Goal: Task Accomplishment & Management: Complete application form

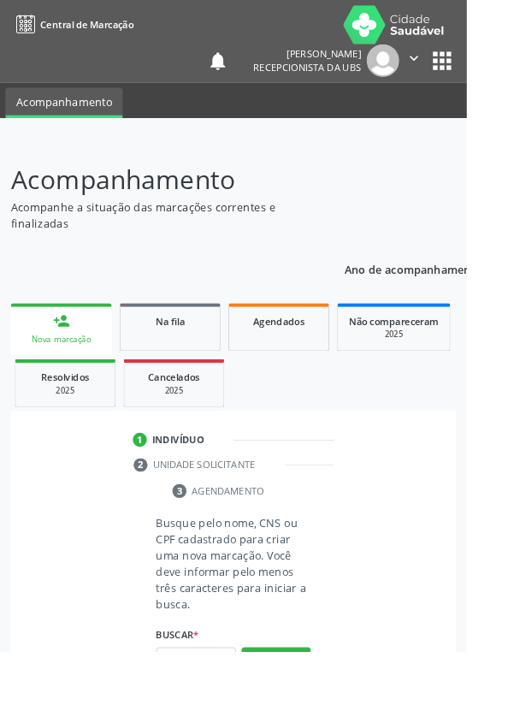
click at [65, 348] on div "person_add" at bounding box center [67, 353] width 19 height 19
click at [232, 716] on input "text" at bounding box center [216, 727] width 88 height 29
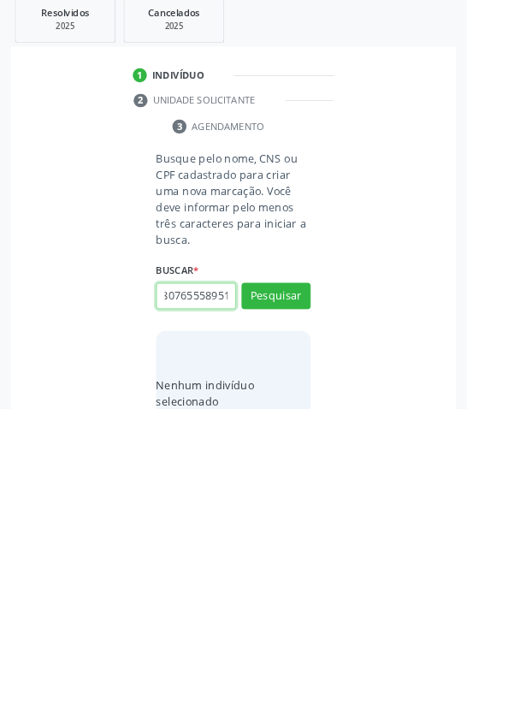
scroll to position [0, 31]
type input "707807655589512"
click at [311, 600] on button "Pesquisar" at bounding box center [304, 592] width 76 height 29
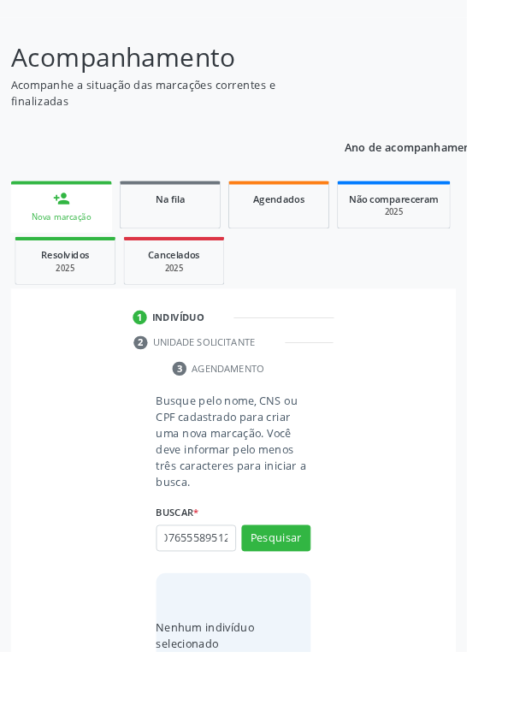
scroll to position [0, 0]
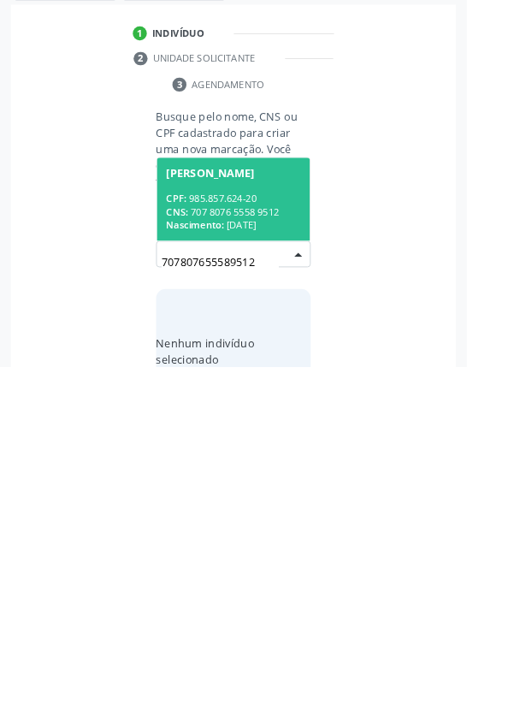
click at [278, 539] on div "CNS: 707 8076 5558 9512" at bounding box center [257, 546] width 148 height 15
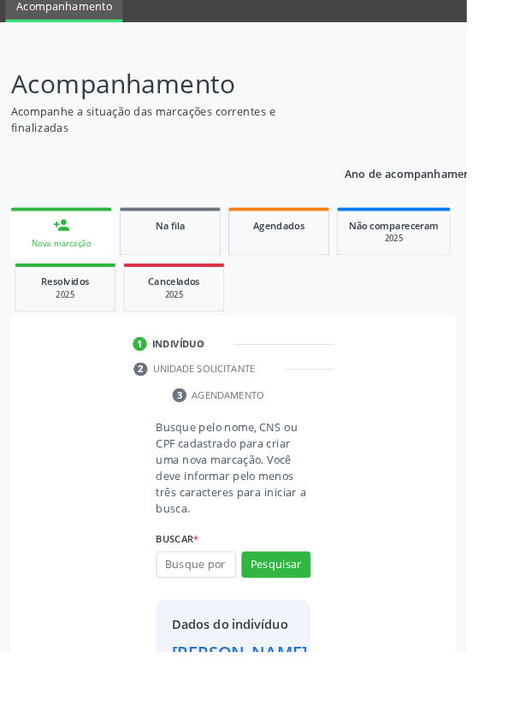
scroll to position [98, 0]
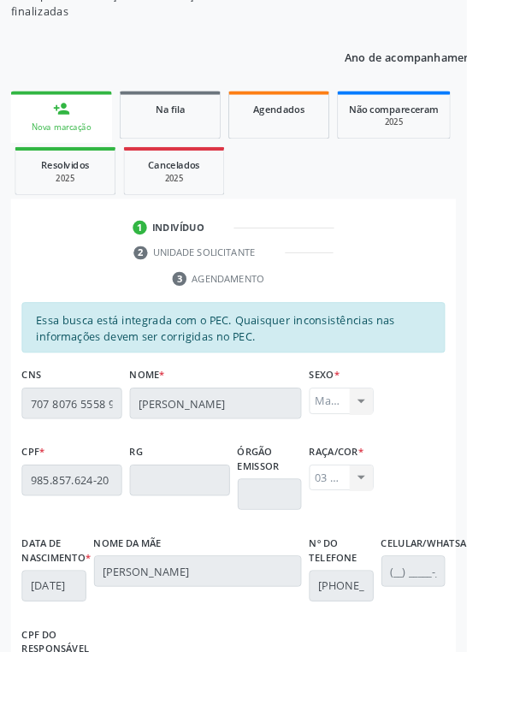
scroll to position [406, 0]
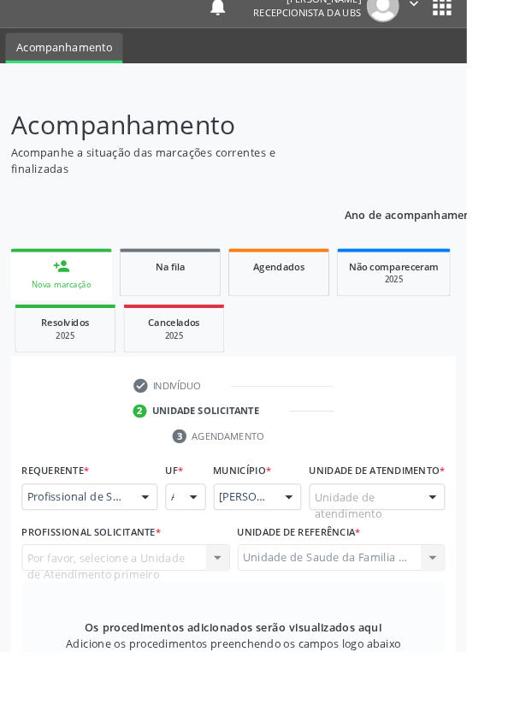
scroll to position [152, 0]
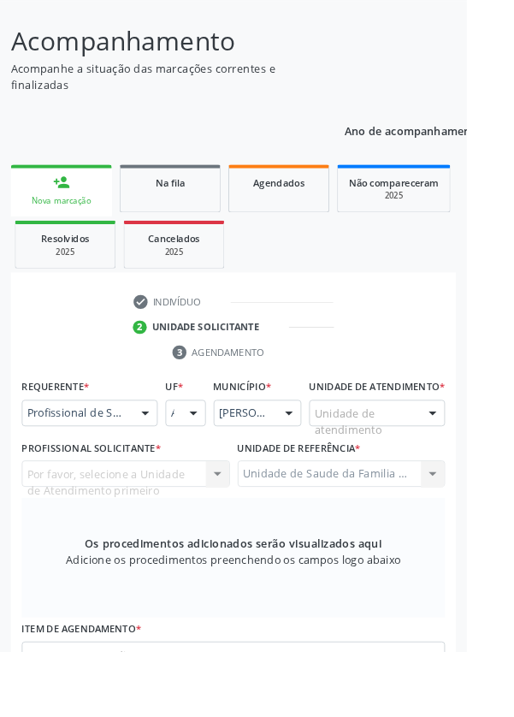
click at [156, 457] on div at bounding box center [160, 456] width 26 height 29
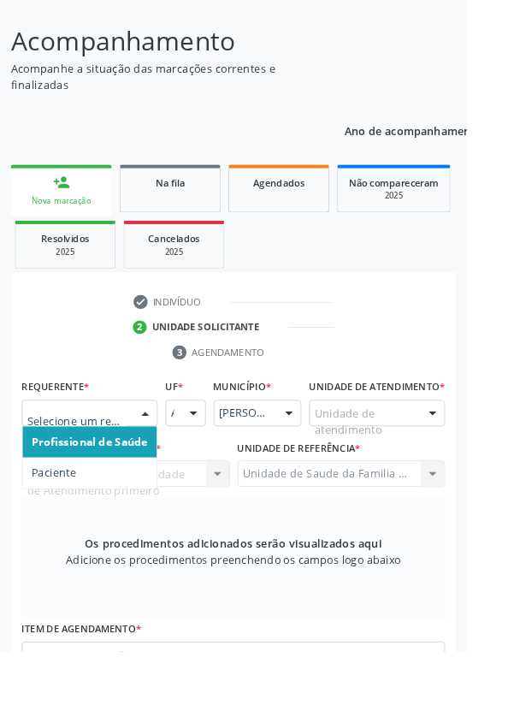
scroll to position [243, 0]
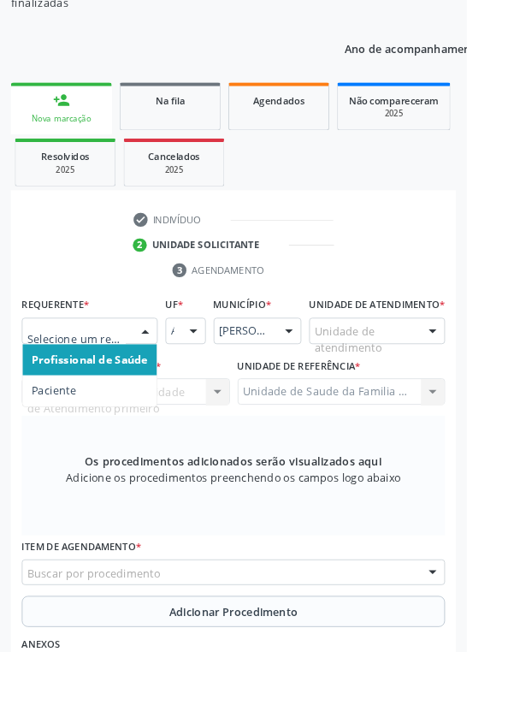
click at [133, 392] on span "Profissional de Saúde" at bounding box center [99, 396] width 128 height 16
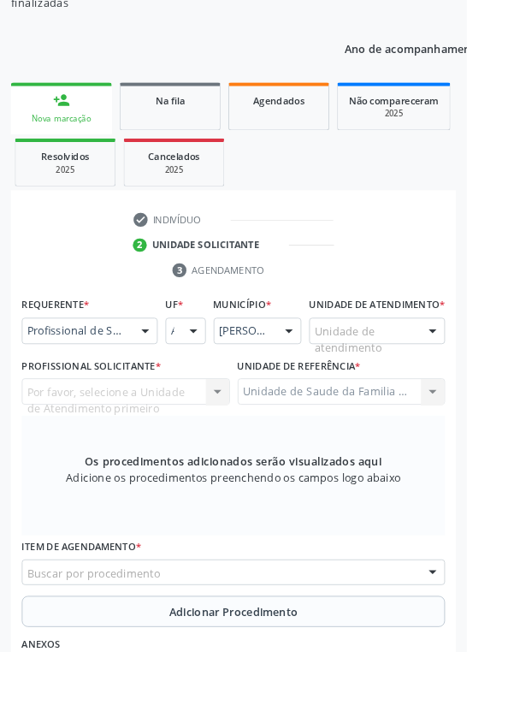
click at [467, 373] on div at bounding box center [477, 365] width 26 height 29
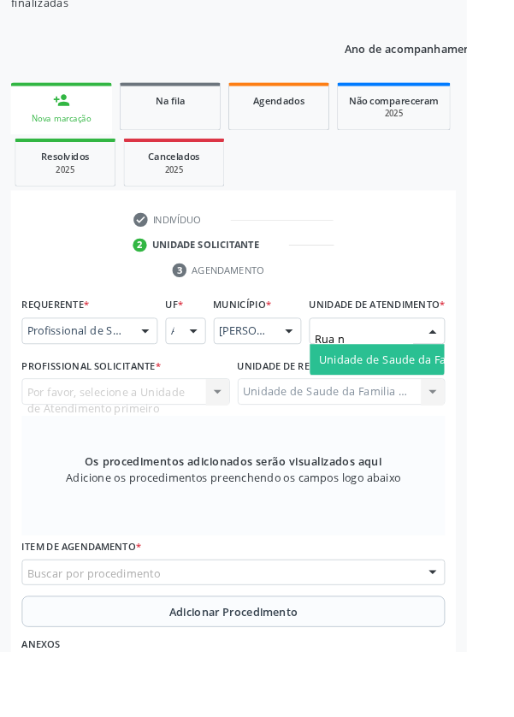
type input "Rua no"
click at [455, 404] on span "Unidade de Saude da Familia Rua [GEOGRAPHIC_DATA]" at bounding box center [510, 396] width 317 height 16
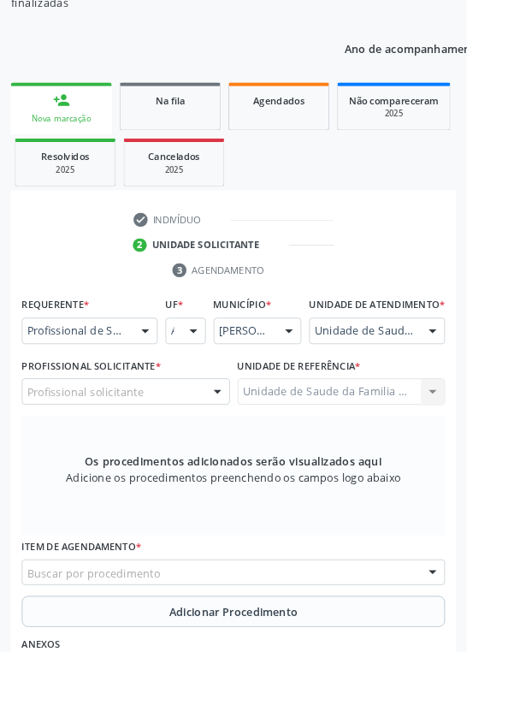
click at [229, 447] on div at bounding box center [240, 432] width 26 height 29
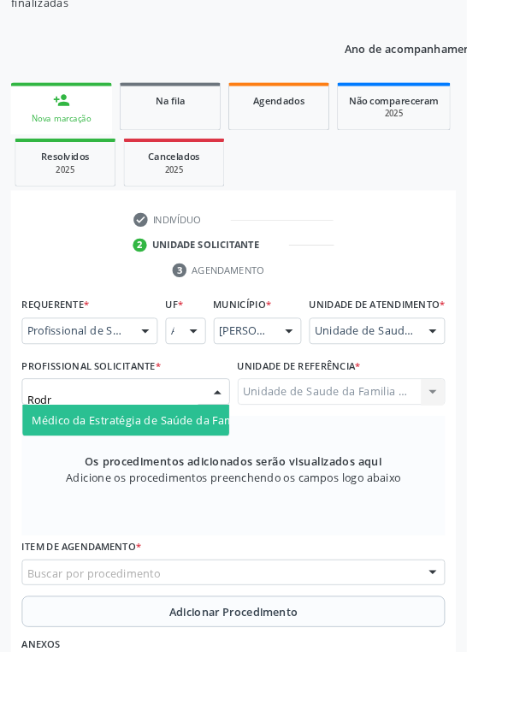
type input "Rodri"
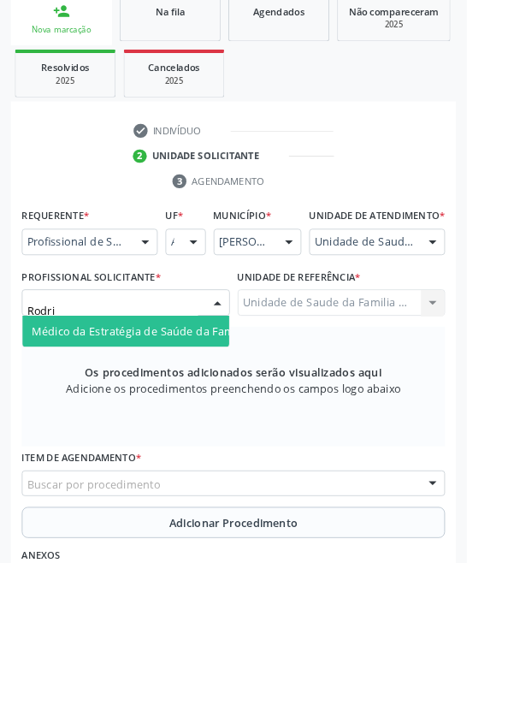
click at [193, 471] on span "Médico da Estratégia de Saúde da Família - [PERSON_NAME]" at bounding box center [208, 462] width 347 height 16
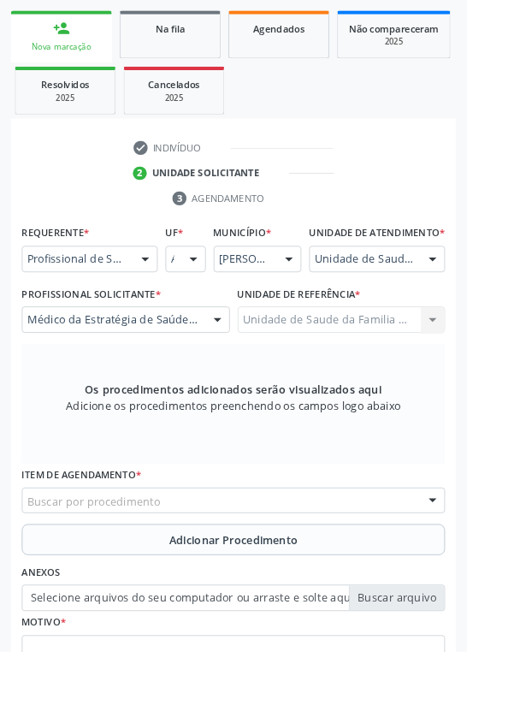
scroll to position [331, 0]
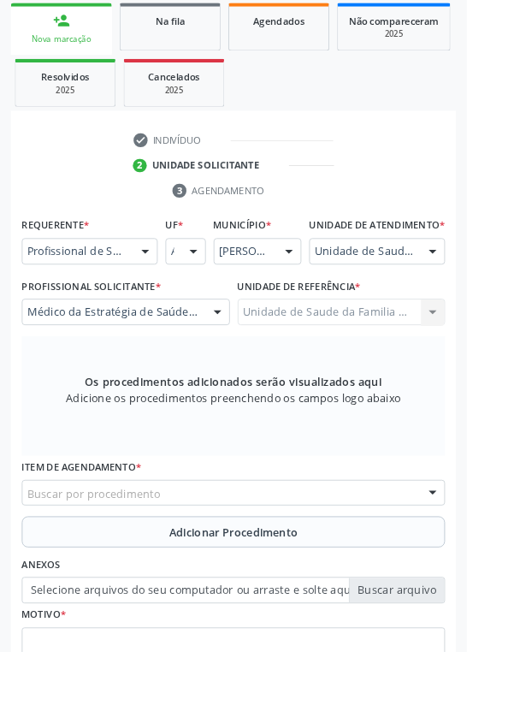
click at [302, 557] on div "Buscar por procedimento" at bounding box center [257, 542] width 466 height 29
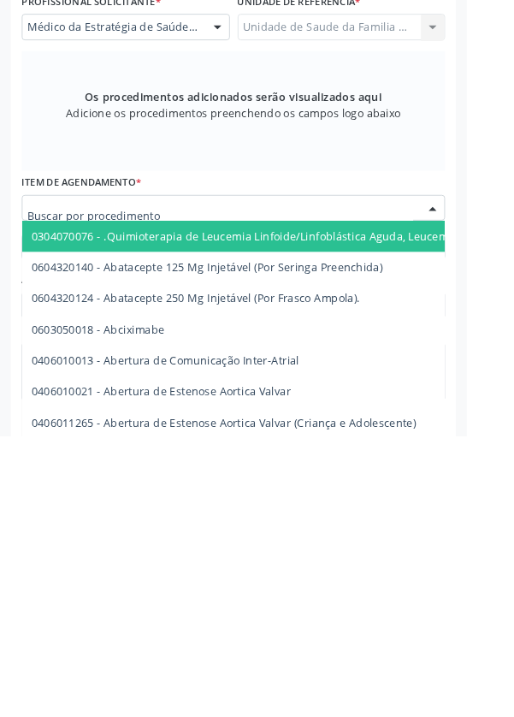
scroll to position [407, 0]
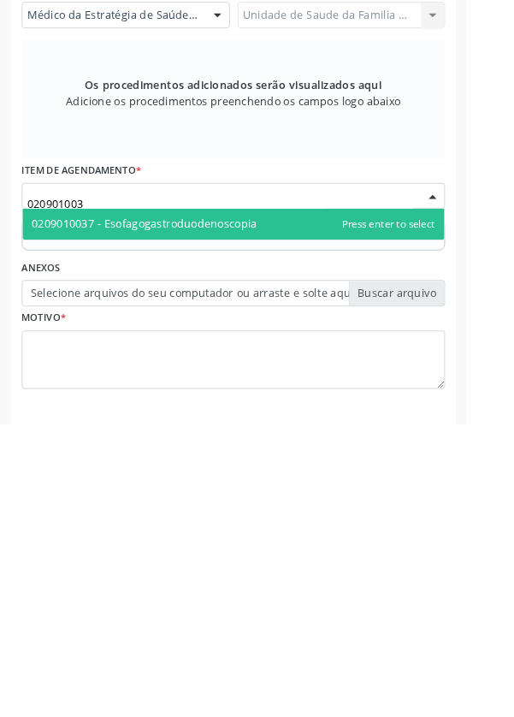
type input "0209010037"
click at [306, 514] on span "0209010037 - Esofagogastroduodenoscopia" at bounding box center [257, 497] width 465 height 34
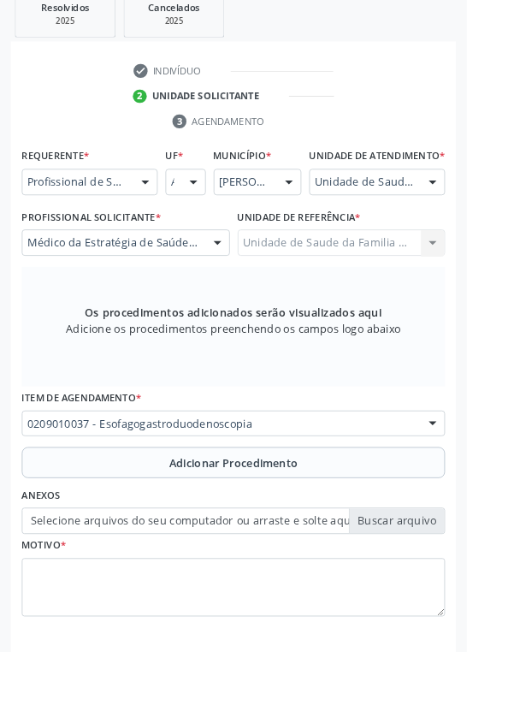
click at [301, 519] on span "Adicionar Procedimento" at bounding box center [258, 510] width 142 height 18
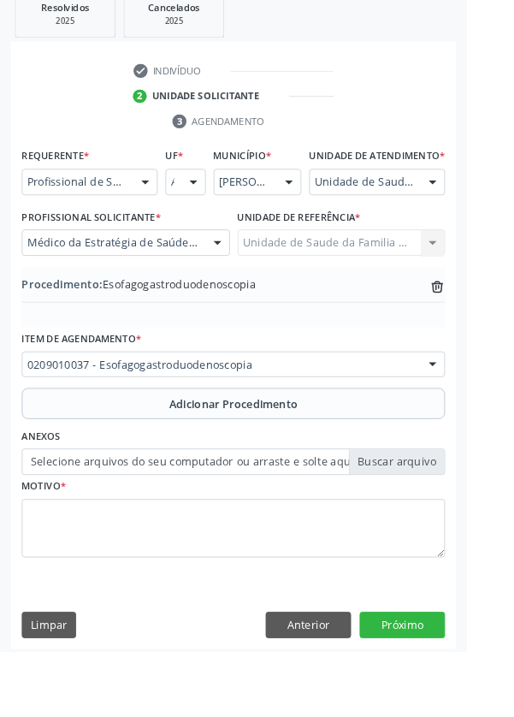
scroll to position [357, 0]
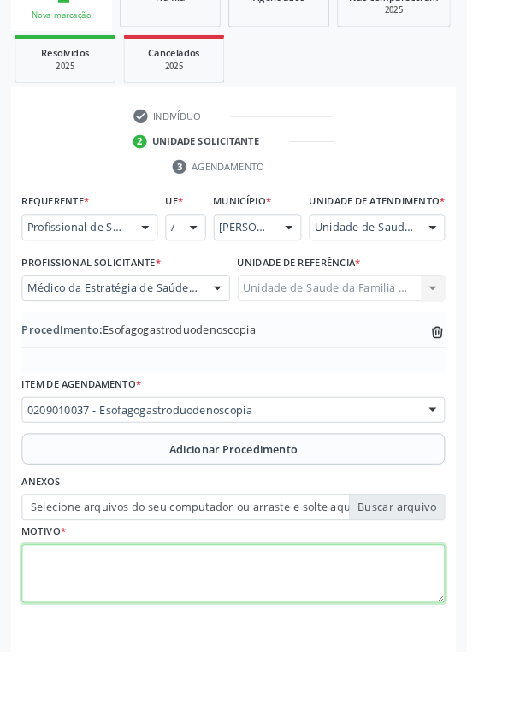
click at [126, 632] on textarea at bounding box center [257, 632] width 466 height 65
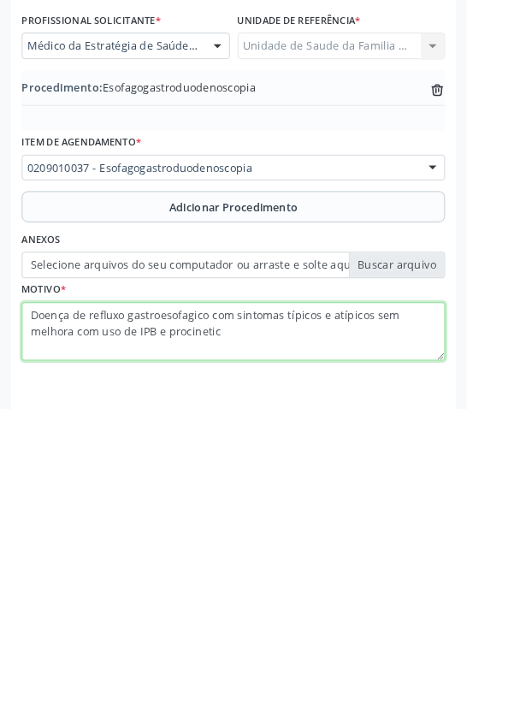
type textarea "Doença de refluxo gastroesofagico com sintomas típicos e atípicos sem melhora c…"
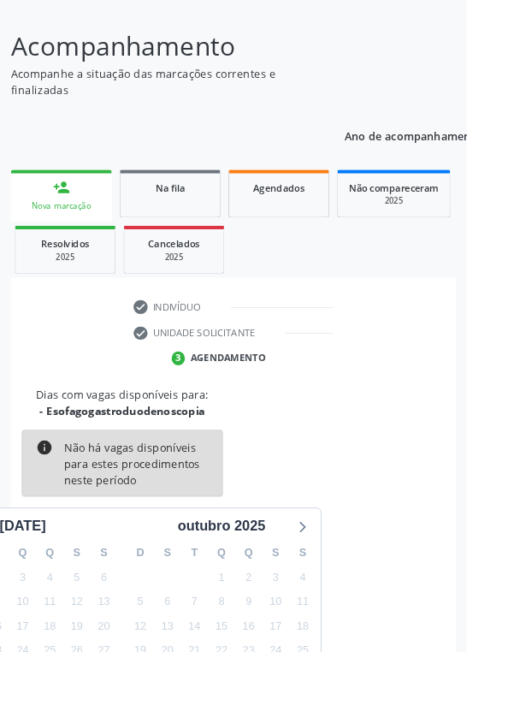
scroll to position [142, 0]
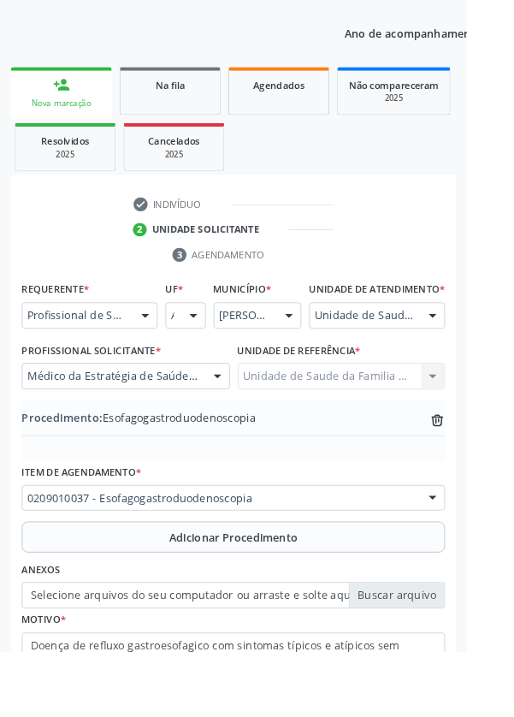
scroll to position [260, 0]
click at [445, 668] on label "Selecione arquivos do seu computador ou arraste e solte aqui" at bounding box center [257, 655] width 466 height 29
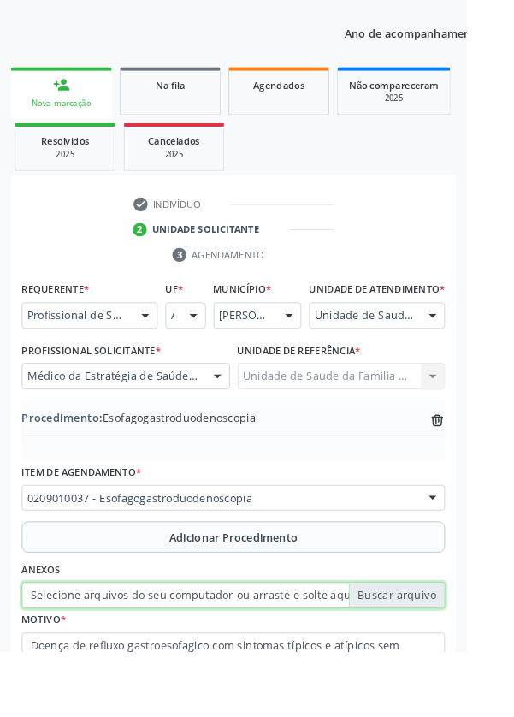
click at [445, 668] on input "Selecione arquivos do seu computador ou arraste e solte aqui" at bounding box center [257, 655] width 466 height 29
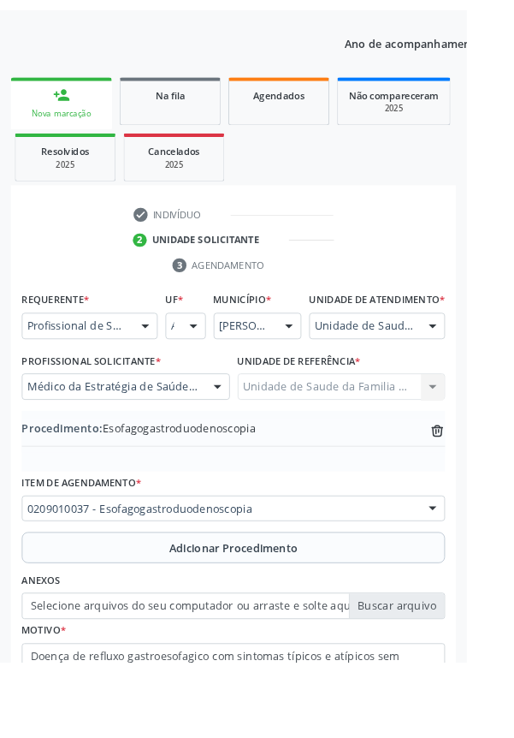
scroll to position [243, 0]
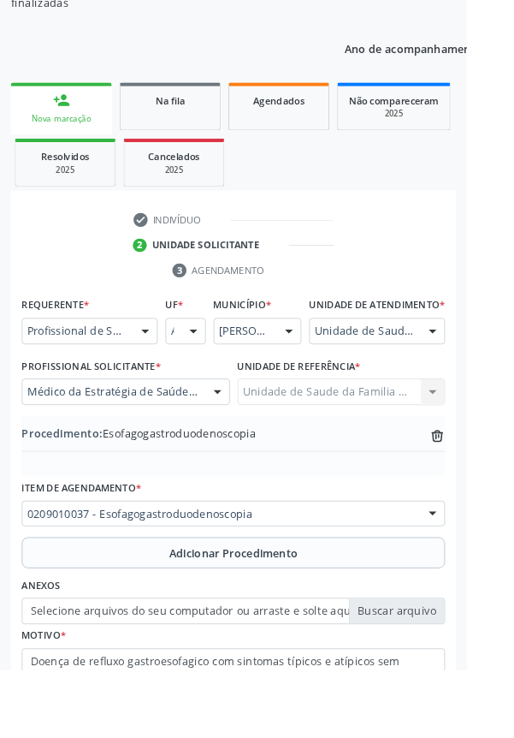
type input "C:\fakepath\17587201916298468279152361412386.jpg"
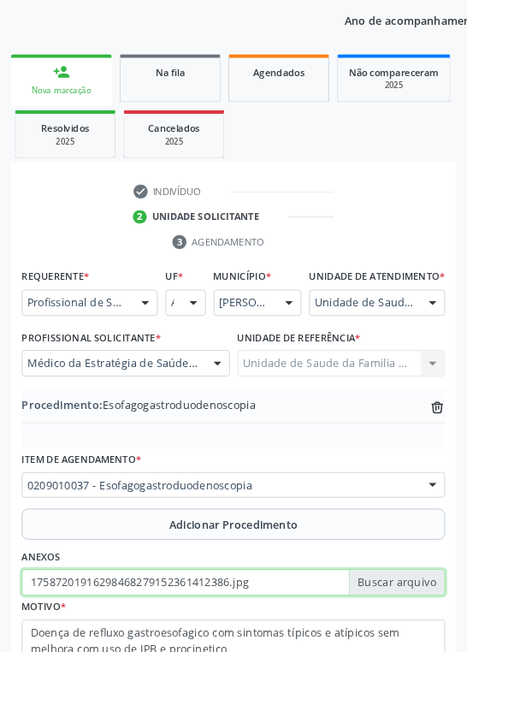
scroll to position [266, 0]
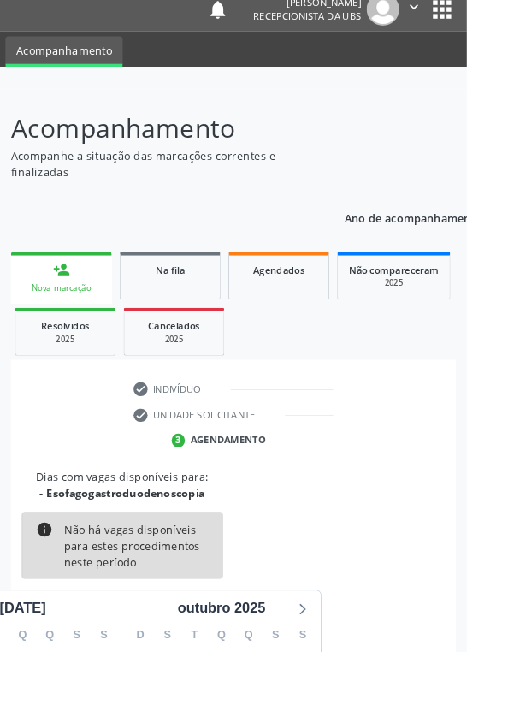
scroll to position [142, 0]
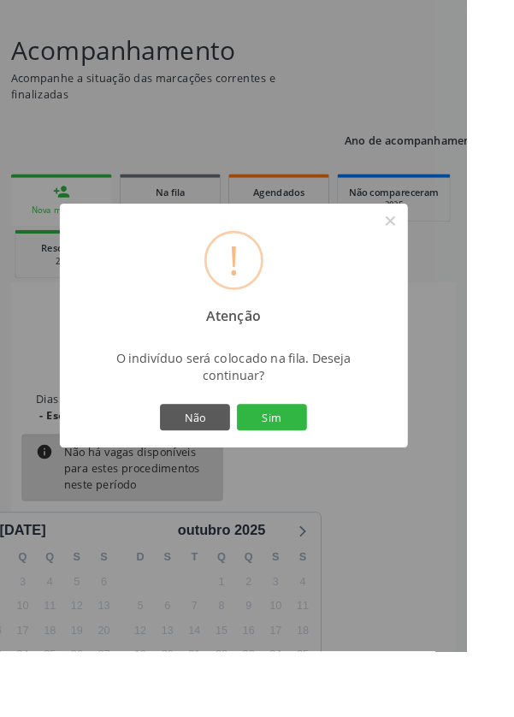
click at [338, 474] on button "Sim" at bounding box center [299, 459] width 77 height 29
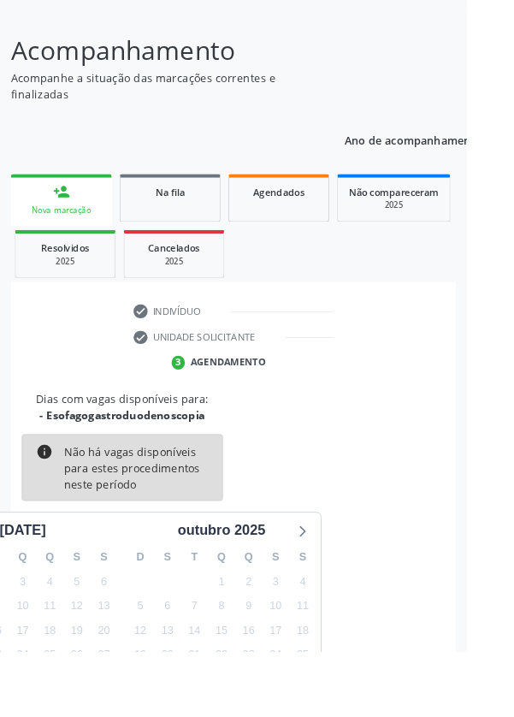
scroll to position [0, 0]
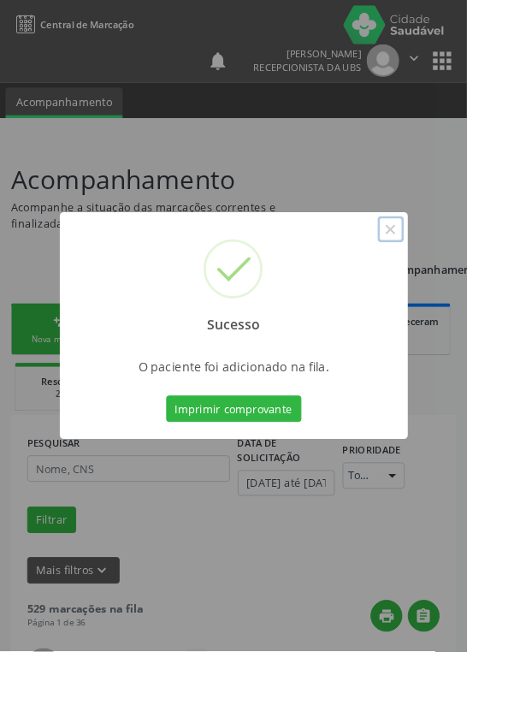
click at [445, 267] on button "×" at bounding box center [430, 252] width 29 height 29
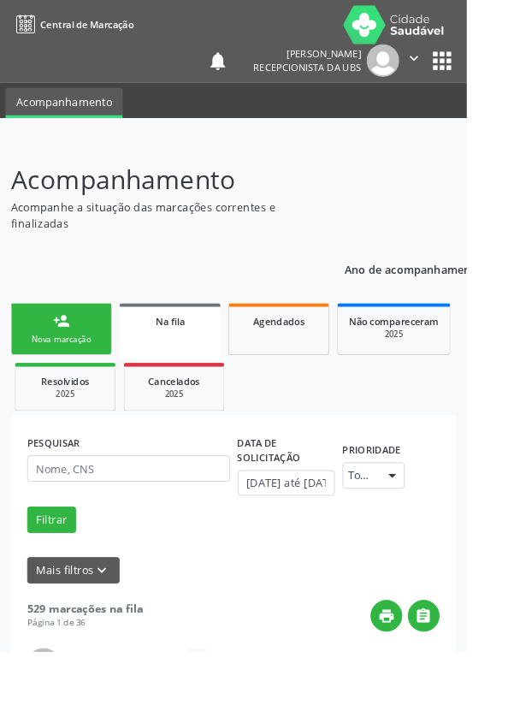
click at [75, 357] on div "person_add" at bounding box center [67, 353] width 19 height 19
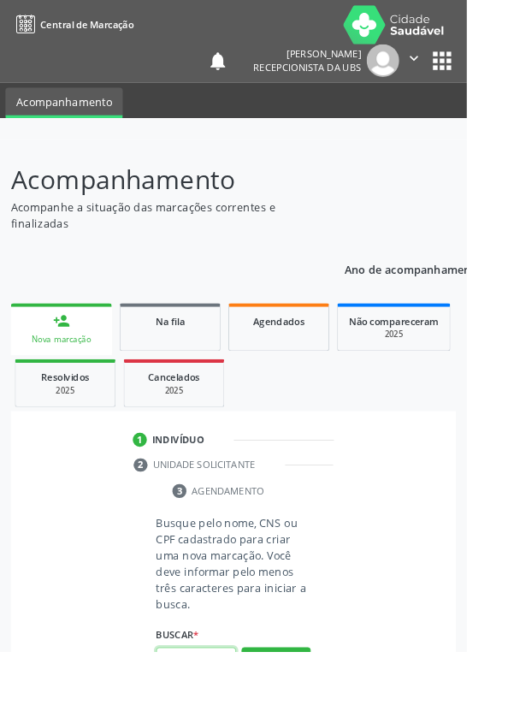
click at [221, 716] on input "text" at bounding box center [216, 727] width 88 height 29
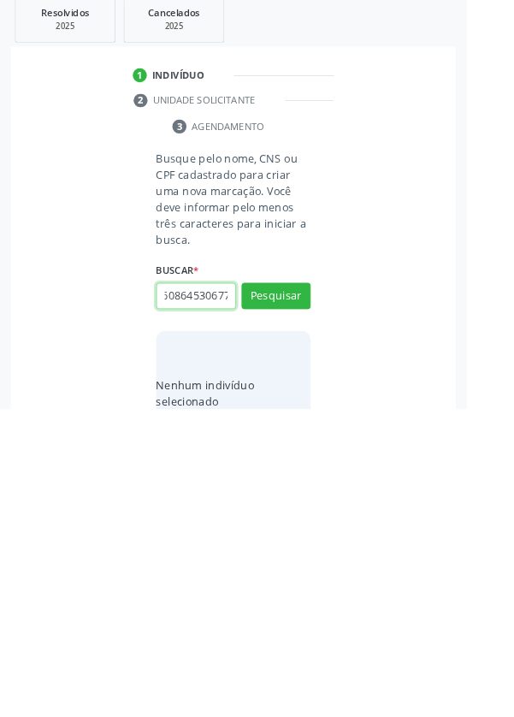
scroll to position [0, 31]
type input "709608645306770"
click at [328, 589] on button "Pesquisar" at bounding box center [304, 592] width 76 height 29
type input "709608645306770"
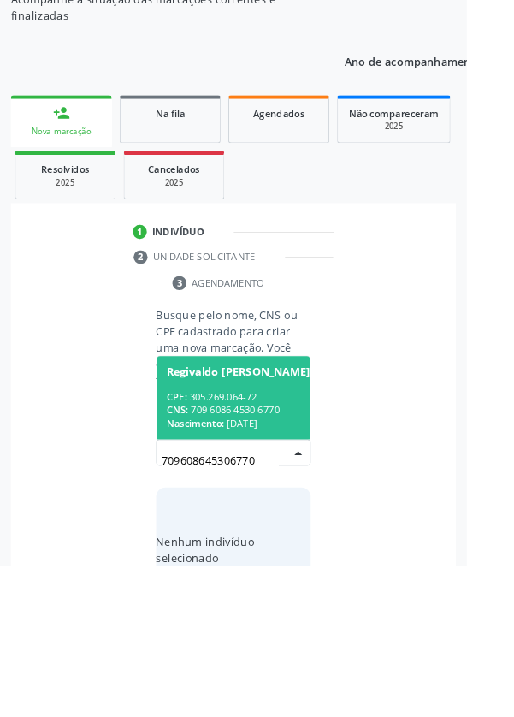
scroll to position [134, 0]
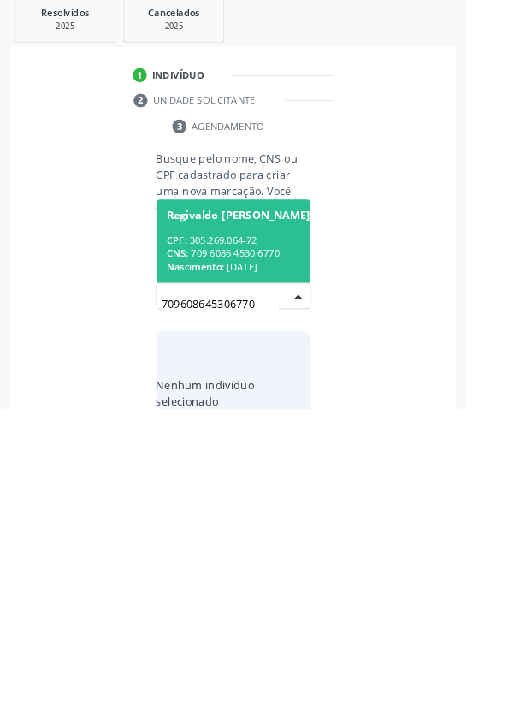
click at [275, 534] on div "CPF: 305.269.064-72" at bounding box center [262, 532] width 158 height 15
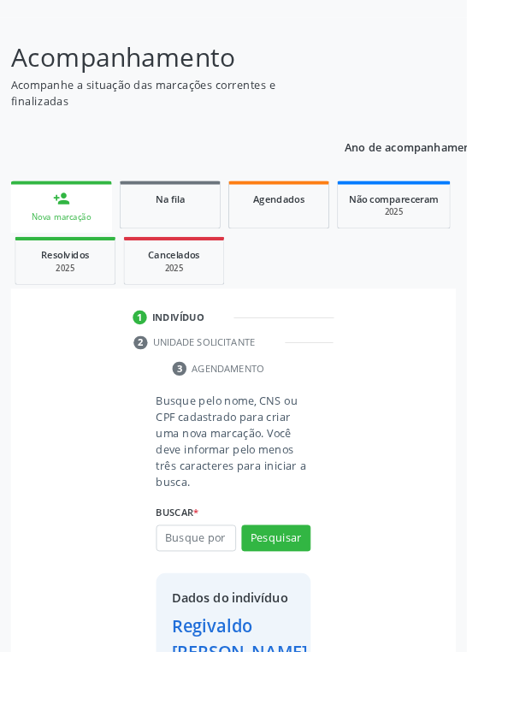
scroll to position [155, 0]
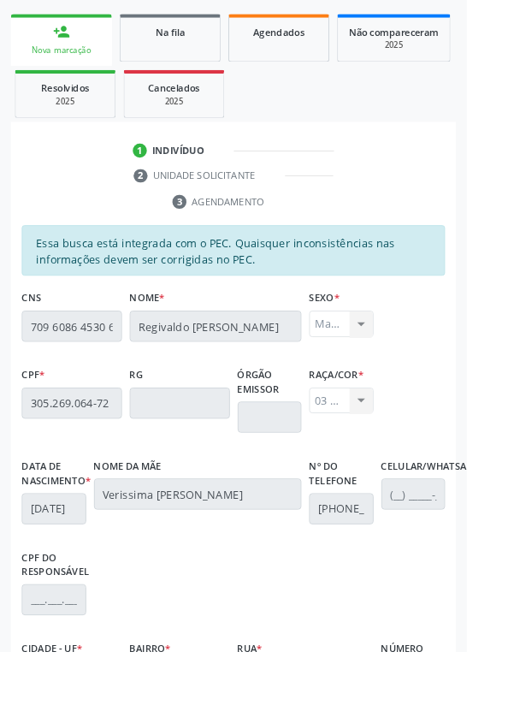
scroll to position [406, 0]
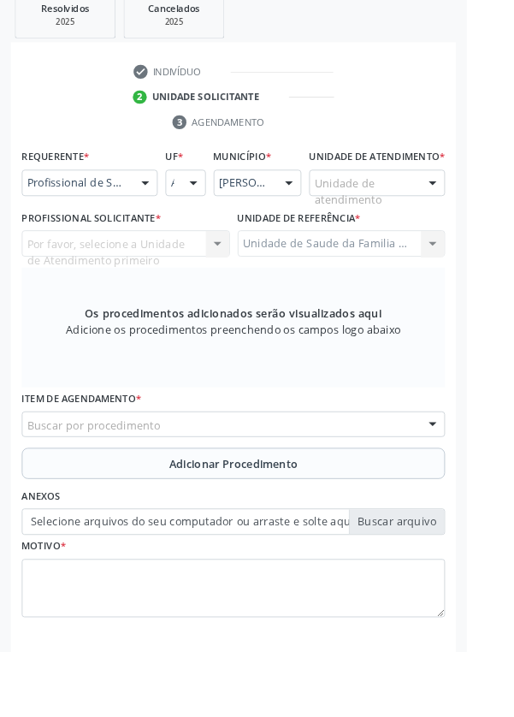
scroll to position [331, 0]
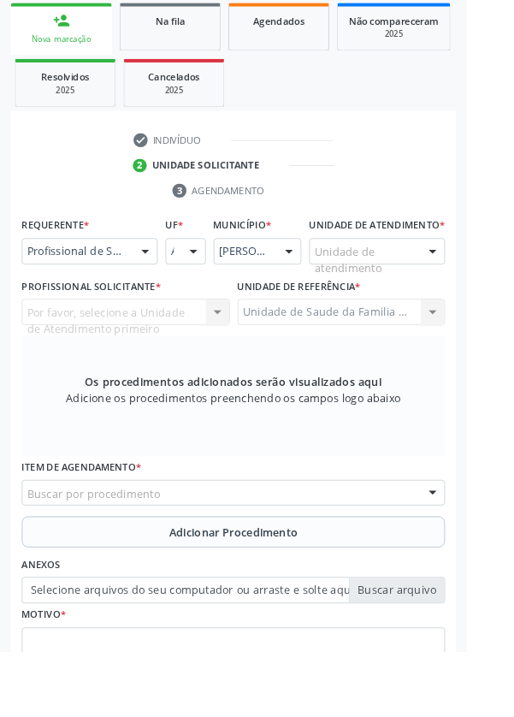
click at [466, 289] on div at bounding box center [477, 277] width 26 height 29
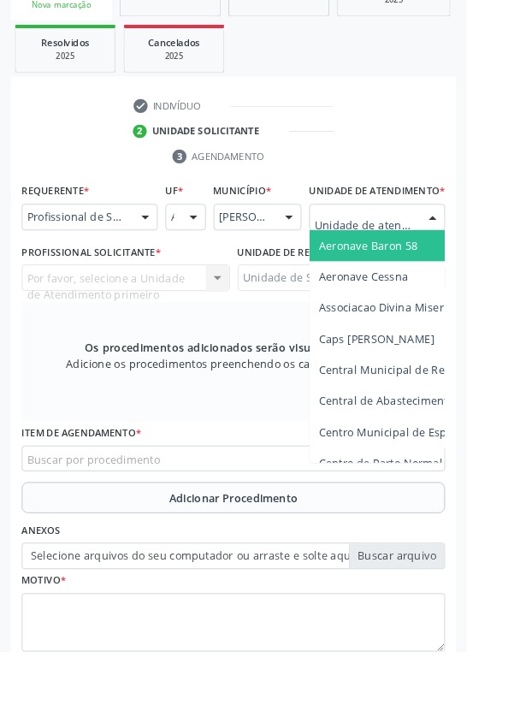
scroll to position [413, 0]
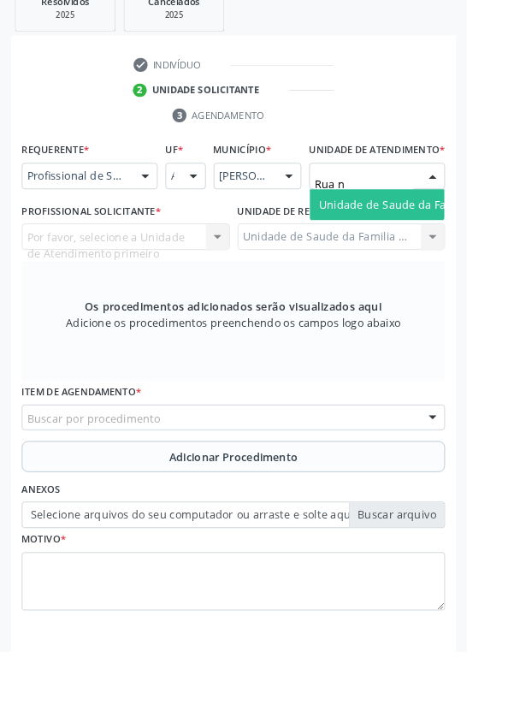
type input "Rua no"
click at [454, 234] on span "Unidade de Saude da Familia Rua [GEOGRAPHIC_DATA]" at bounding box center [510, 225] width 317 height 16
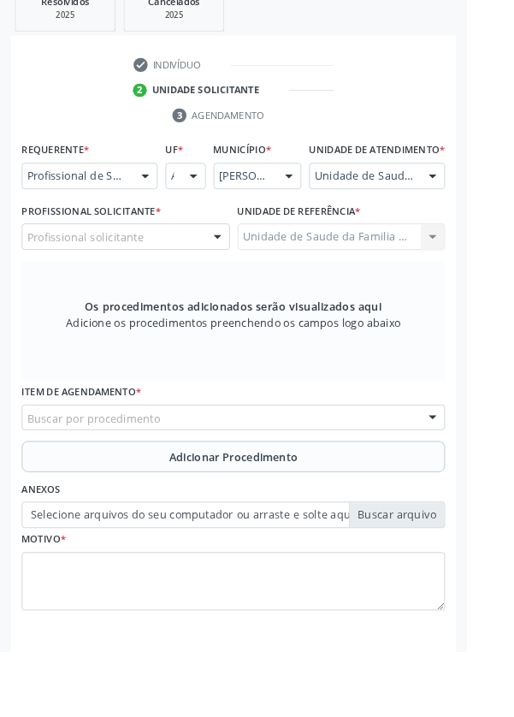
click at [237, 276] on div at bounding box center [240, 261] width 26 height 29
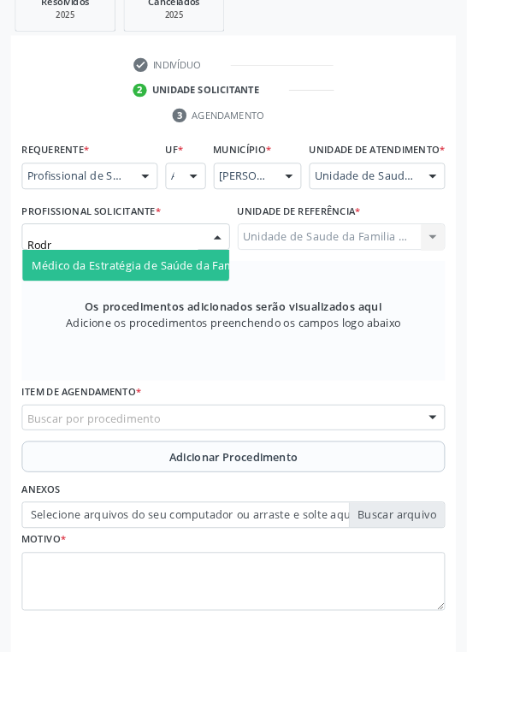
type input "Rodri"
click at [198, 300] on span "Médico da Estratégia de Saúde da Família - [PERSON_NAME]" at bounding box center [208, 292] width 347 height 16
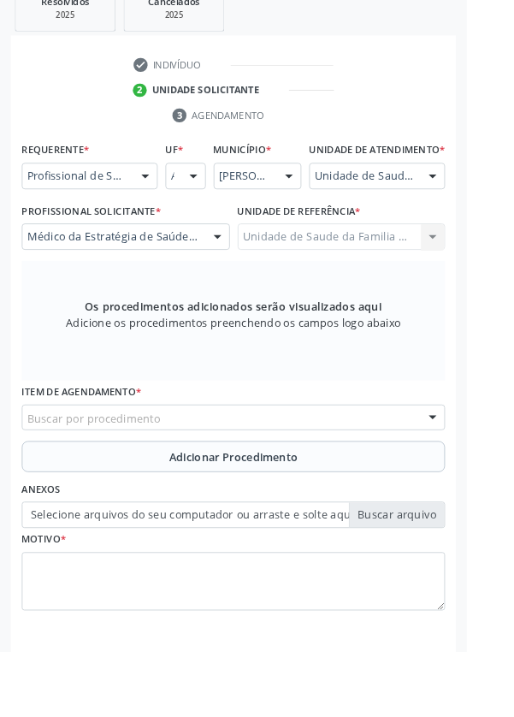
click at [288, 467] on div "Buscar por procedimento" at bounding box center [257, 460] width 466 height 29
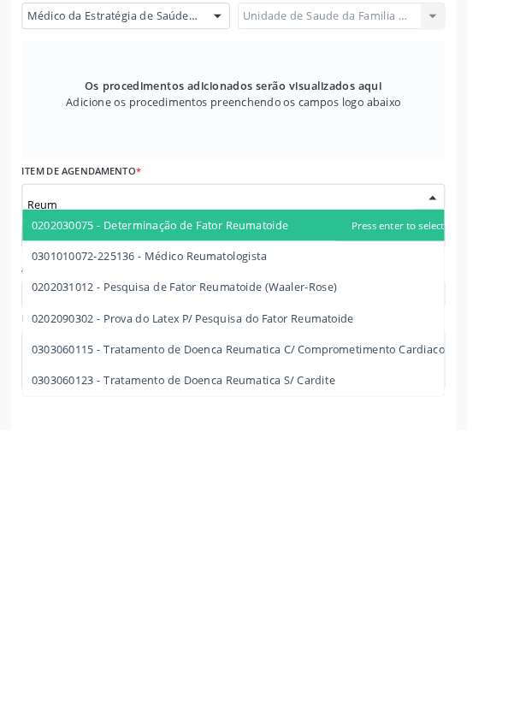
type input "Reuma"
click at [268, 533] on span "0301010072-225136 - Médico Reumatologista" at bounding box center [164, 525] width 259 height 16
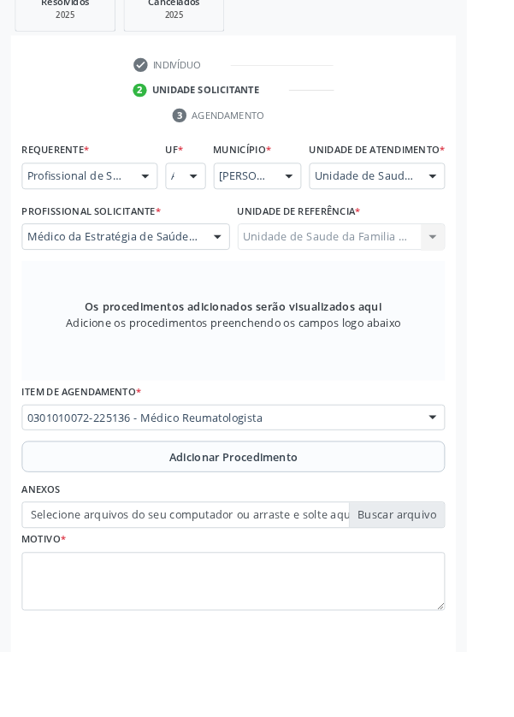
click at [296, 510] on span "Adicionar Procedimento" at bounding box center [258, 504] width 142 height 18
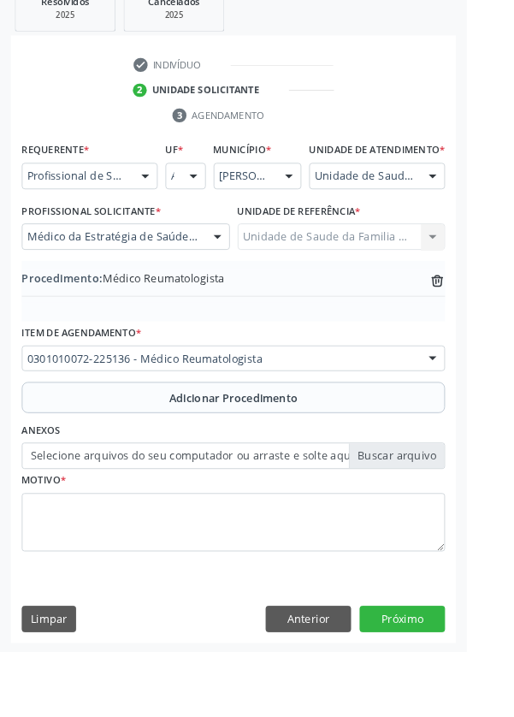
scroll to position [357, 0]
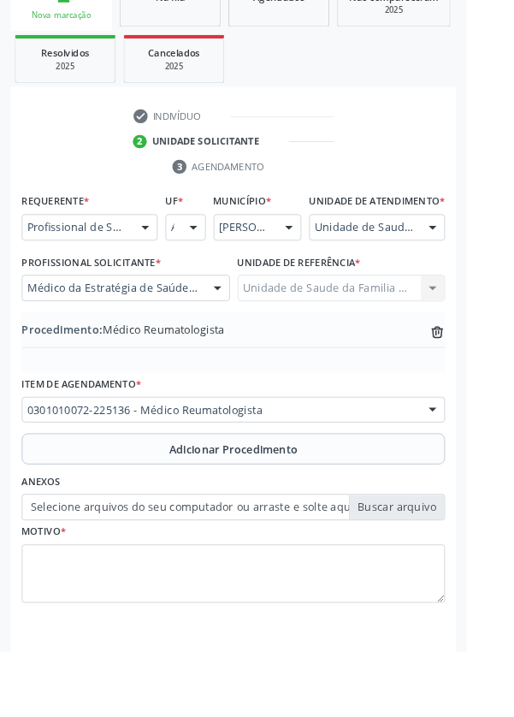
click at [437, 573] on label "Selecione arquivos do seu computador ou arraste e solte aqui" at bounding box center [257, 558] width 466 height 29
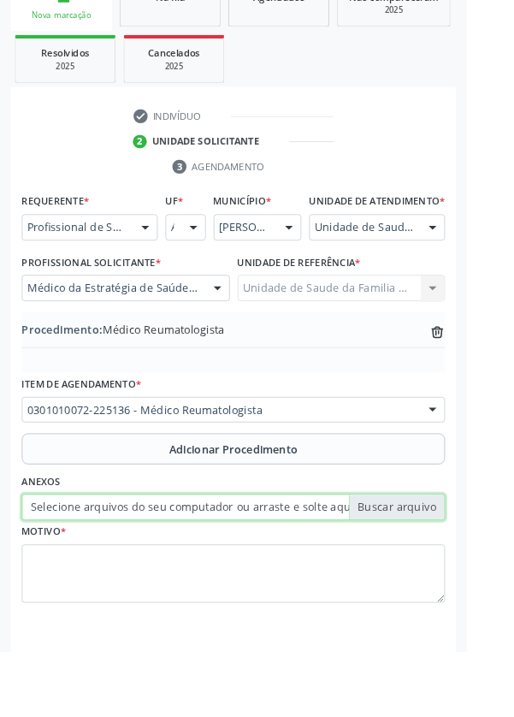
click at [437, 573] on input "Selecione arquivos do seu computador ou arraste e solte aqui" at bounding box center [257, 558] width 466 height 29
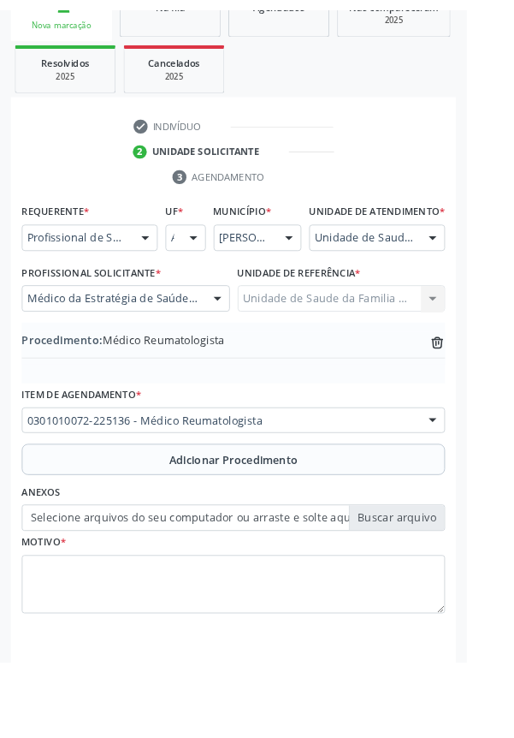
scroll to position [334, 0]
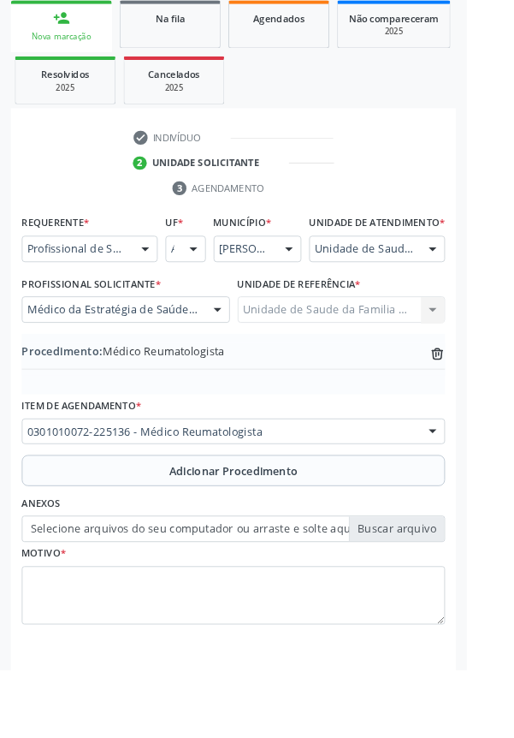
type input "C:\fakepath\17587202989581163610566385193307.jpg"
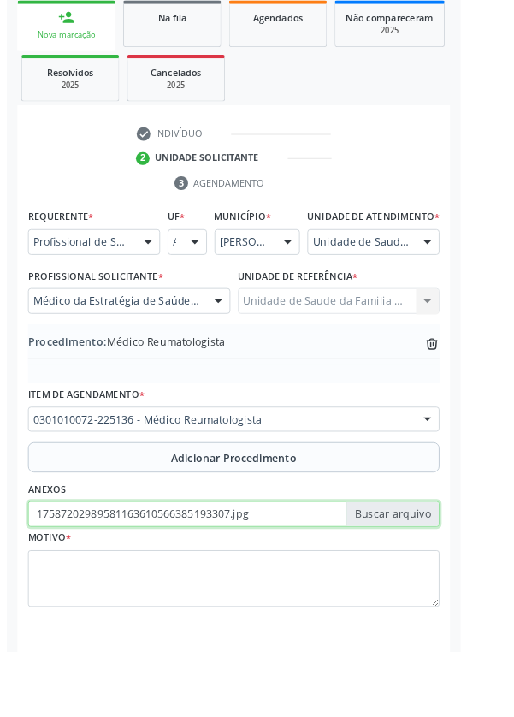
scroll to position [357, 0]
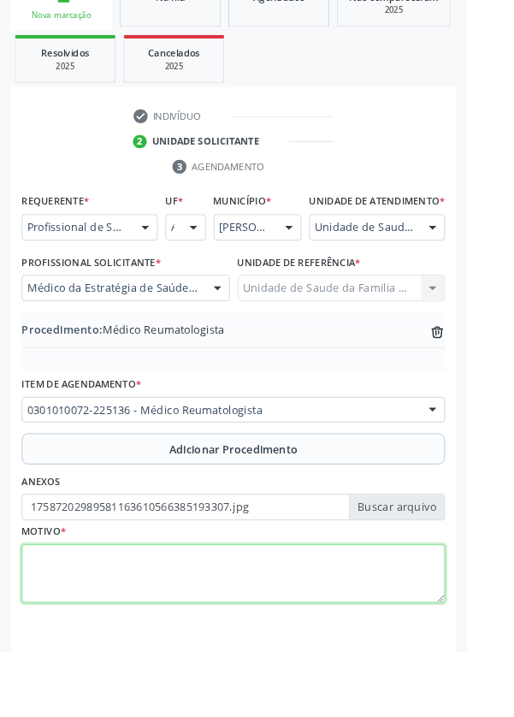
click at [206, 623] on textarea at bounding box center [257, 632] width 466 height 65
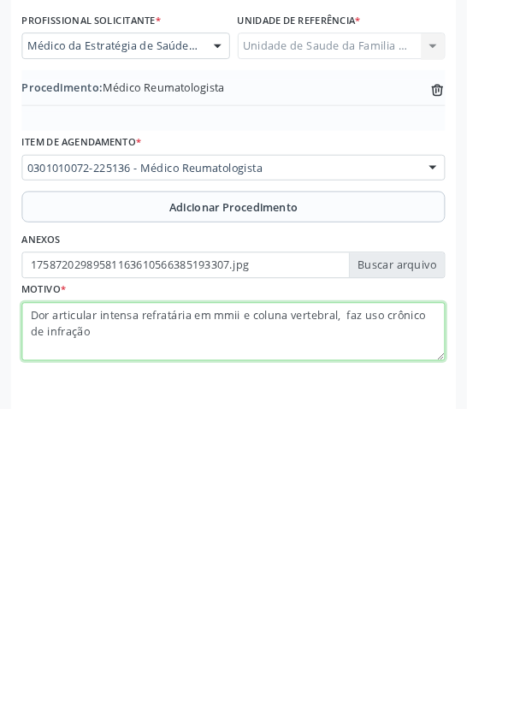
type textarea "Dor articular intensa refratária em mmii e coluna vertebral, faz uso crônico de…"
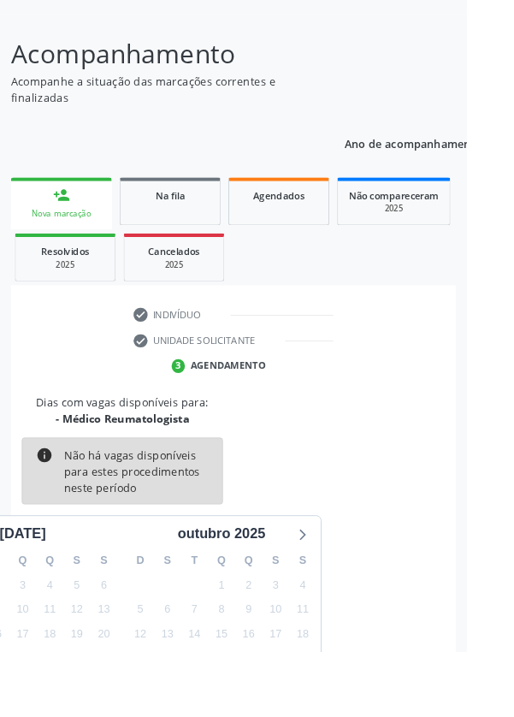
scroll to position [142, 0]
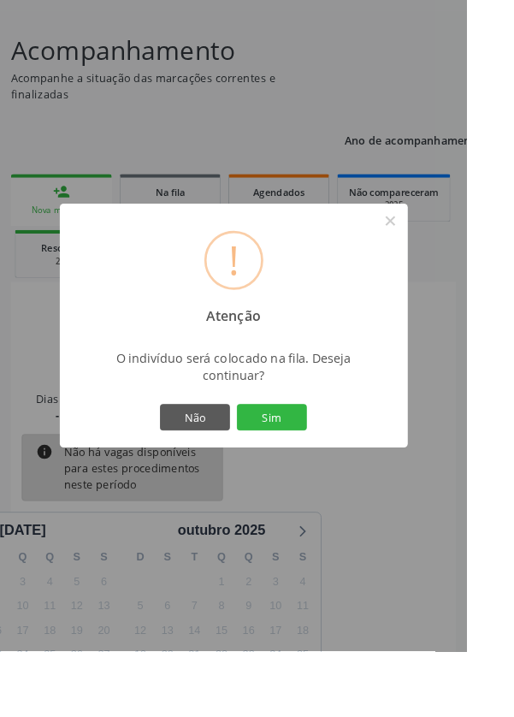
click at [338, 474] on button "Sim" at bounding box center [299, 459] width 77 height 29
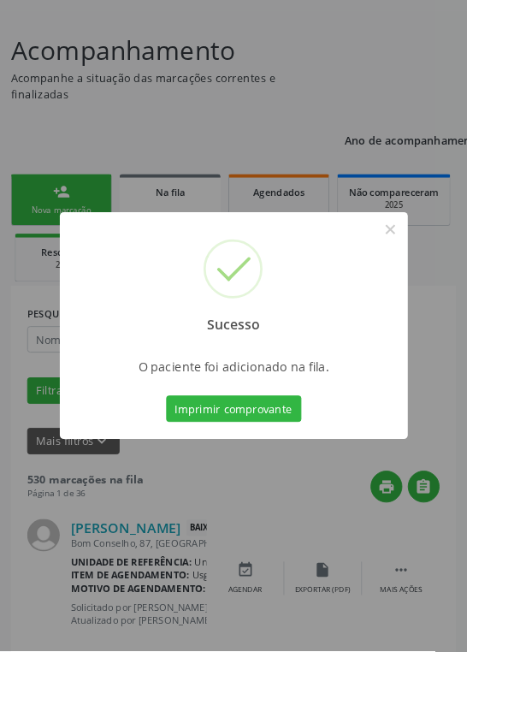
scroll to position [0, 0]
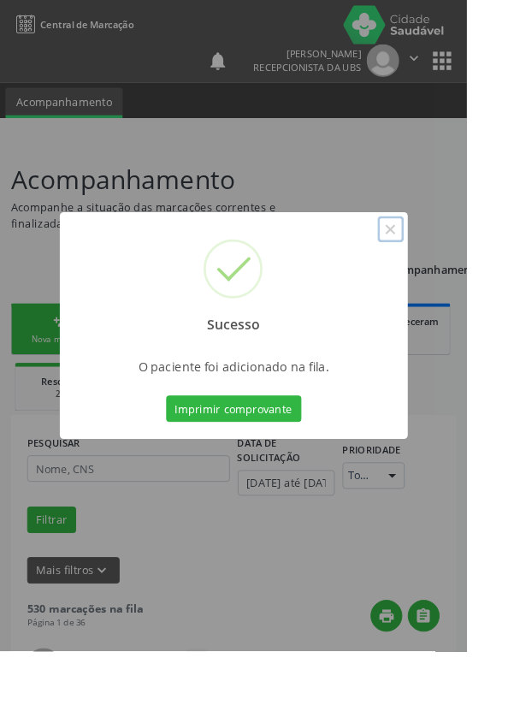
click at [445, 267] on button "×" at bounding box center [430, 252] width 29 height 29
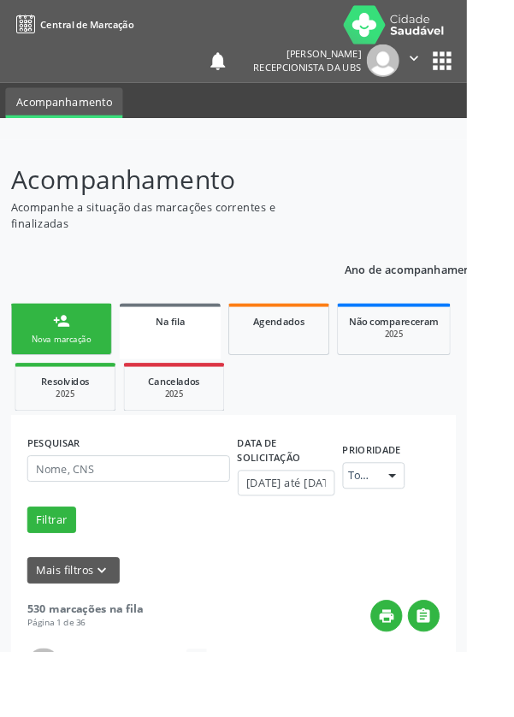
click at [61, 367] on div "Nova marcação" at bounding box center [68, 373] width 86 height 13
click at [84, 362] on link "person_add Nova marcação" at bounding box center [67, 362] width 111 height 57
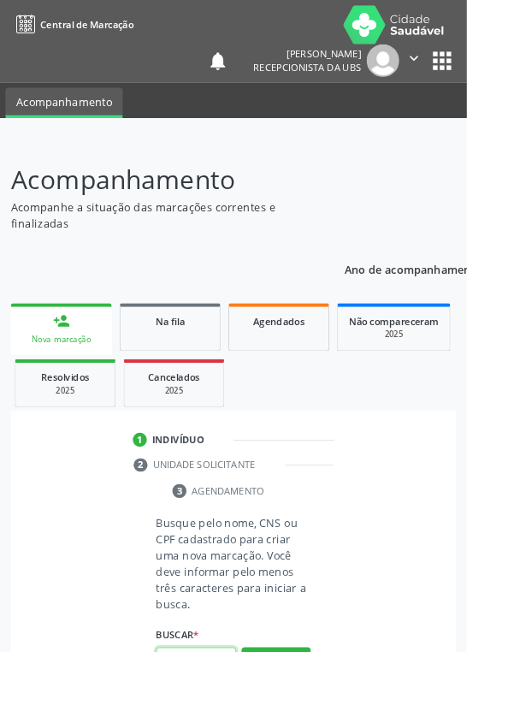
click at [214, 716] on input "text" at bounding box center [216, 727] width 88 height 29
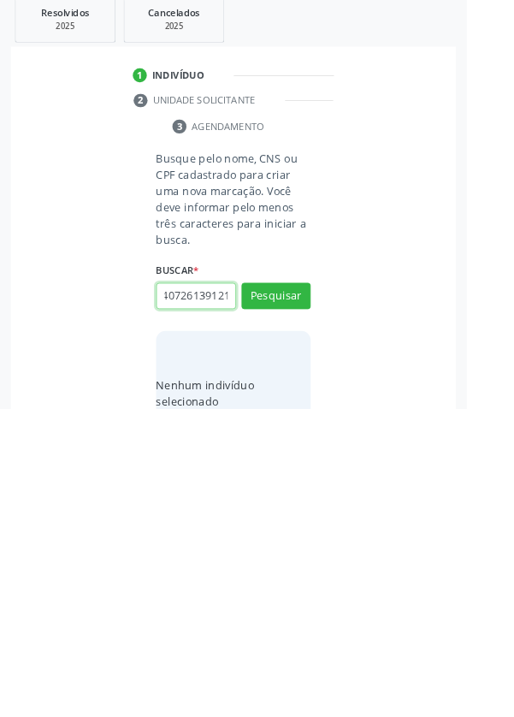
scroll to position [0, 31]
type input "703407261391218"
click at [312, 579] on button "Pesquisar" at bounding box center [304, 592] width 76 height 29
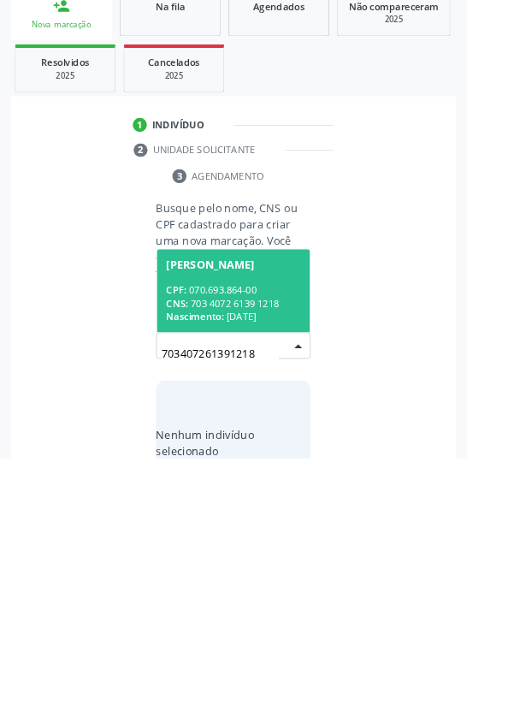
scroll to position [134, 0]
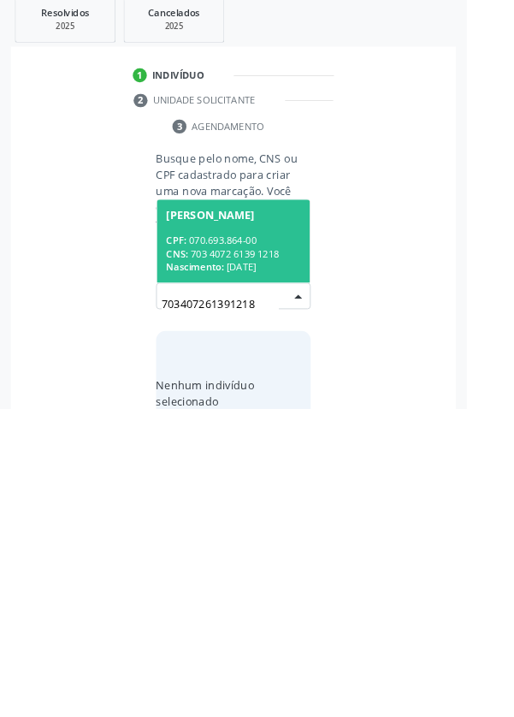
click at [271, 540] on div "CNS: 703 4072 6139 1218" at bounding box center [257, 546] width 148 height 15
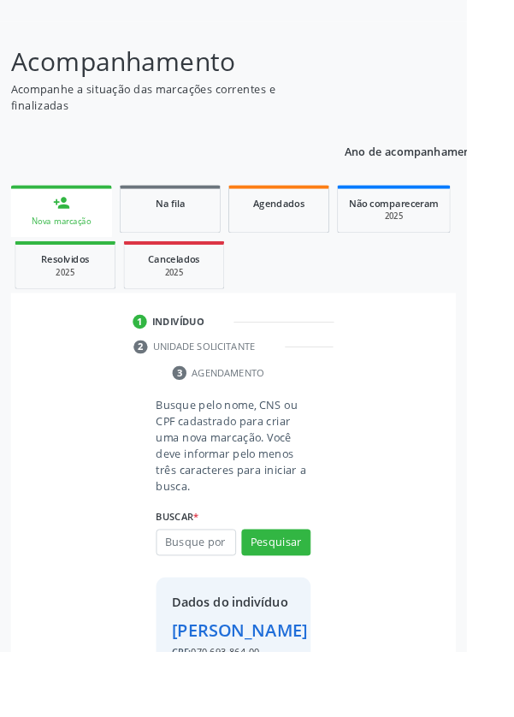
scroll to position [98, 0]
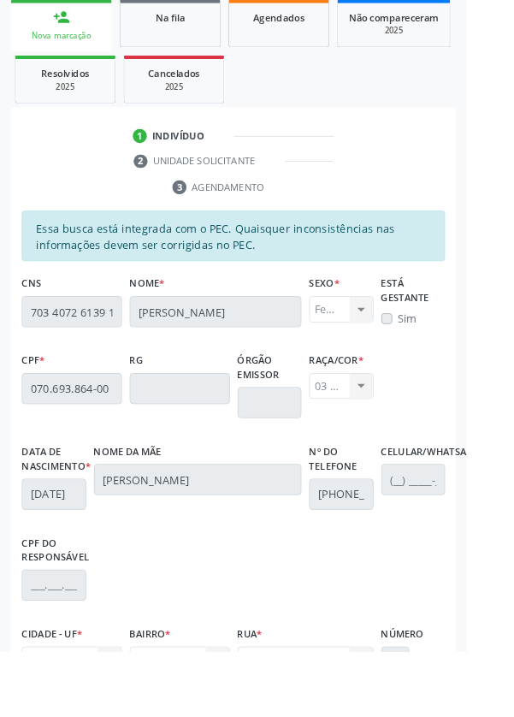
scroll to position [406, 0]
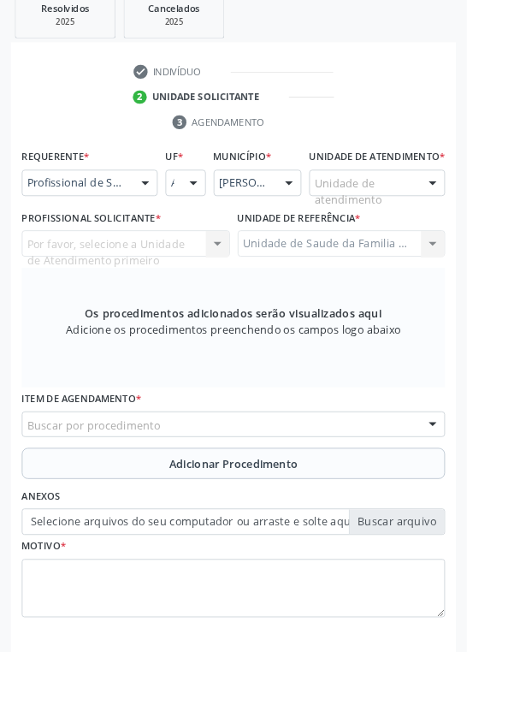
scroll to position [331, 0]
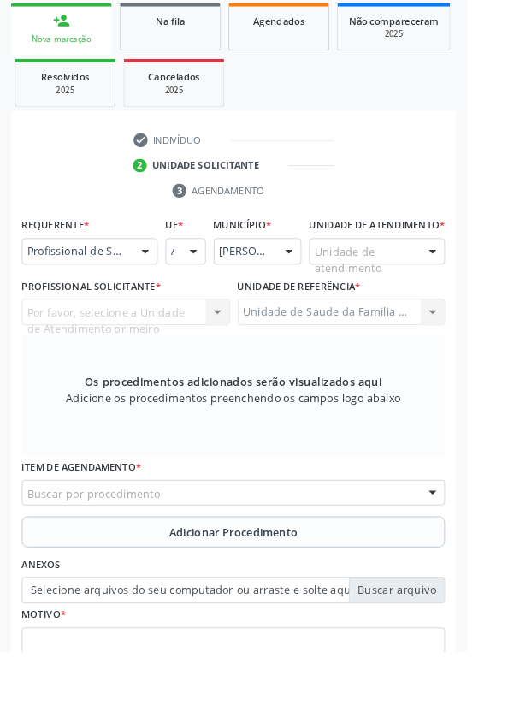
click at [470, 292] on div at bounding box center [477, 277] width 26 height 29
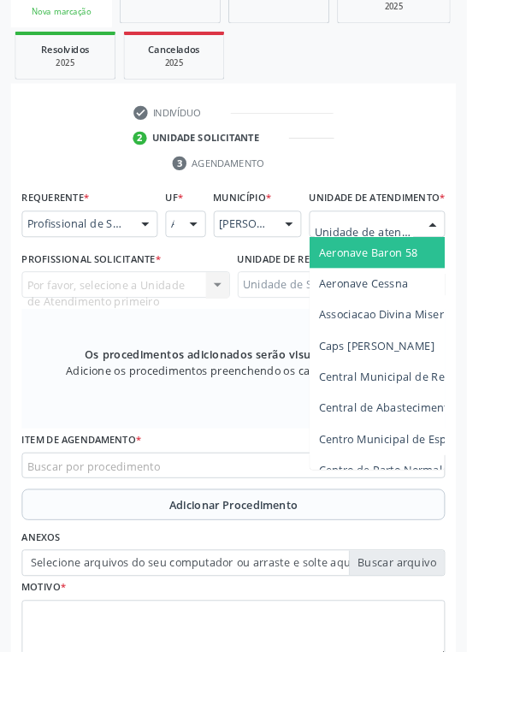
scroll to position [413, 0]
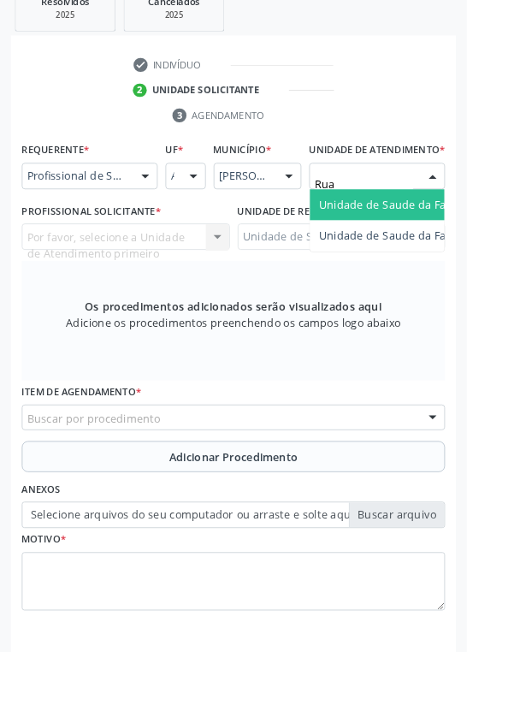
type input "Rua n"
click at [454, 234] on span "Unidade de Saude da Familia Rua [GEOGRAPHIC_DATA]" at bounding box center [510, 225] width 317 height 16
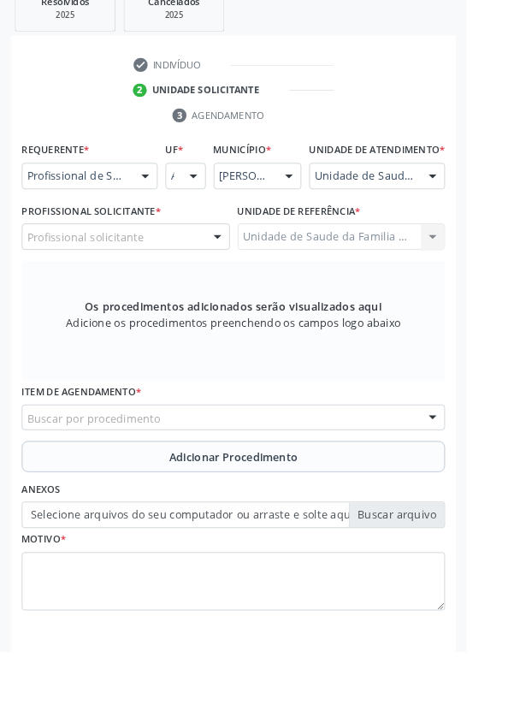
click at [205, 276] on div "Profissional solicitante" at bounding box center [138, 260] width 229 height 29
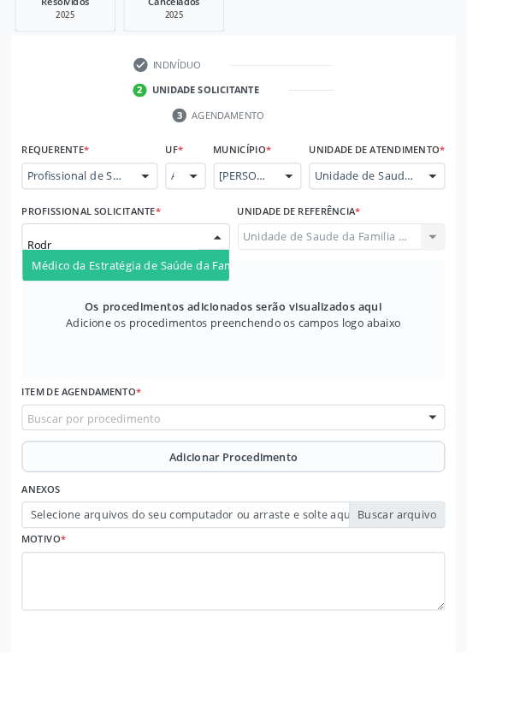
type input "Rodri"
click at [194, 300] on span "Médico da Estratégia de Saúde da Família - [PERSON_NAME]" at bounding box center [208, 292] width 347 height 16
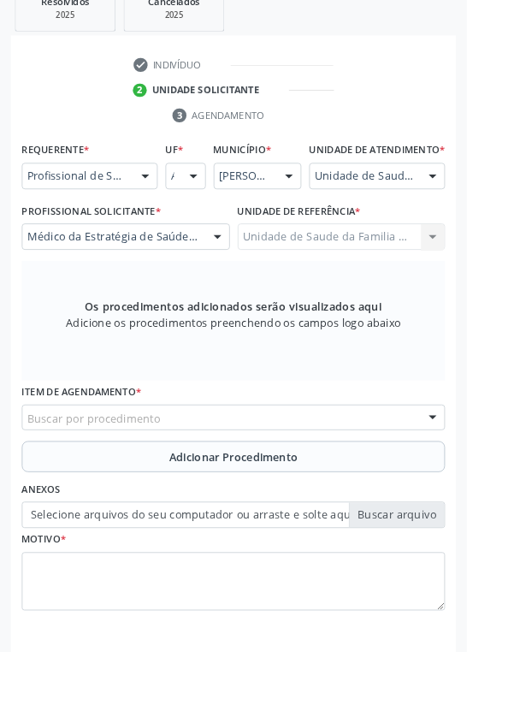
click at [292, 463] on div "Buscar por procedimento" at bounding box center [257, 460] width 466 height 29
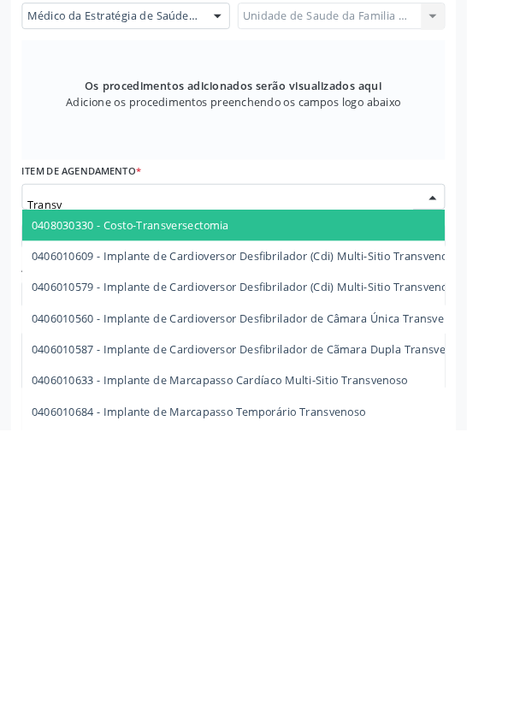
type input "Transva"
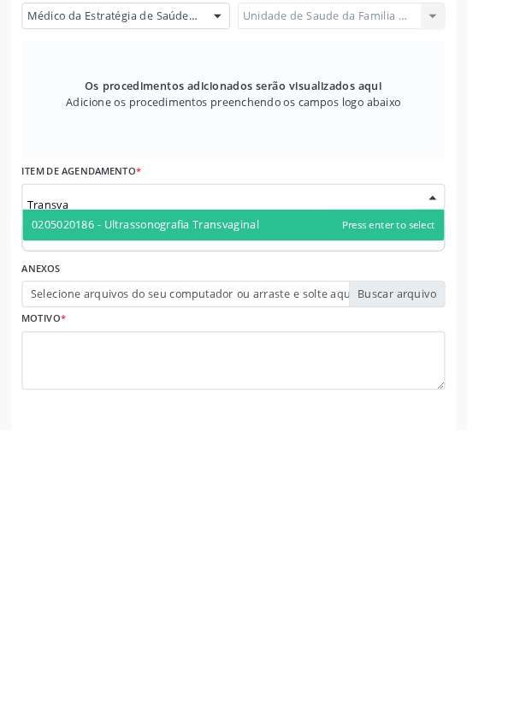
click at [274, 499] on span "0205020186 - Ultrassonografia Transvaginal" at bounding box center [160, 491] width 251 height 16
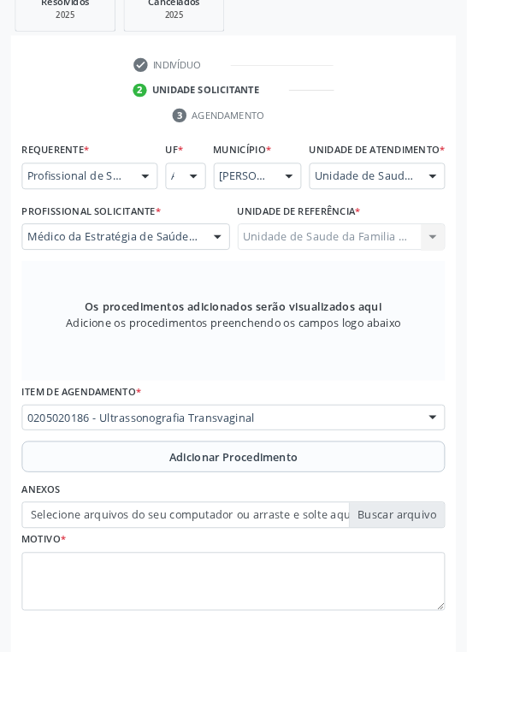
click at [341, 509] on button "Adicionar Procedimento" at bounding box center [257, 503] width 466 height 34
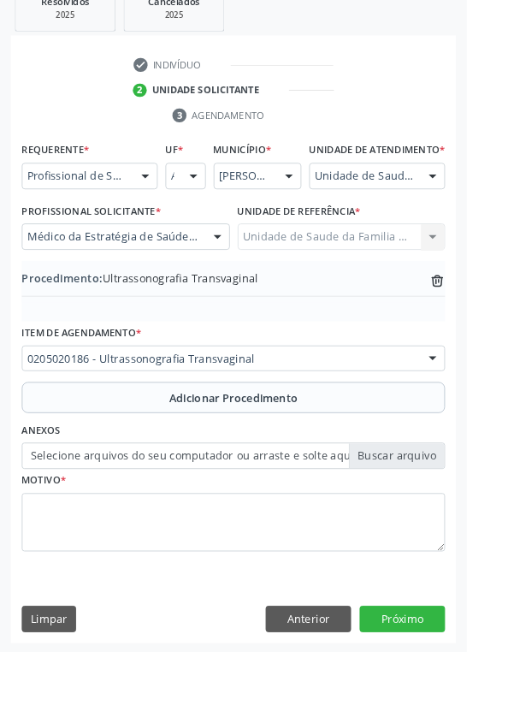
scroll to position [357, 0]
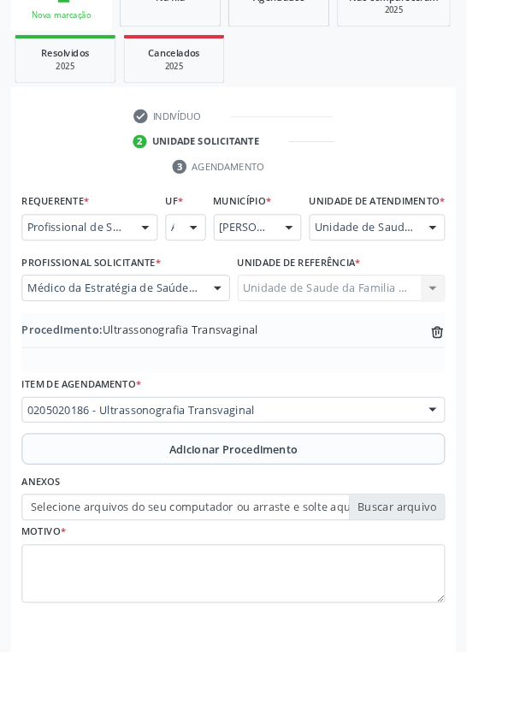
click at [438, 572] on label "Selecione arquivos do seu computador ou arraste e solte aqui" at bounding box center [257, 558] width 466 height 29
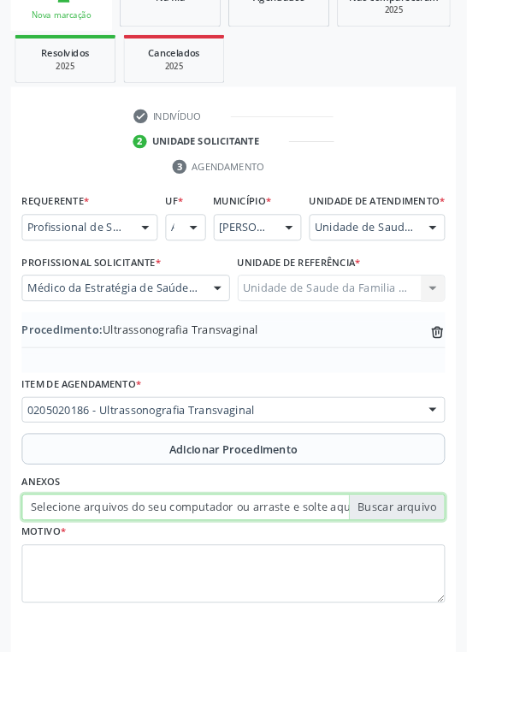
click at [438, 572] on input "Selecione arquivos do seu computador ou arraste e solte aqui" at bounding box center [257, 558] width 466 height 29
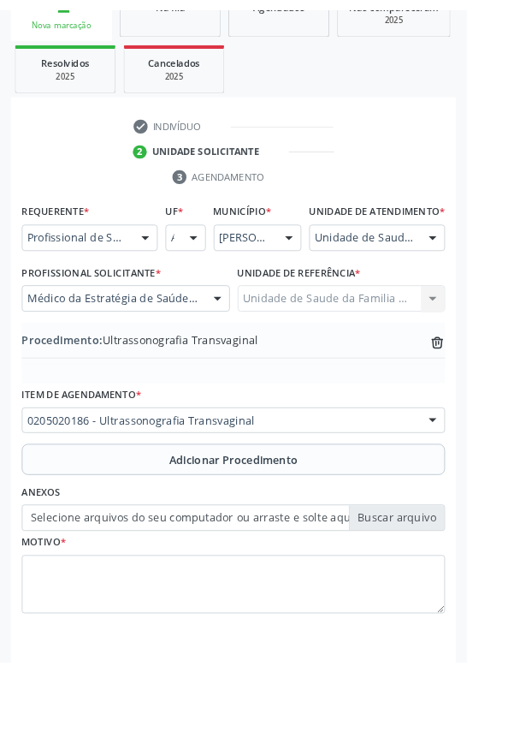
scroll to position [334, 0]
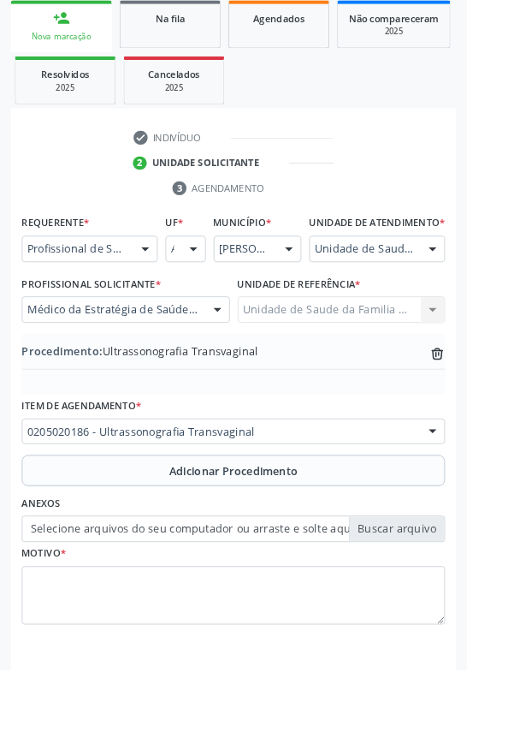
type input "C:\fakepath\17587204902812631687516282556726.jpg"
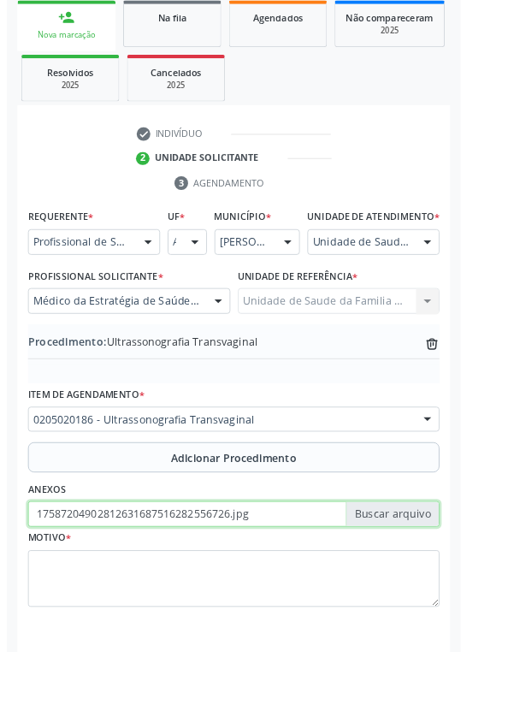
scroll to position [357, 0]
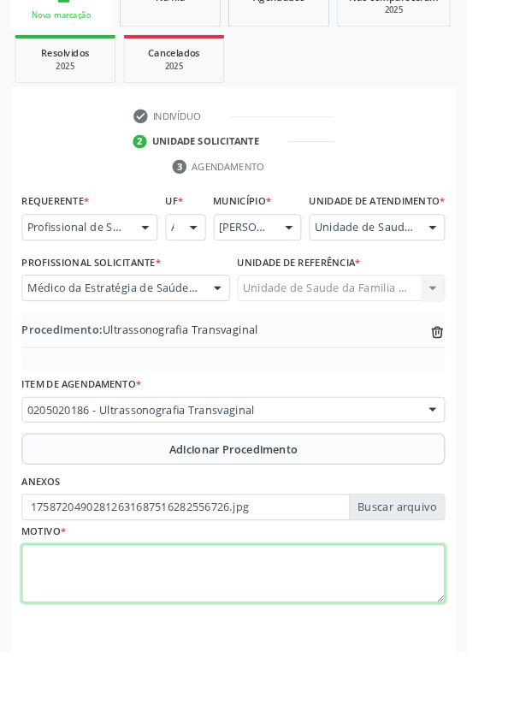
click at [198, 632] on textarea at bounding box center [257, 632] width 466 height 65
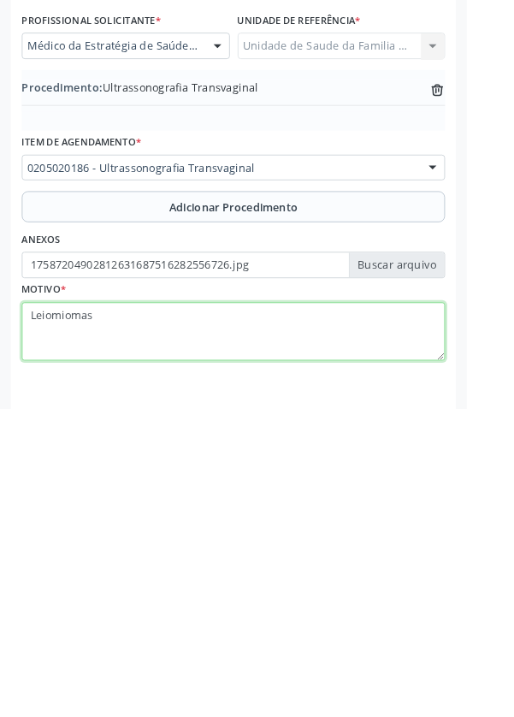
type textarea "Leiomiomas."
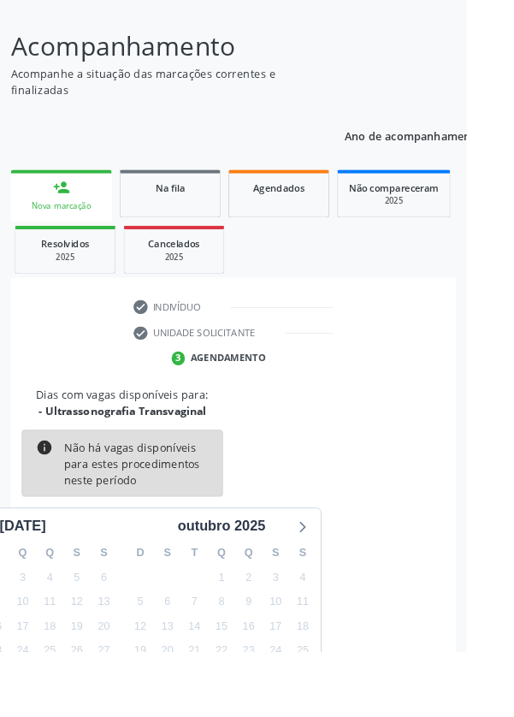
scroll to position [142, 0]
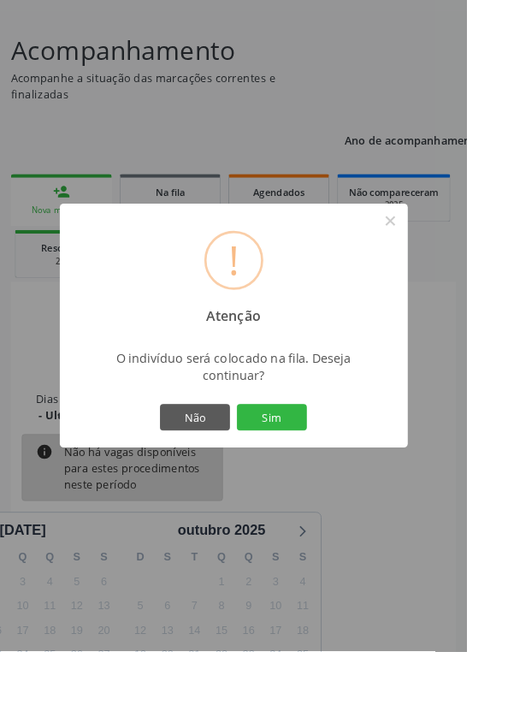
click at [338, 474] on button "Sim" at bounding box center [299, 459] width 77 height 29
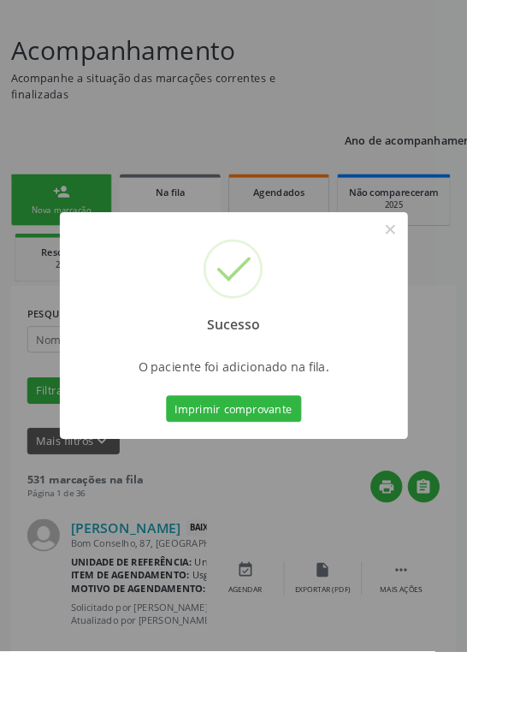
scroll to position [0, 0]
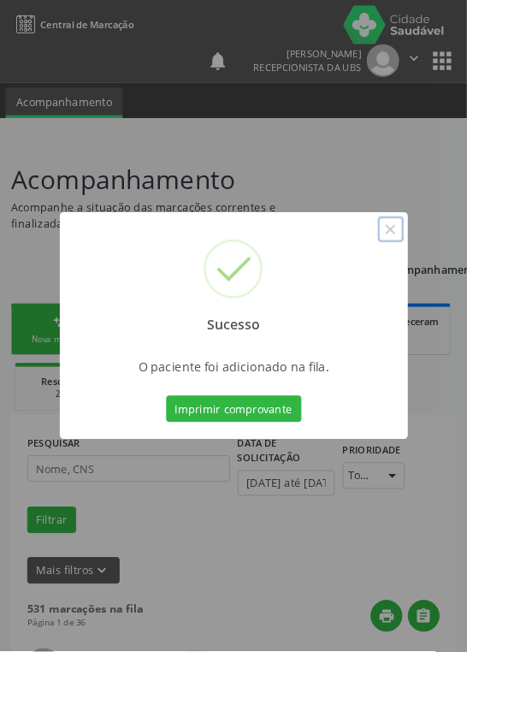
click at [445, 267] on button "×" at bounding box center [430, 252] width 29 height 29
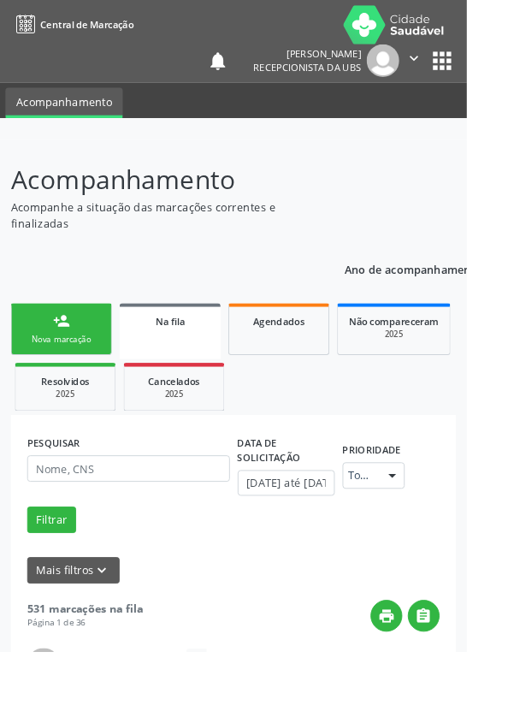
click at [74, 366] on link "person_add Nova marcação" at bounding box center [67, 362] width 111 height 57
click at [72, 359] on div "person_add" at bounding box center [67, 353] width 19 height 19
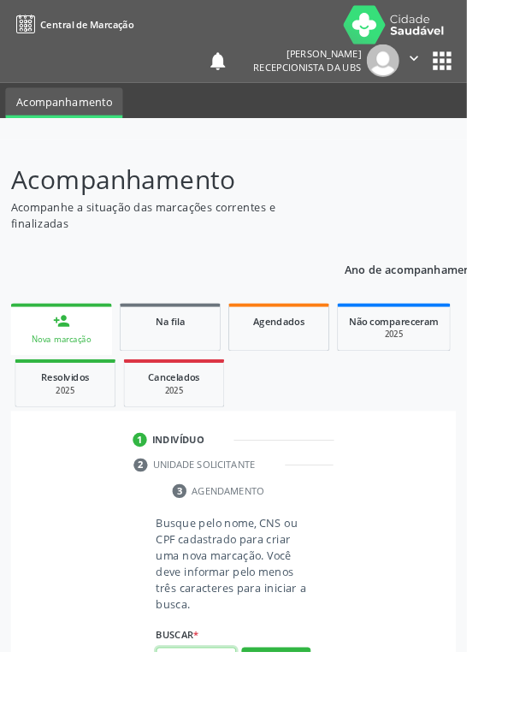
click at [234, 716] on input "text" at bounding box center [216, 727] width 88 height 29
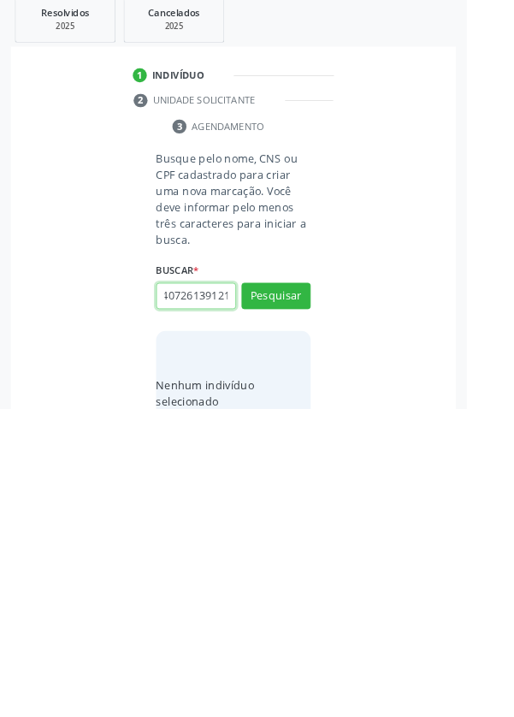
scroll to position [0, 31]
type input "703407261391218"
click at [316, 584] on button "Pesquisar" at bounding box center [304, 592] width 76 height 29
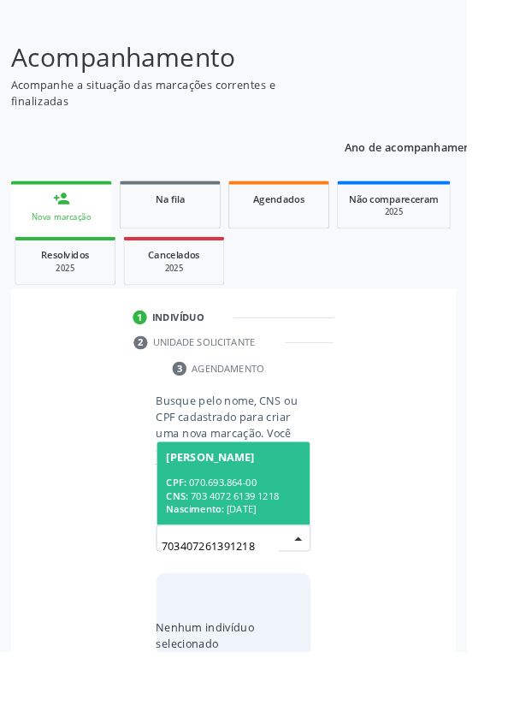
scroll to position [134, 0]
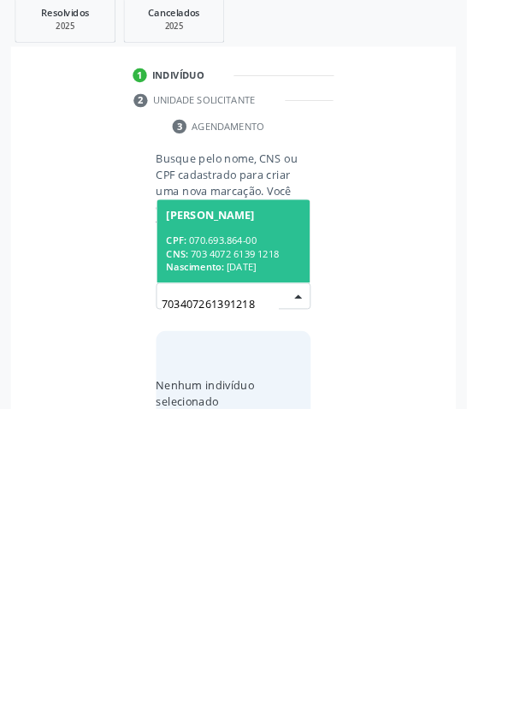
click at [294, 544] on div "CNS: 703 4072 6139 1218" at bounding box center [257, 546] width 148 height 15
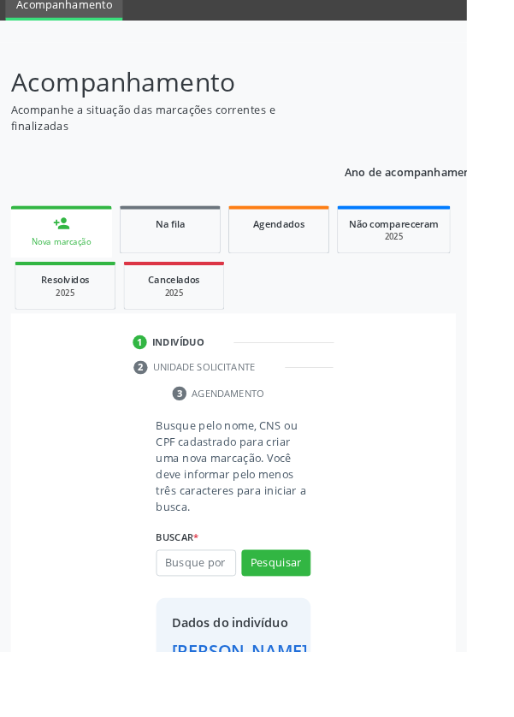
scroll to position [98, 0]
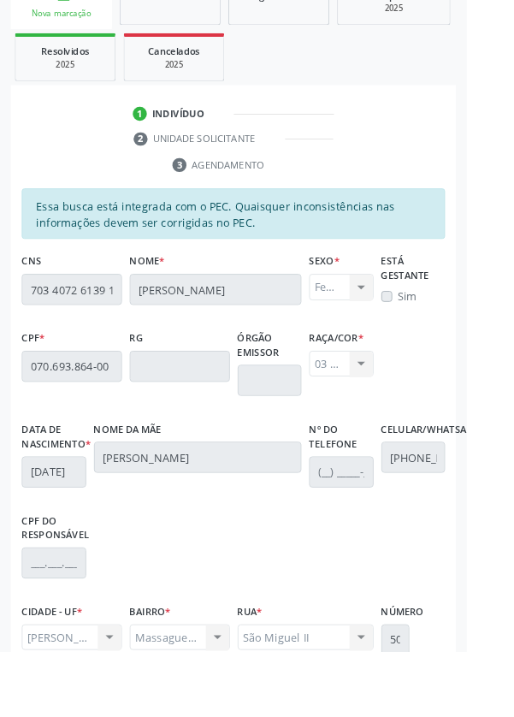
scroll to position [406, 0]
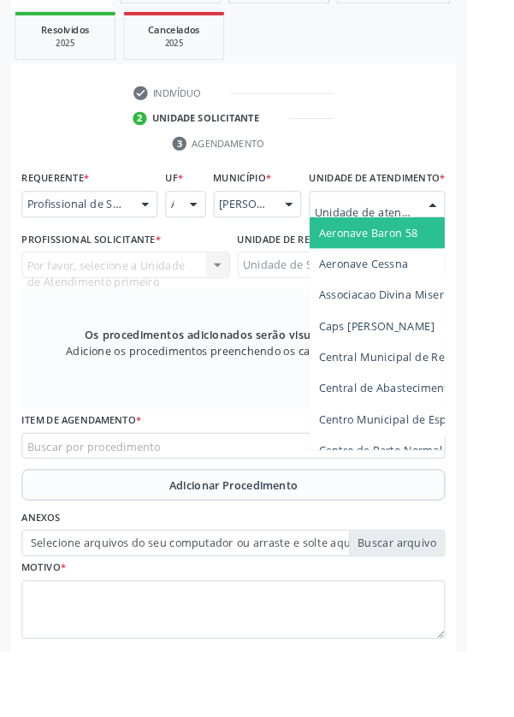
scroll to position [413, 0]
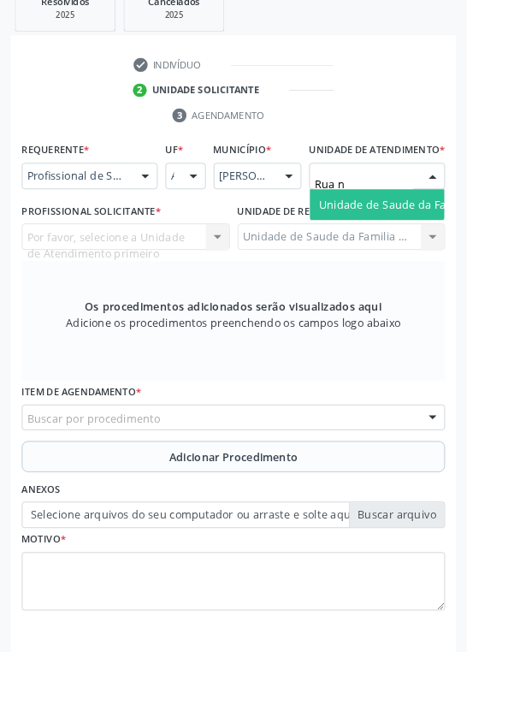
type input "Rua no"
click at [448, 234] on span "Unidade de Saude da Familia Rua [GEOGRAPHIC_DATA]" at bounding box center [510, 225] width 317 height 16
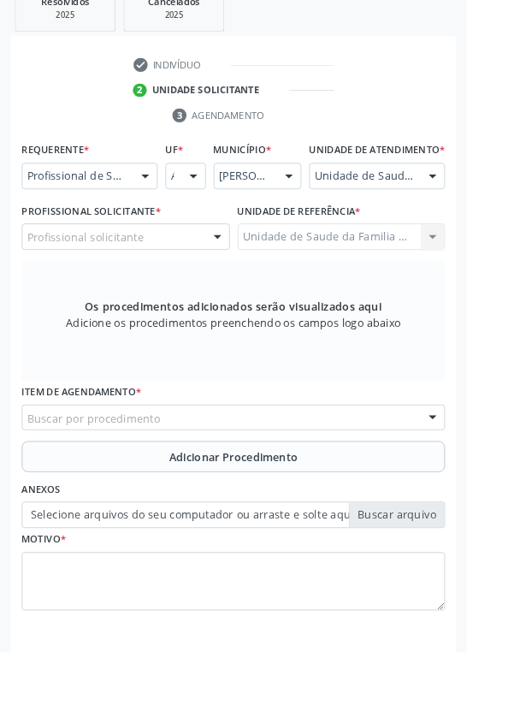
click at [202, 276] on div "Profissional solicitante" at bounding box center [138, 260] width 229 height 29
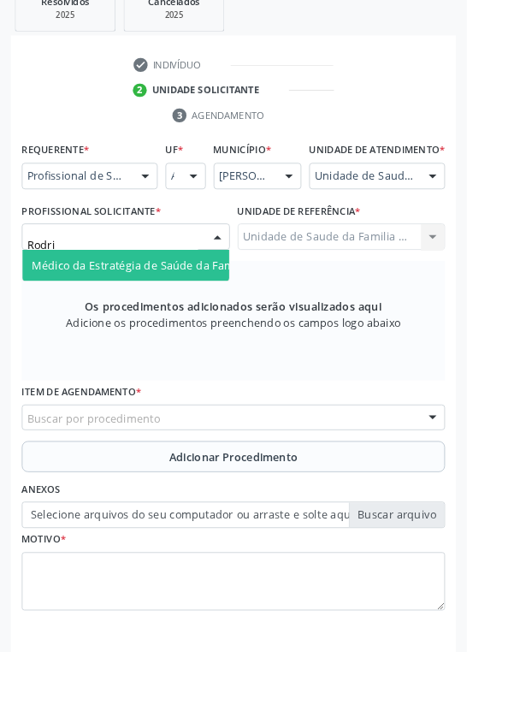
type input "Rodrig"
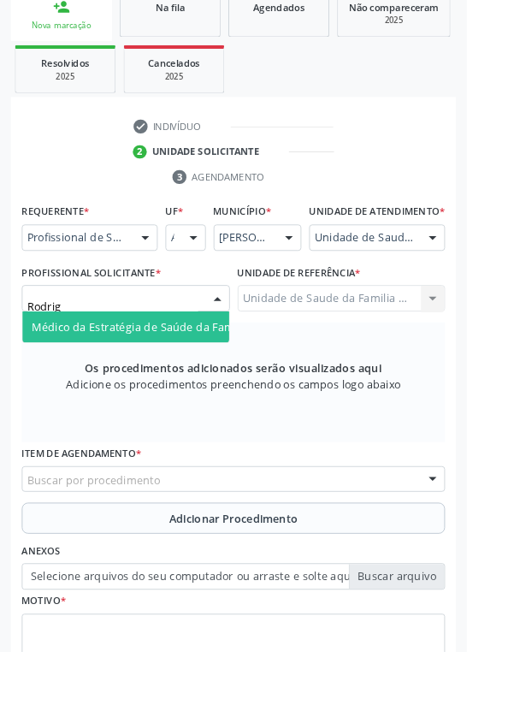
scroll to position [341, 0]
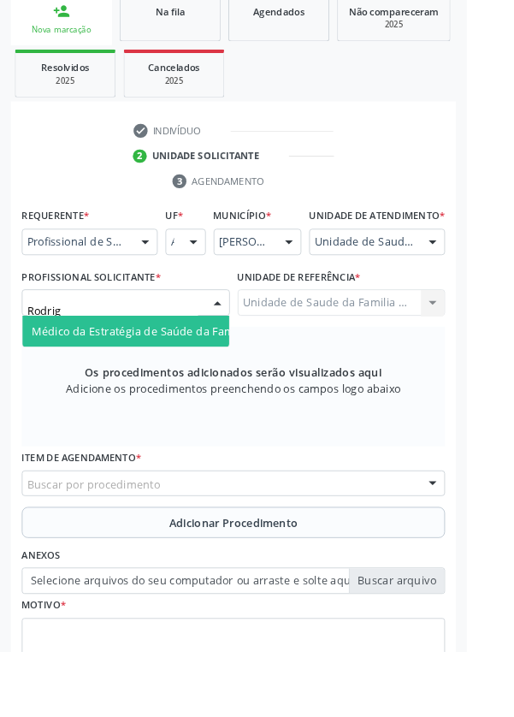
click at [190, 372] on span "Médico da Estratégia de Saúde da Família - [PERSON_NAME]" at bounding box center [208, 364] width 347 height 16
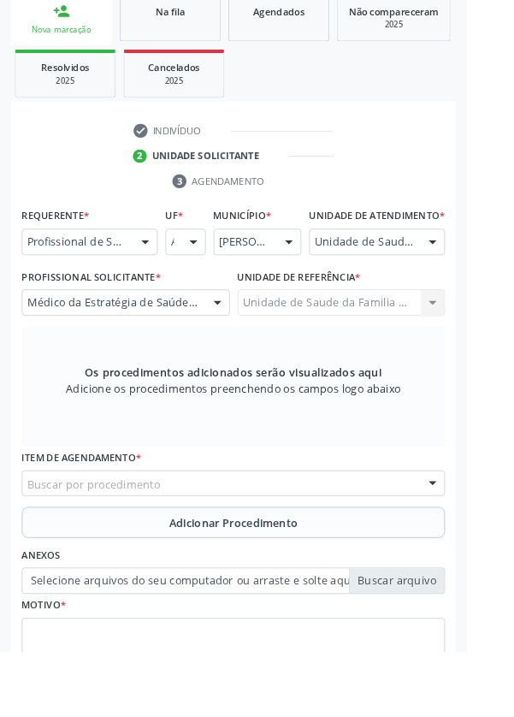
scroll to position [331, 0]
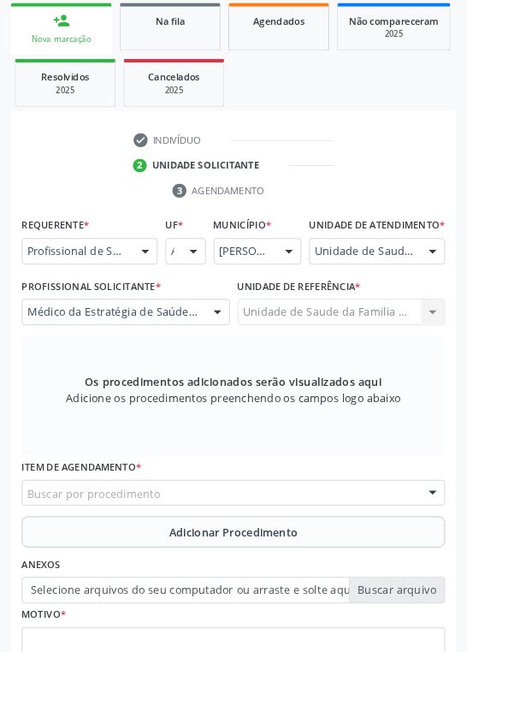
click at [352, 552] on div "Buscar por procedimento" at bounding box center [257, 542] width 466 height 29
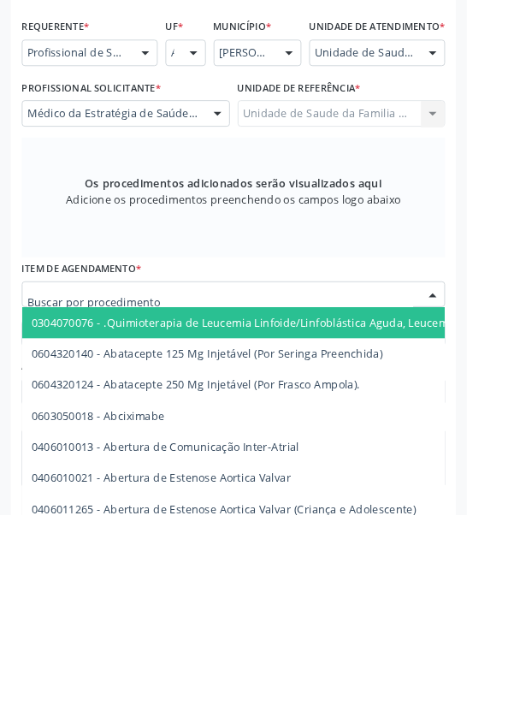
scroll to position [399, 0]
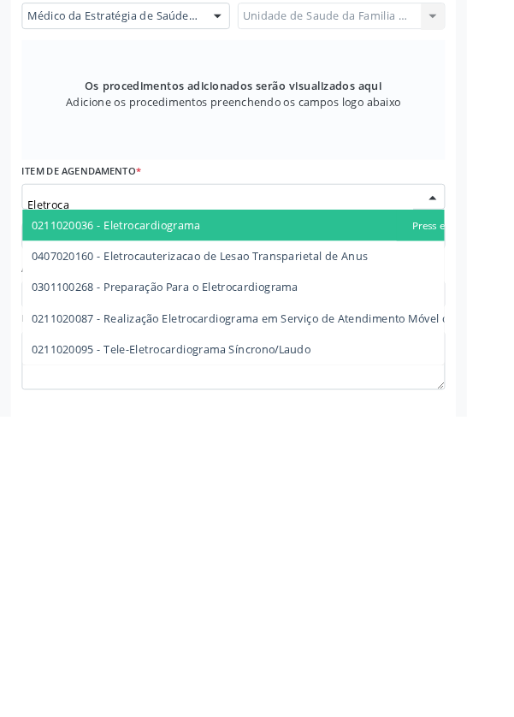
type input "Eletrocar"
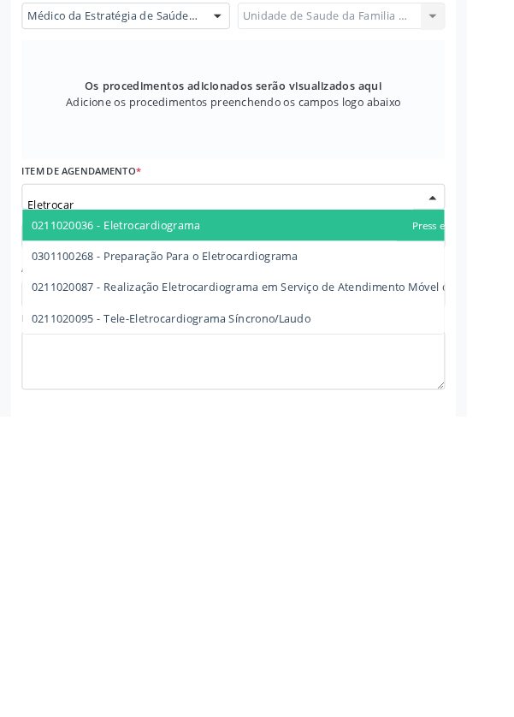
click at [244, 522] on span "0211020036 - Eletrocardiograma" at bounding box center [296, 506] width 543 height 34
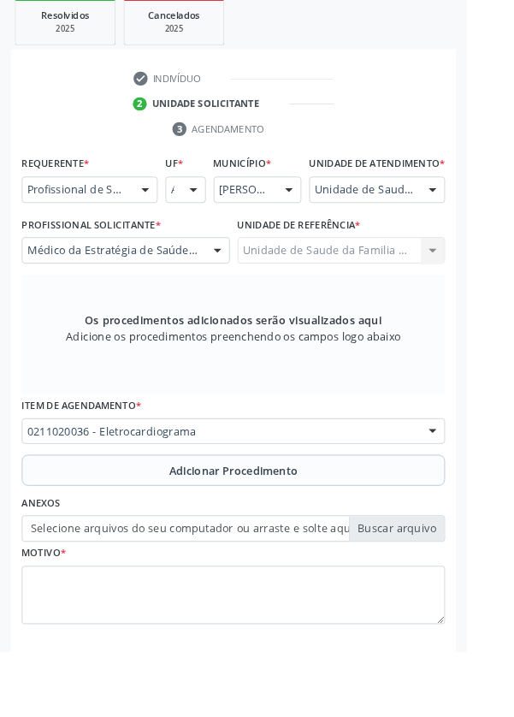
click at [288, 527] on span "Adicionar Procedimento" at bounding box center [258, 518] width 142 height 18
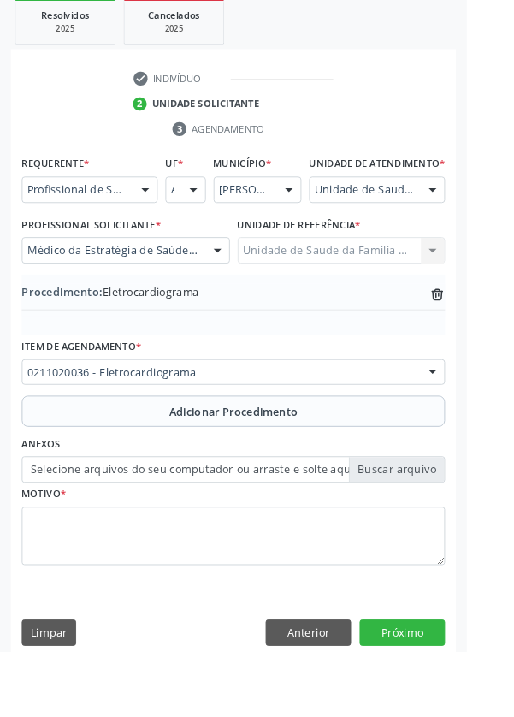
scroll to position [357, 0]
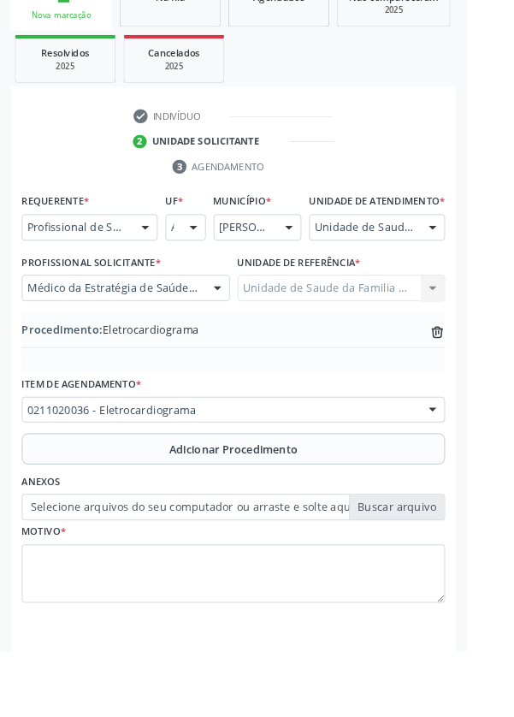
click at [437, 573] on label "Selecione arquivos do seu computador ou arraste e solte aqui" at bounding box center [257, 558] width 466 height 29
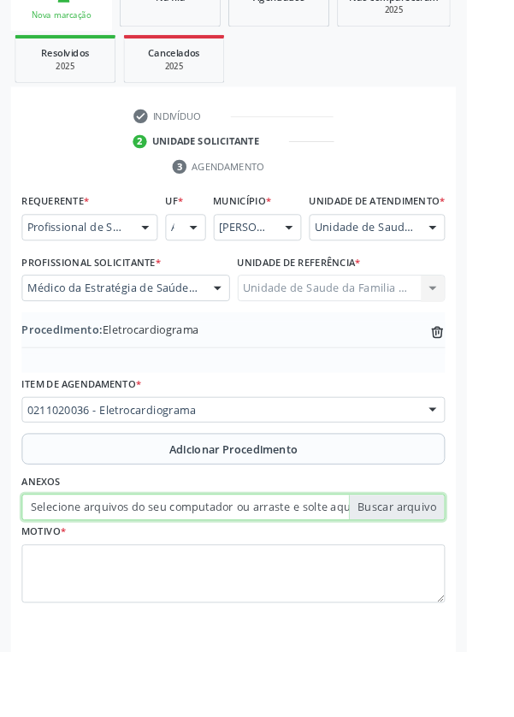
click at [437, 573] on input "Selecione arquivos do seu computador ou arraste e solte aqui" at bounding box center [257, 558] width 466 height 29
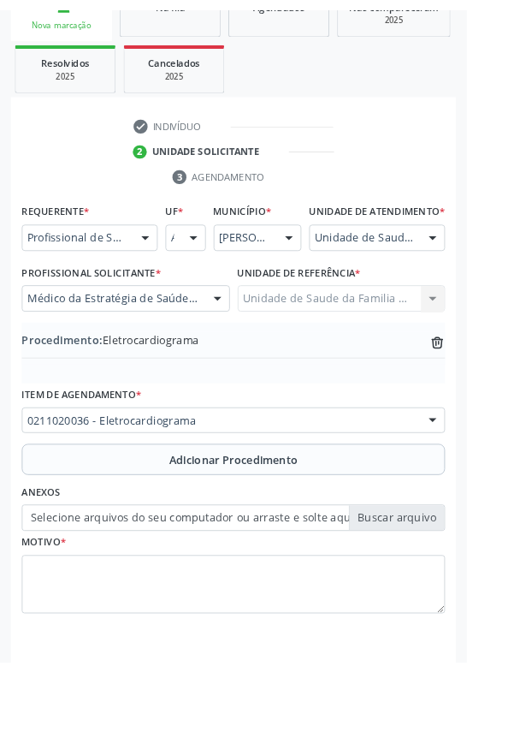
scroll to position [334, 0]
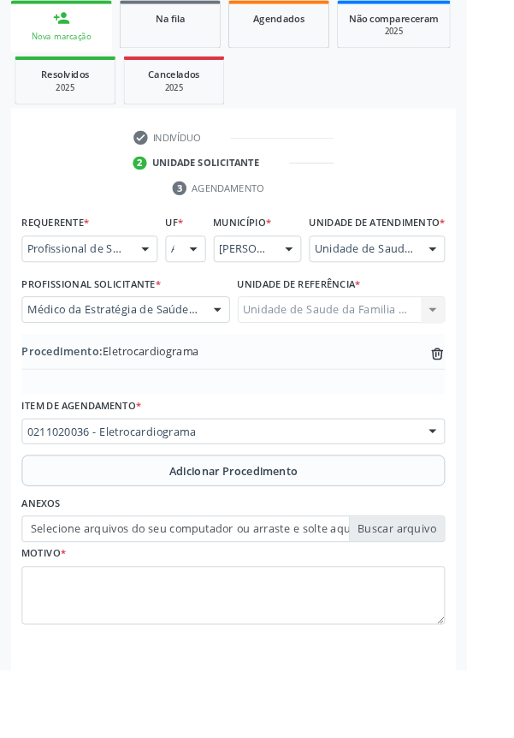
type input "C:\fakepath\17587206123812126837255839992282.jpg"
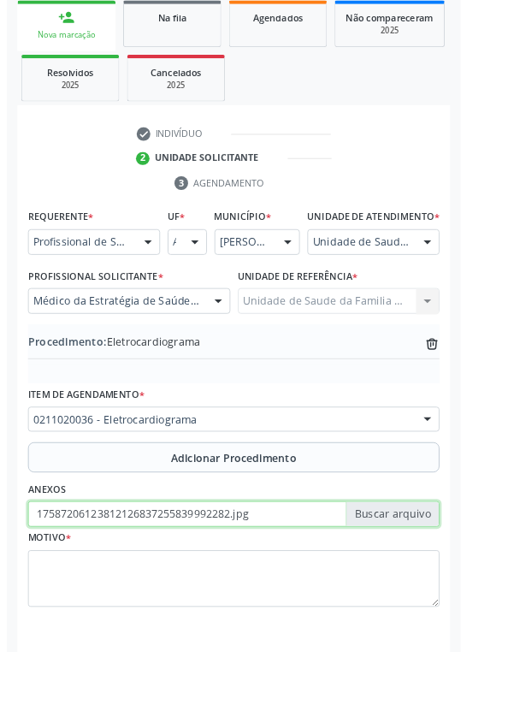
scroll to position [357, 0]
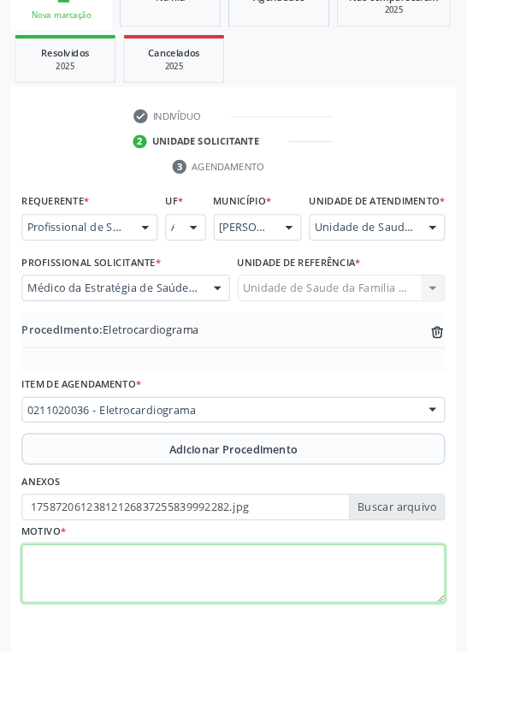
click at [352, 635] on textarea at bounding box center [257, 632] width 466 height 65
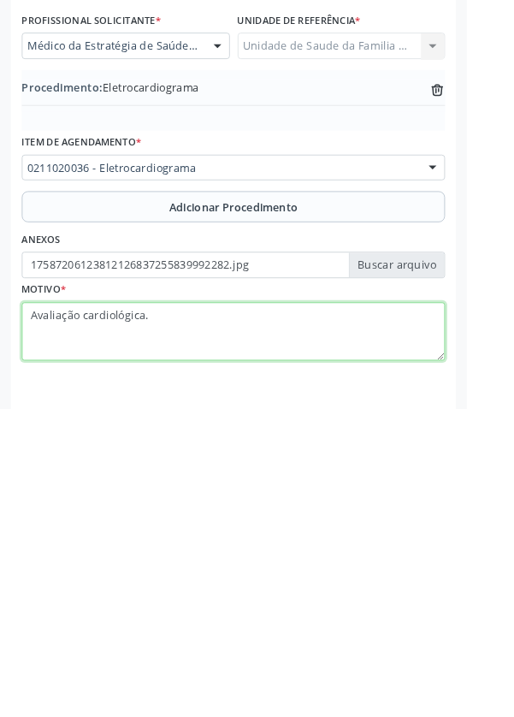
type textarea "Avaliação cardiológica."
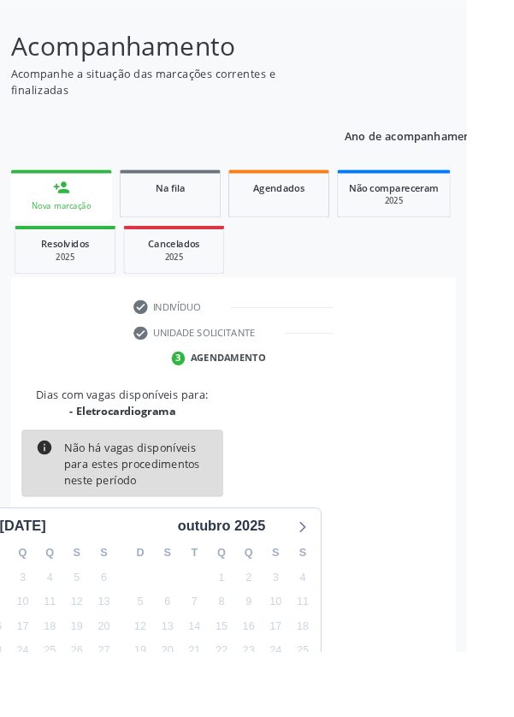
scroll to position [142, 0]
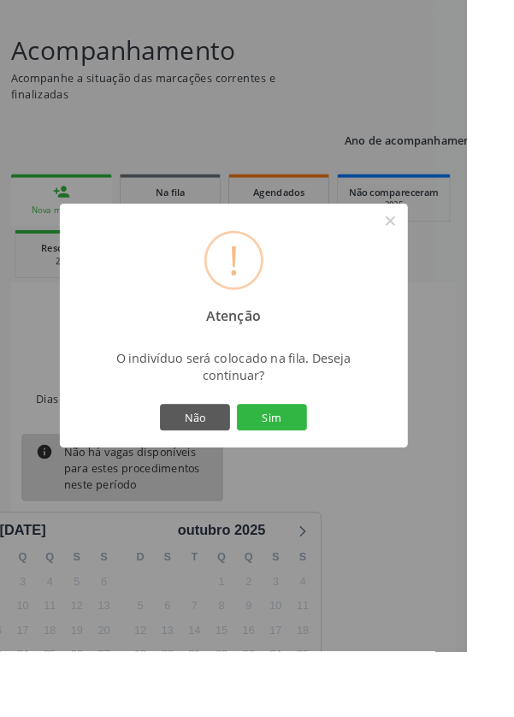
click at [338, 474] on button "Sim" at bounding box center [299, 459] width 77 height 29
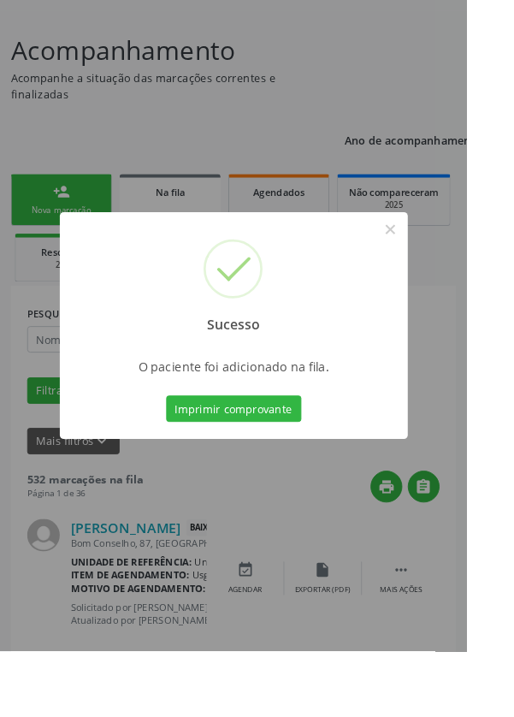
scroll to position [0, 0]
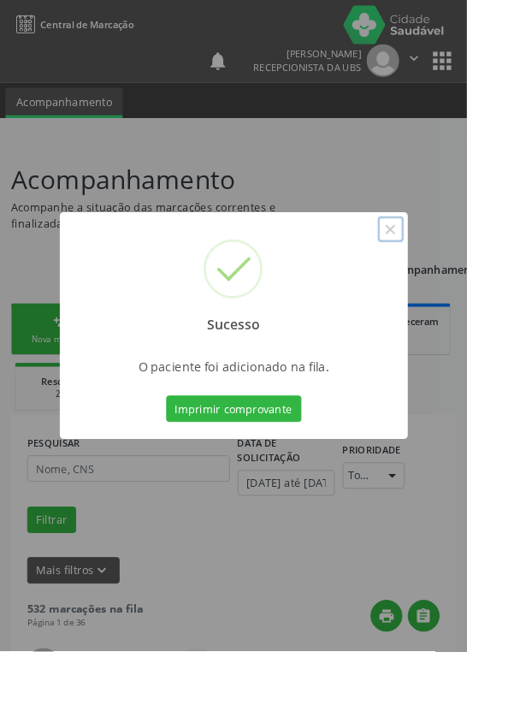
click at [445, 267] on button "×" at bounding box center [430, 252] width 29 height 29
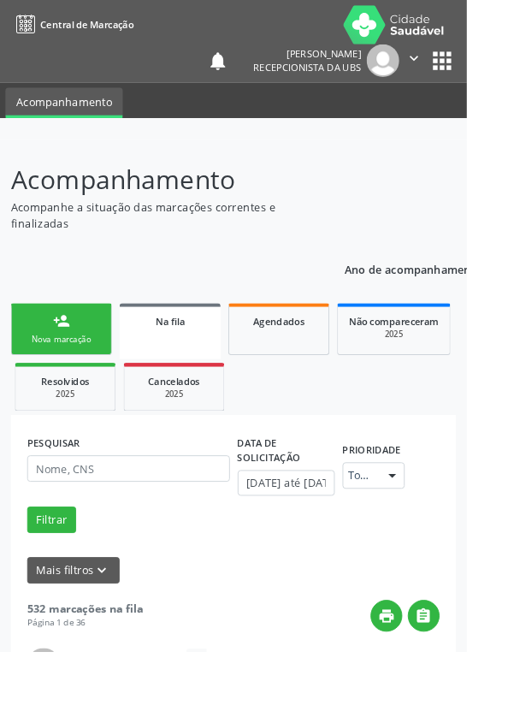
click at [85, 368] on div "Nova marcação" at bounding box center [68, 373] width 86 height 13
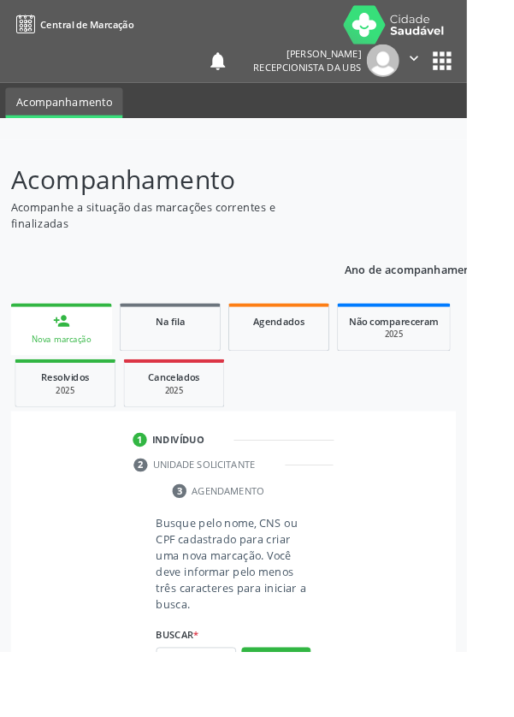
click at [90, 359] on link "person_add Nova marcação" at bounding box center [67, 362] width 111 height 57
click at [228, 716] on input "text" at bounding box center [216, 727] width 88 height 29
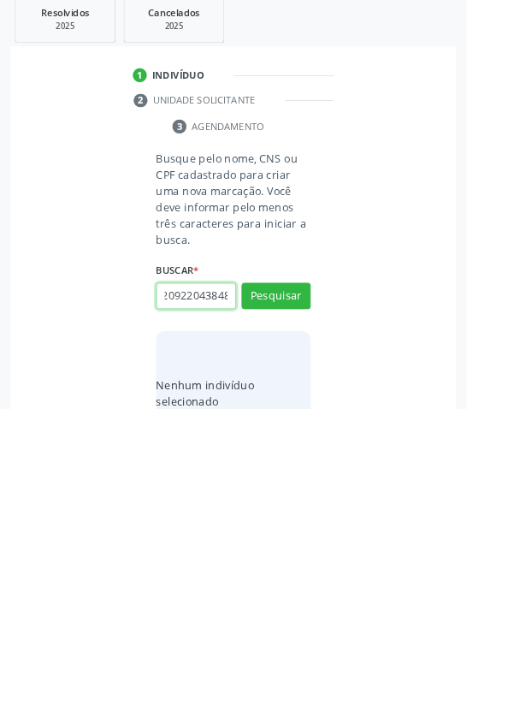
scroll to position [0, 31]
type input "704209220438483"
click at [333, 586] on button "Pesquisar" at bounding box center [304, 592] width 76 height 29
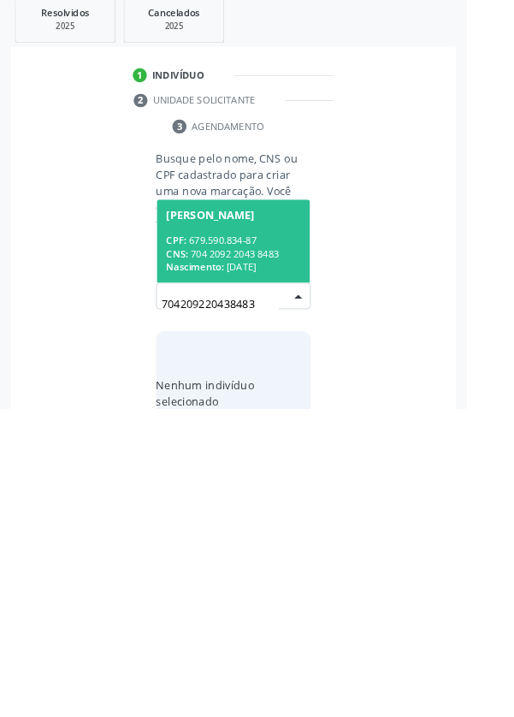
click at [265, 546] on div "CNS: 704 2092 2043 8483" at bounding box center [257, 546] width 148 height 15
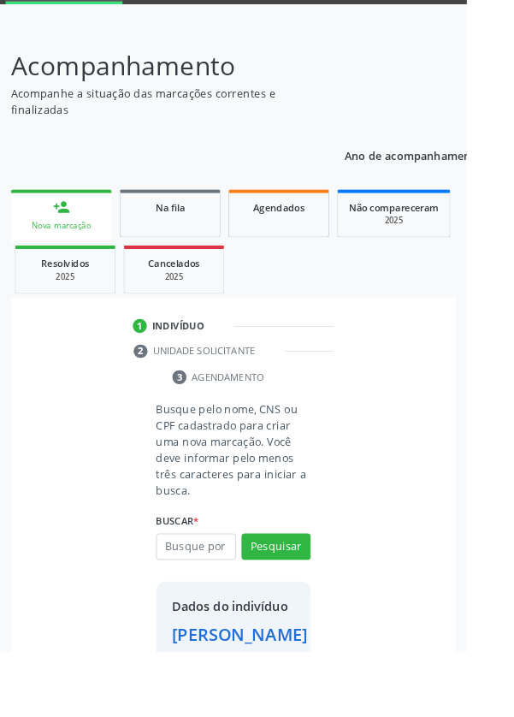
scroll to position [98, 0]
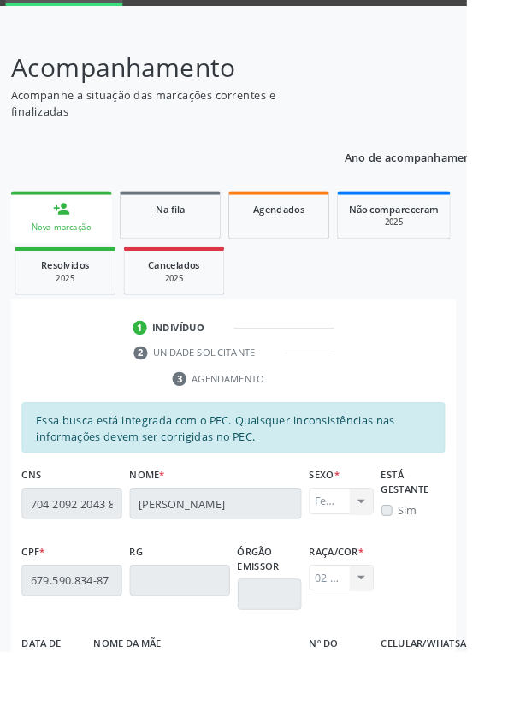
scroll to position [406, 0]
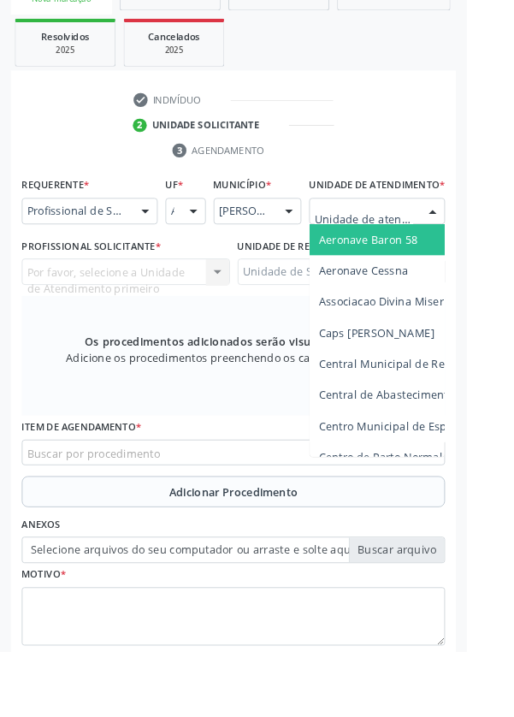
scroll to position [413, 0]
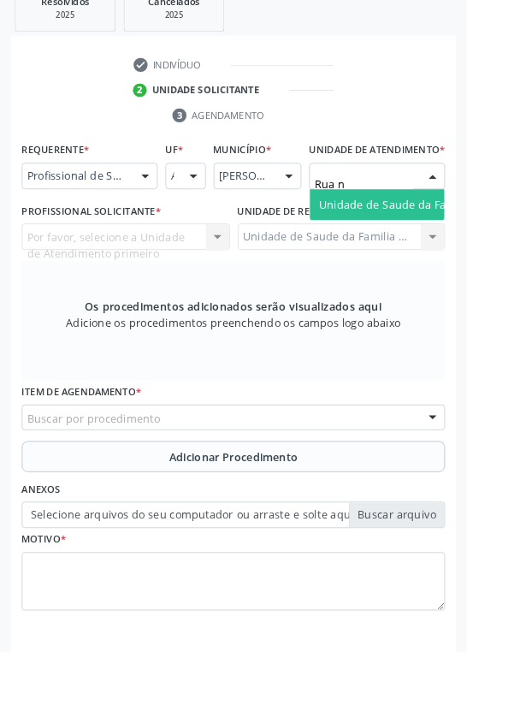
type input "Rua no"
click at [460, 234] on span "Unidade de Saude da Familia Rua [GEOGRAPHIC_DATA]" at bounding box center [510, 225] width 317 height 16
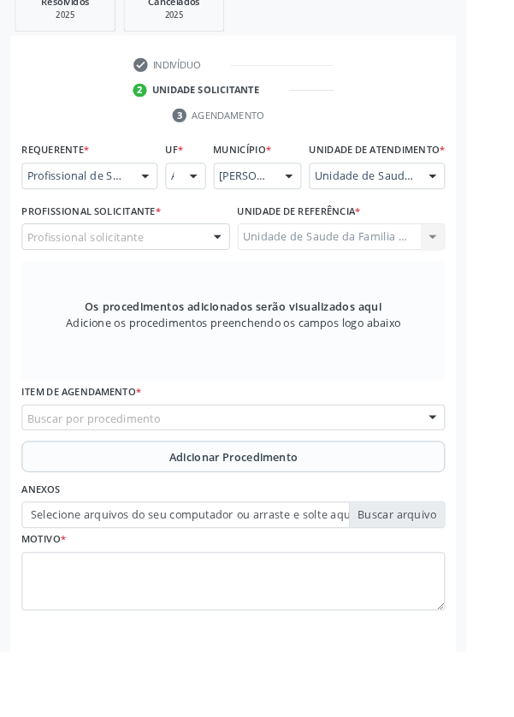
click at [187, 276] on div "Profissional solicitante" at bounding box center [138, 260] width 229 height 29
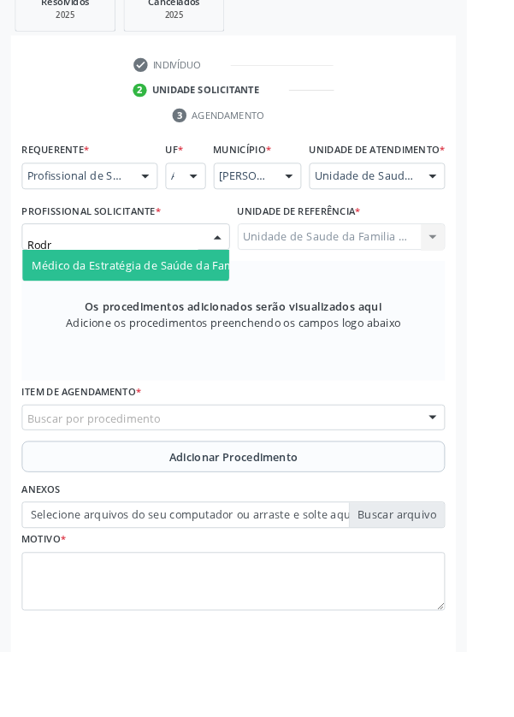
type input "Rodri"
click at [173, 300] on span "Médico da Estratégia de Saúde da Família - [PERSON_NAME]" at bounding box center [208, 292] width 347 height 16
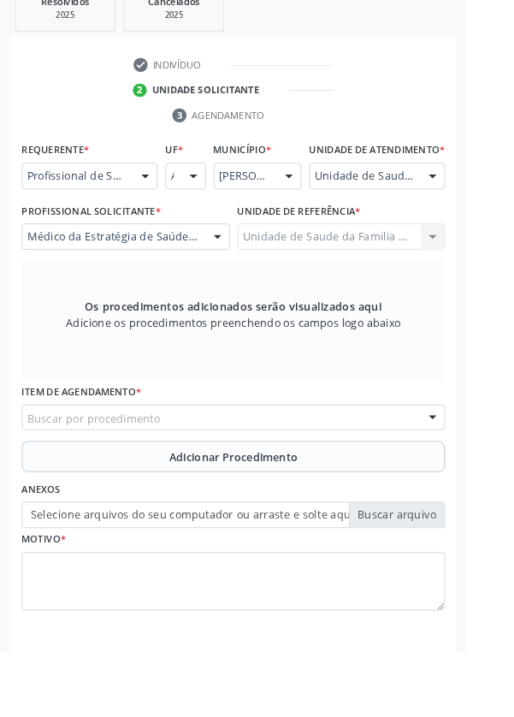
click at [288, 474] on div "Buscar por procedimento" at bounding box center [257, 460] width 466 height 29
click at [229, 475] on div "Buscar por procedimento" at bounding box center [257, 460] width 466 height 29
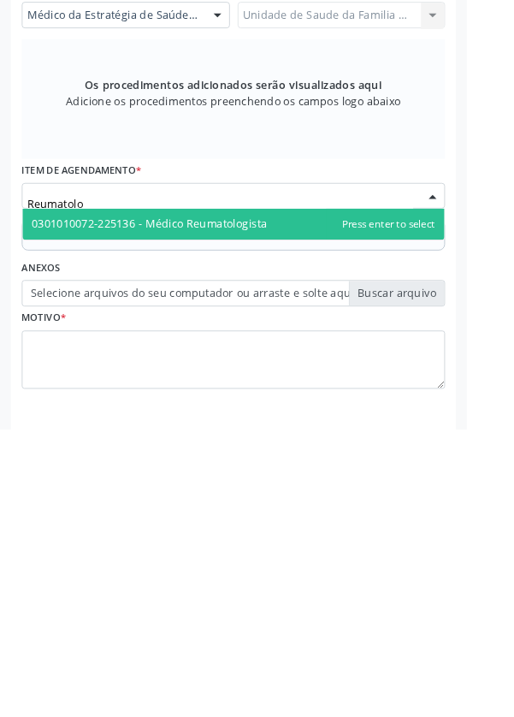
type input "Reumatolog"
click at [294, 508] on span "0301010072-225136 - Médico Reumatologista" at bounding box center [257, 491] width 465 height 34
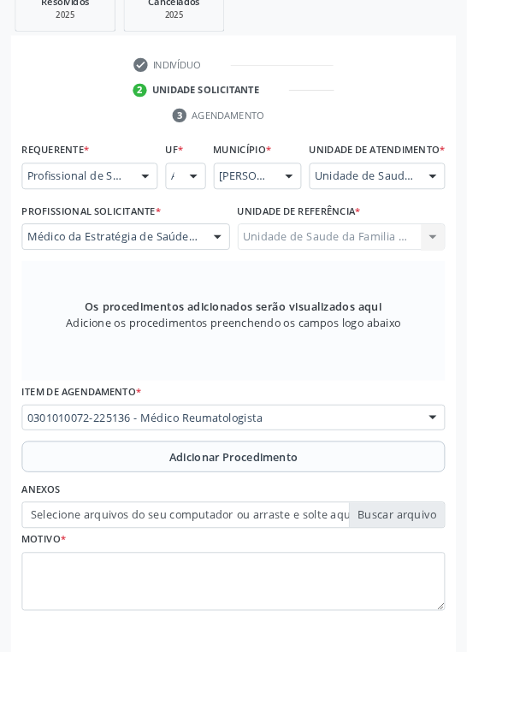
click at [302, 513] on span "Adicionar Procedimento" at bounding box center [258, 504] width 142 height 18
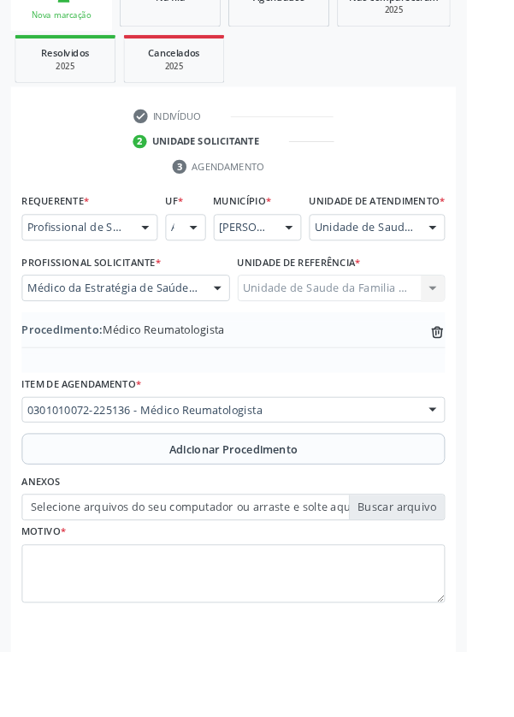
click at [452, 568] on label "Selecione arquivos do seu computador ou arraste e solte aqui" at bounding box center [257, 558] width 466 height 29
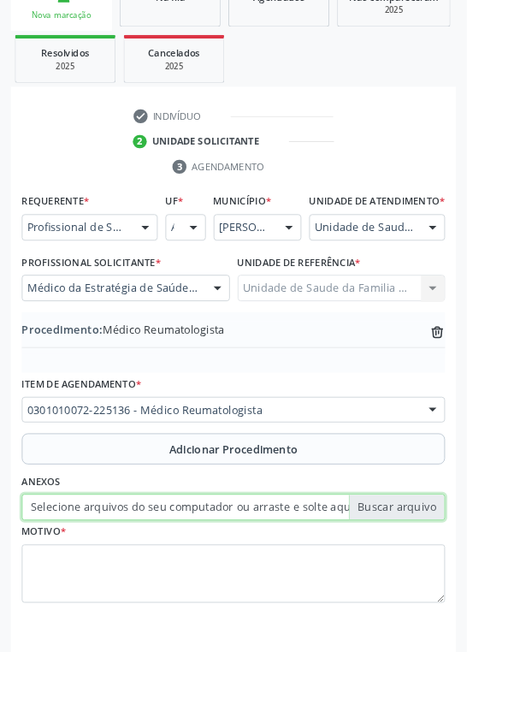
click at [452, 568] on input "Selecione arquivos do seu computador ou arraste e solte aqui" at bounding box center [257, 558] width 466 height 29
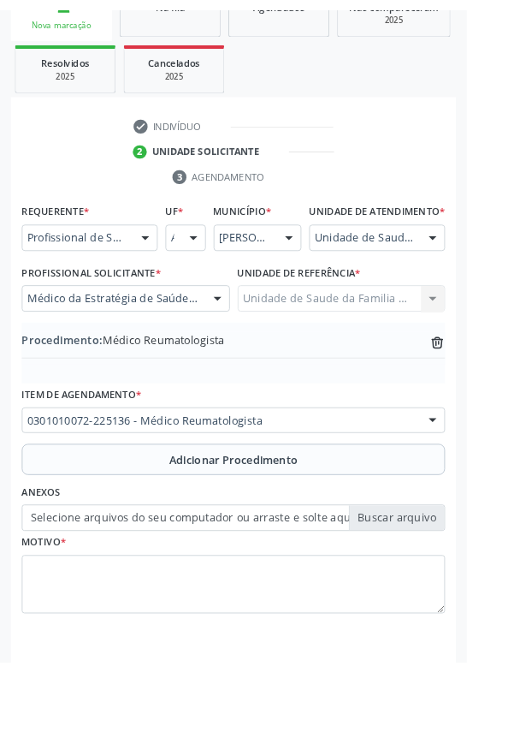
scroll to position [334, 0]
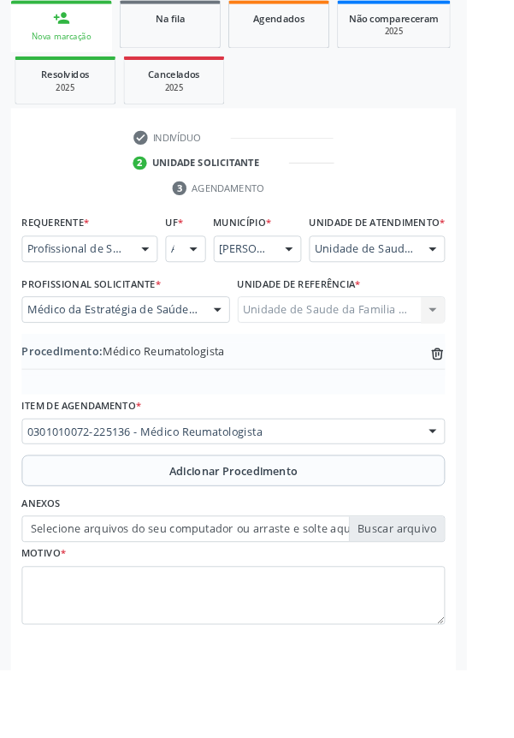
type input "C:\fakepath\17587207530108464360480851082284.jpg"
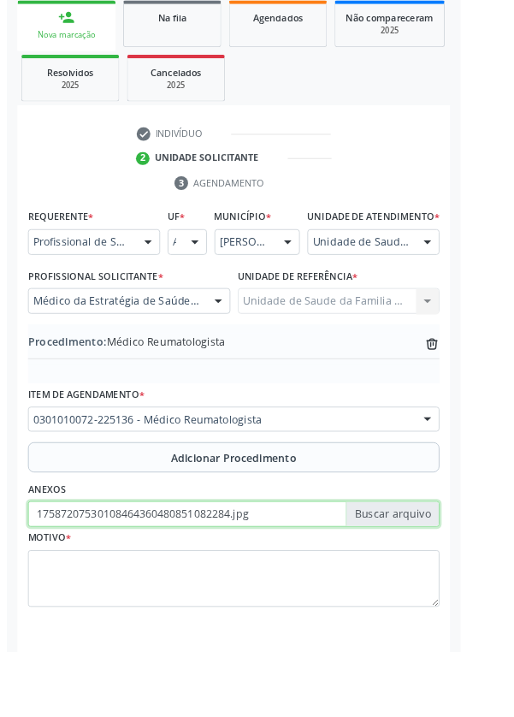
scroll to position [357, 0]
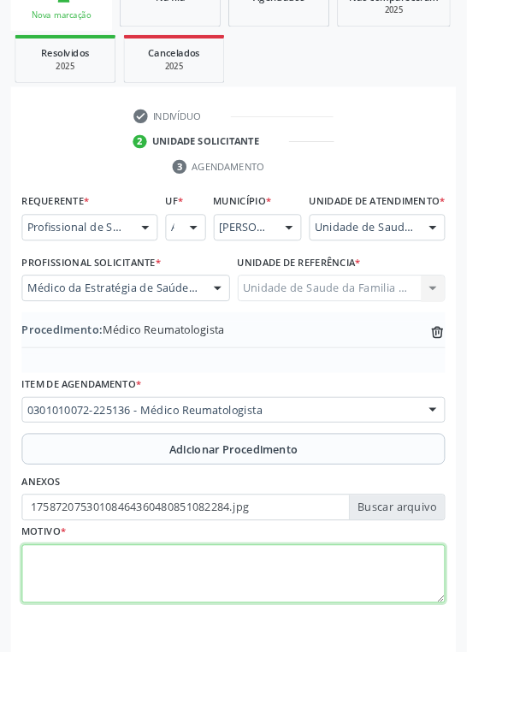
click at [170, 620] on textarea at bounding box center [257, 632] width 466 height 65
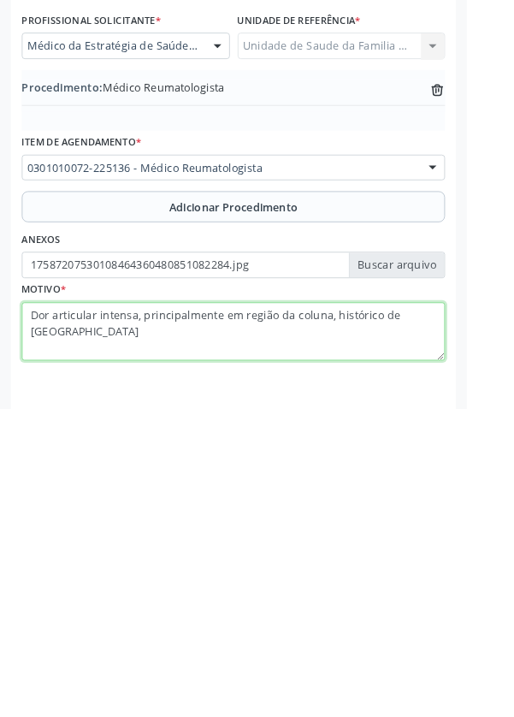
click at [56, 646] on textarea "Dor articular intensa, principalmente em região da coluna, histórico de [GEOGRA…" at bounding box center [257, 632] width 466 height 65
click at [60, 649] on textarea "Dor articular intensa, principalmente em região da coluna, histórico de [GEOGRA…" at bounding box center [257, 632] width 466 height 65
click at [51, 645] on textarea "Dor articular intensa, principalmente em região da coluna, histórico de [GEOGRA…" at bounding box center [257, 632] width 466 height 65
click at [69, 642] on textarea "Dor articular intensa, principalmente em região da coluna, histórico de chik8cu…" at bounding box center [257, 632] width 466 height 65
click at [97, 650] on textarea "Dor articular intensa, principalmente em região da coluna, histórico de [GEOGRA…" at bounding box center [257, 632] width 466 height 65
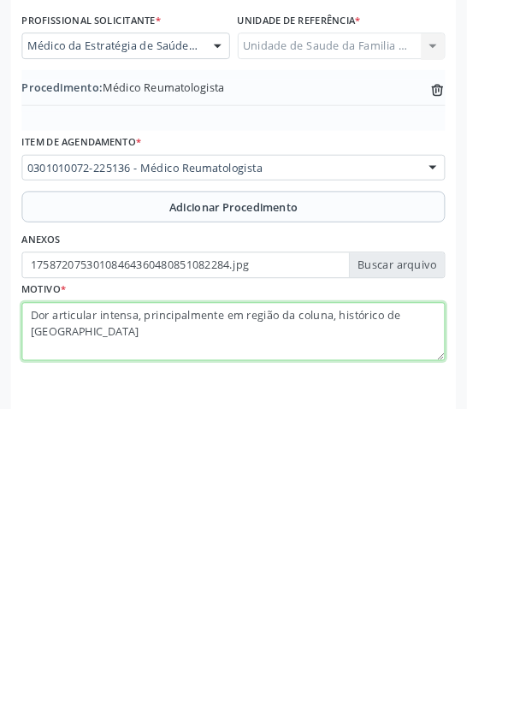
type textarea "Dor articular intensa, principalmente em região da coluna, histórico de [GEOGRA…"
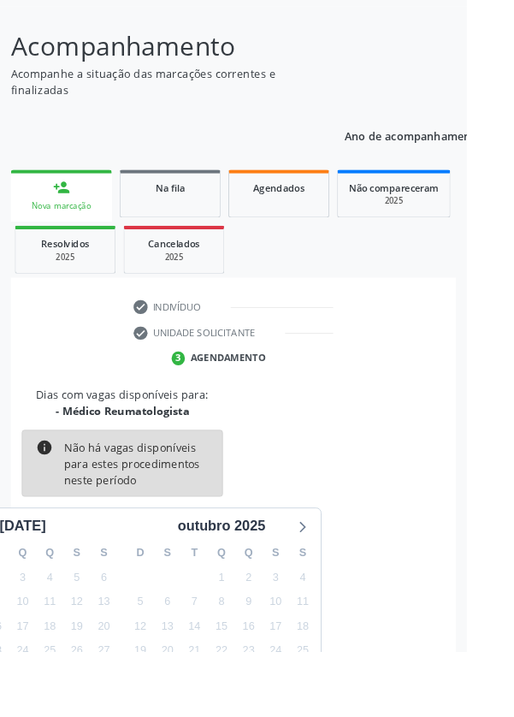
scroll to position [142, 0]
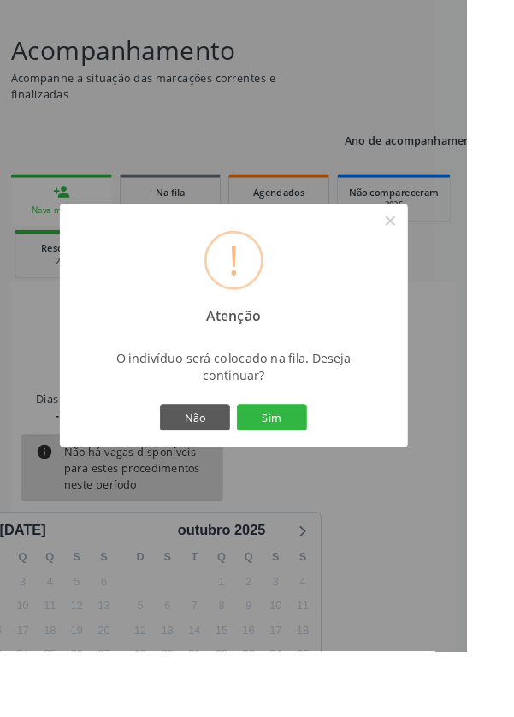
click at [338, 474] on button "Sim" at bounding box center [299, 459] width 77 height 29
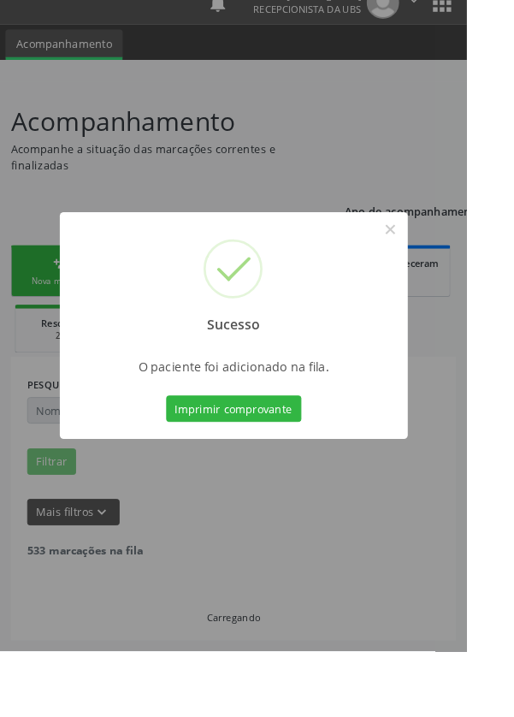
scroll to position [0, 0]
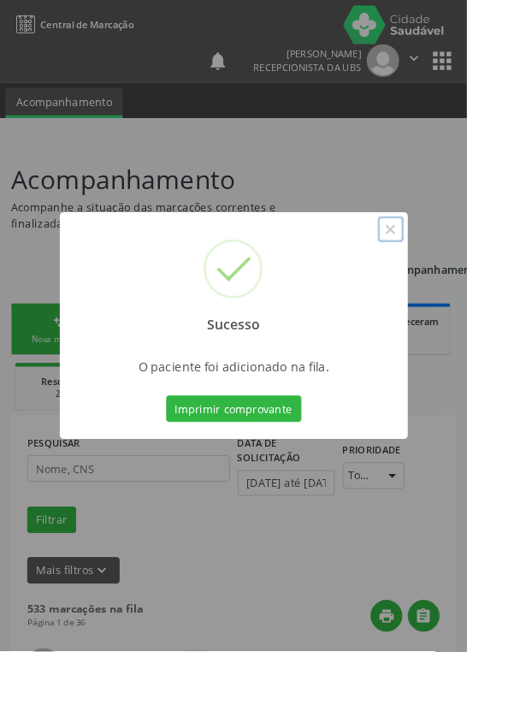
click at [445, 267] on button "×" at bounding box center [430, 252] width 29 height 29
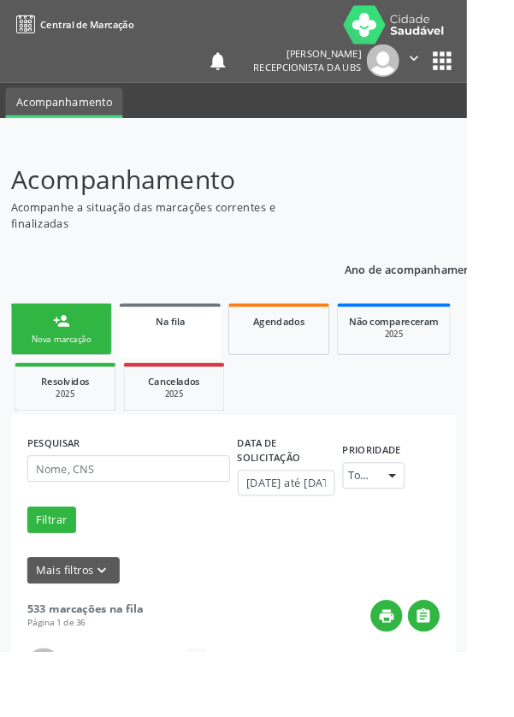
click at [74, 370] on div "Nova marcação" at bounding box center [68, 373] width 86 height 13
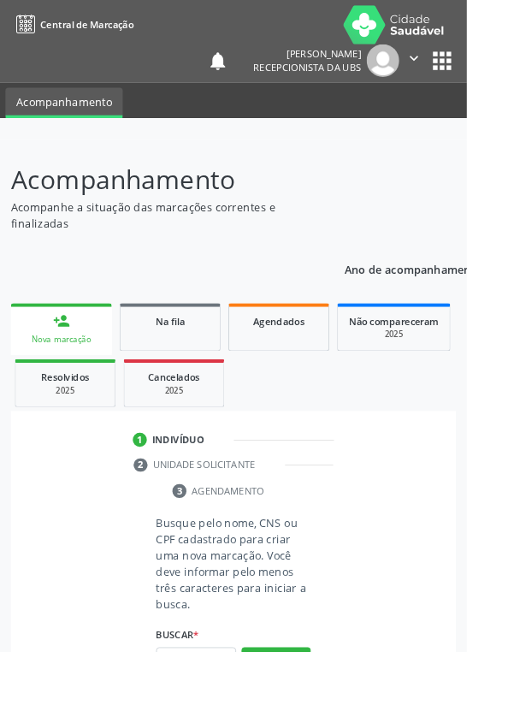
click at [92, 366] on link "person_add Nova marcação" at bounding box center [67, 362] width 111 height 57
click at [239, 716] on input "text" at bounding box center [216, 727] width 88 height 29
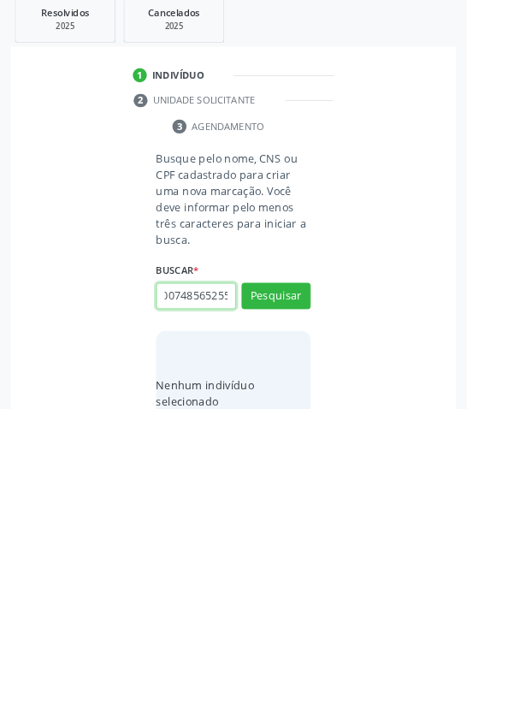
scroll to position [0, 31]
type input "705007485652554"
click at [339, 596] on button "Pesquisar" at bounding box center [304, 592] width 76 height 29
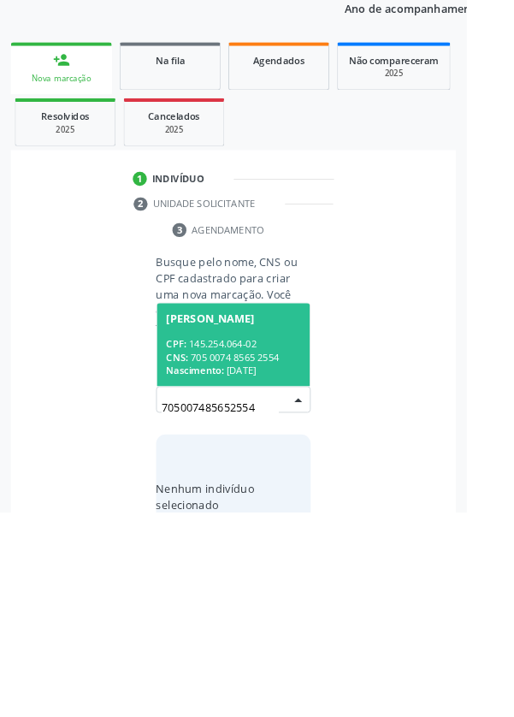
scroll to position [134, 0]
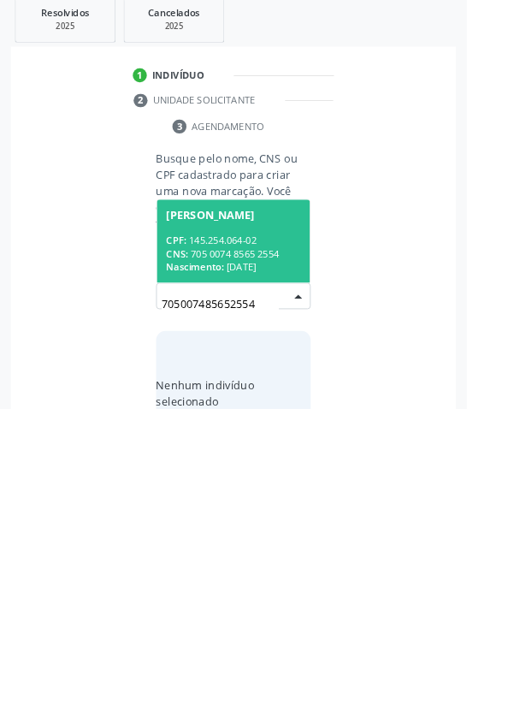
click at [267, 539] on div "CNS: 705 0074 8565 2554" at bounding box center [257, 546] width 148 height 15
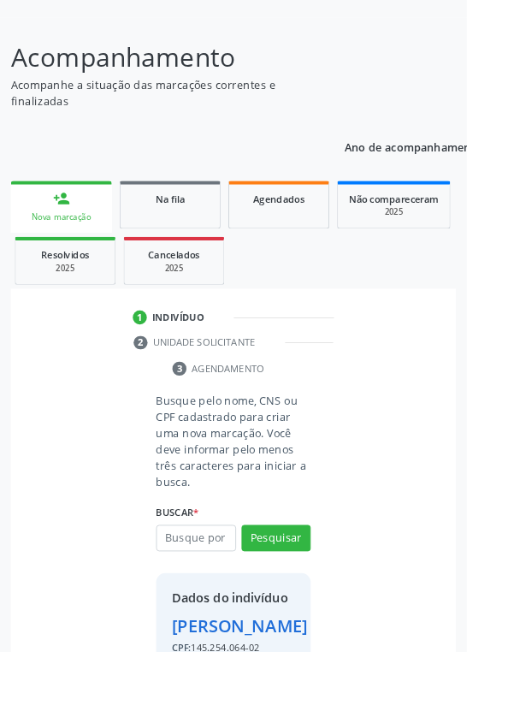
scroll to position [155, 0]
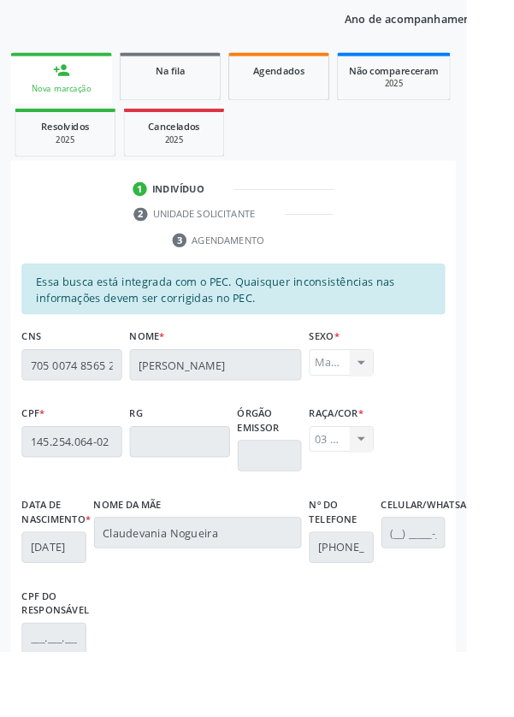
scroll to position [406, 0]
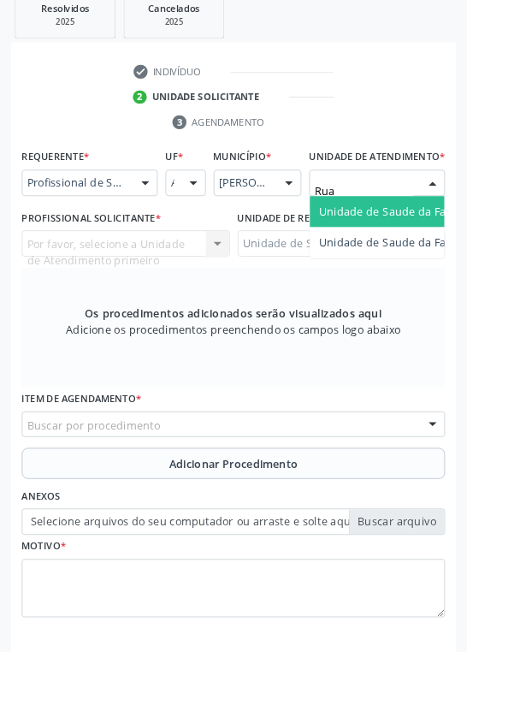
type input "Rua n"
click at [442, 240] on span "Unidade de Saude da Familia Rua [GEOGRAPHIC_DATA]" at bounding box center [510, 232] width 317 height 16
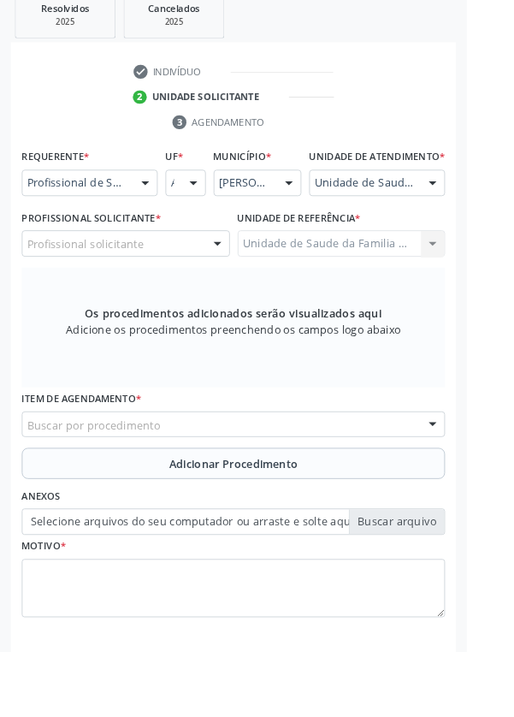
click at [184, 282] on div "Profissional solicitante" at bounding box center [138, 267] width 229 height 29
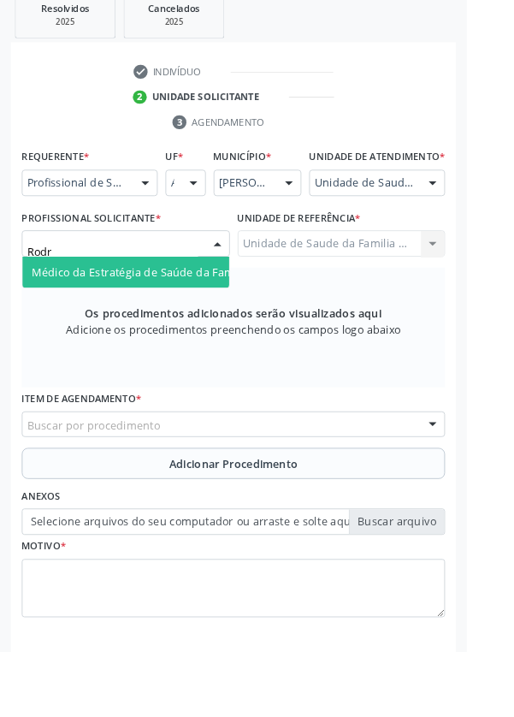
type input "Rodri"
click at [194, 307] on span "Médico da Estratégia de Saúde da Família - [PERSON_NAME]" at bounding box center [208, 299] width 347 height 16
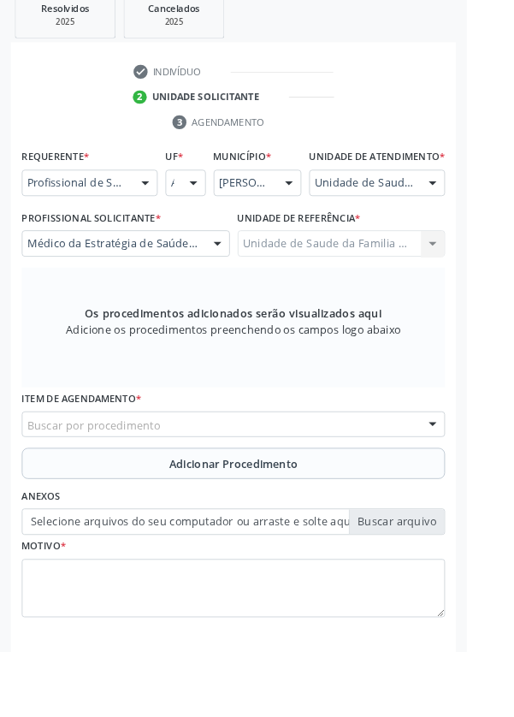
click at [274, 476] on div "Buscar por procedimento" at bounding box center [257, 467] width 466 height 29
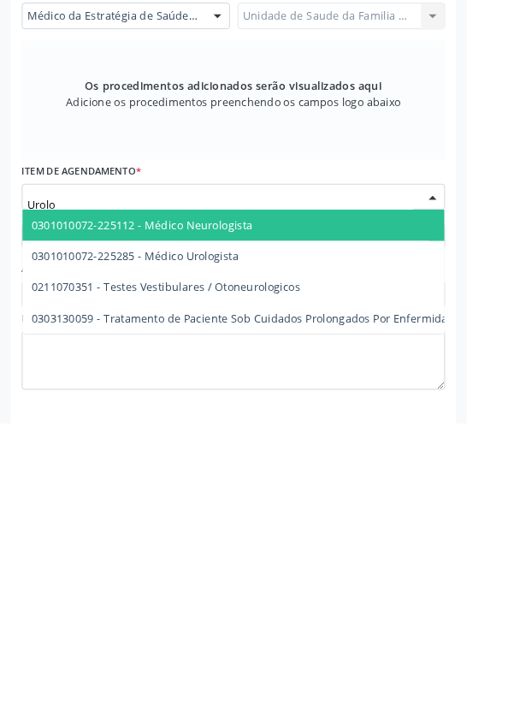
type input "Urolog"
click at [222, 540] on span "0301010072-225285 - Médico Urologista" at bounding box center [149, 532] width 228 height 16
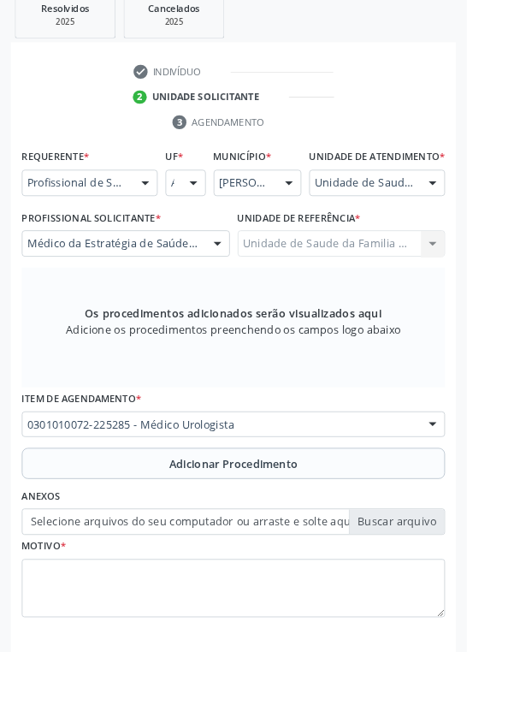
click at [287, 519] on span "Adicionar Procedimento" at bounding box center [258, 510] width 142 height 18
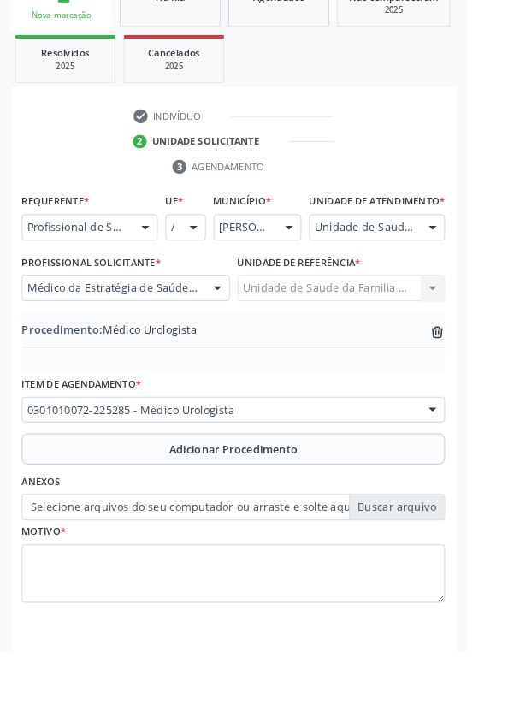
click at [430, 573] on label "Selecione arquivos do seu computador ou arraste e solte aqui" at bounding box center [257, 558] width 466 height 29
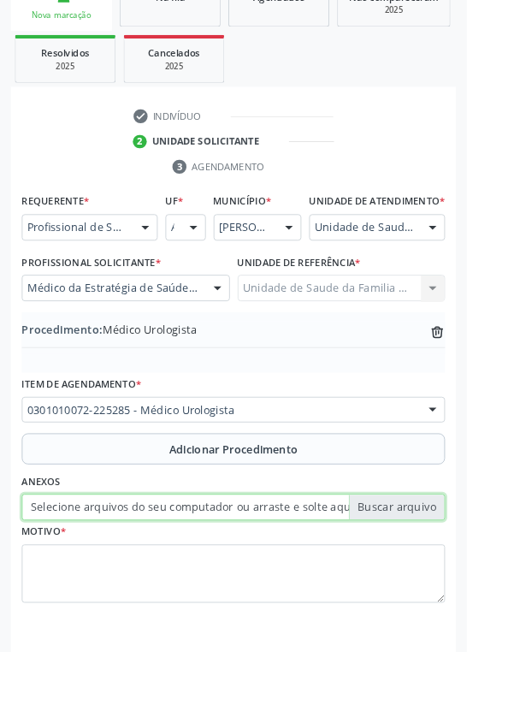
click at [430, 573] on input "Selecione arquivos do seu computador ou arraste e solte aqui" at bounding box center [257, 558] width 466 height 29
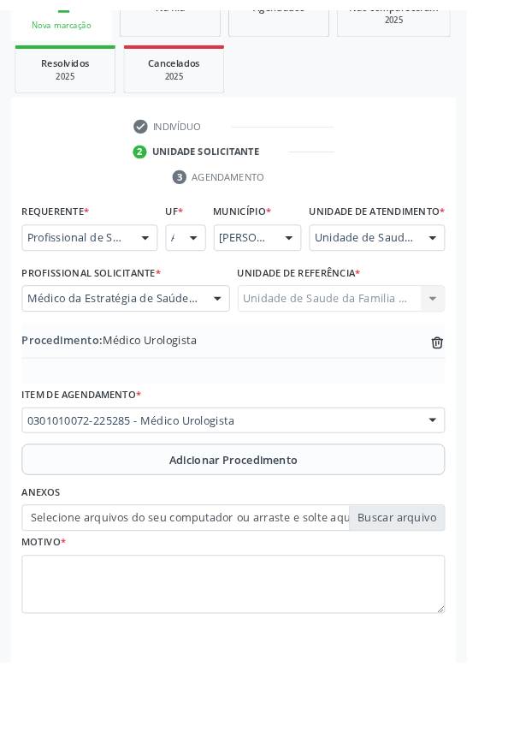
scroll to position [334, 0]
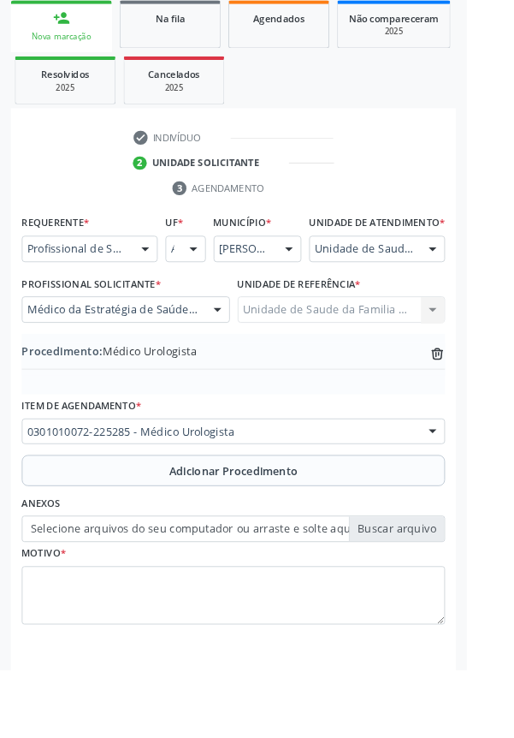
type input "C:\fakepath\17587210070963658583927949840591.jpg"
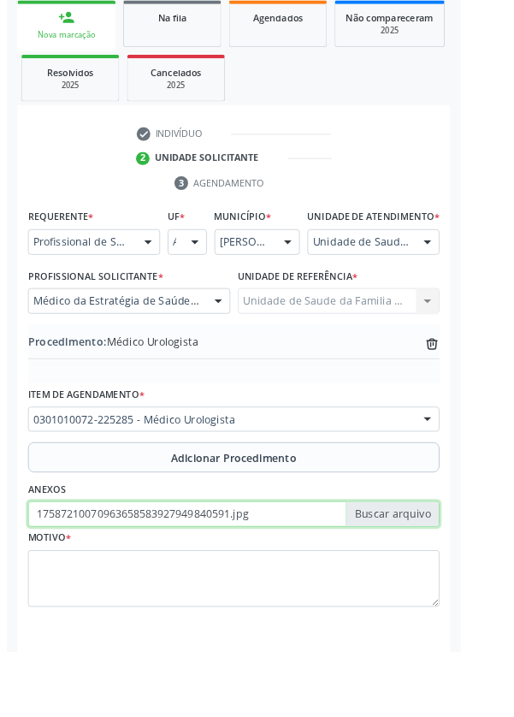
scroll to position [357, 0]
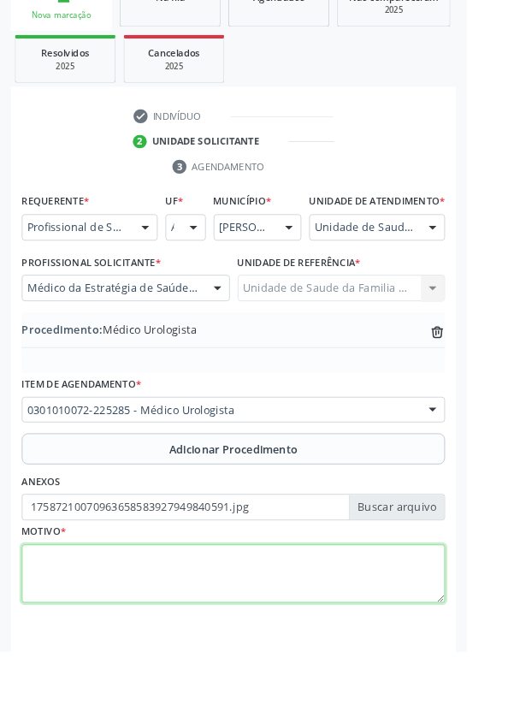
click at [288, 623] on textarea at bounding box center [257, 632] width 466 height 65
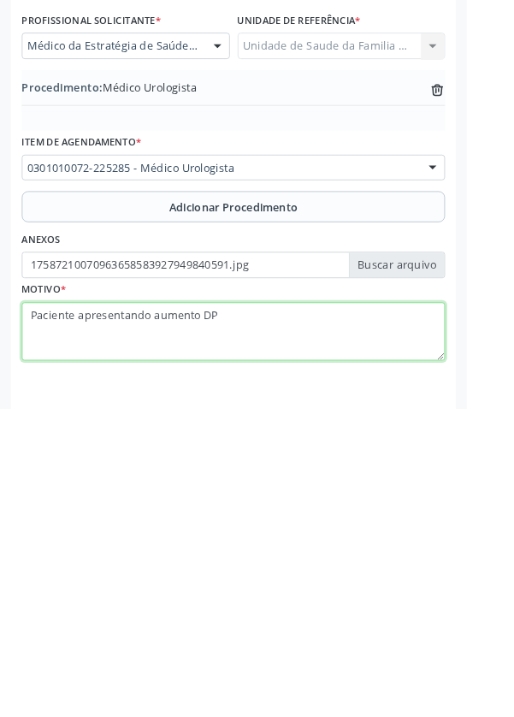
click at [279, 632] on textarea "Paciente apresentando aumento DP" at bounding box center [257, 632] width 466 height 65
type textarea "Paciente apresentando aumento do testículo esquerdo e membro peniano sem desenv…"
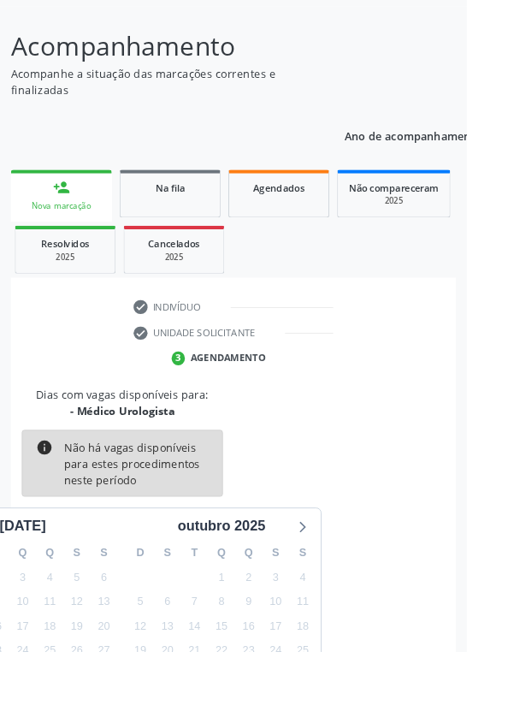
scroll to position [142, 0]
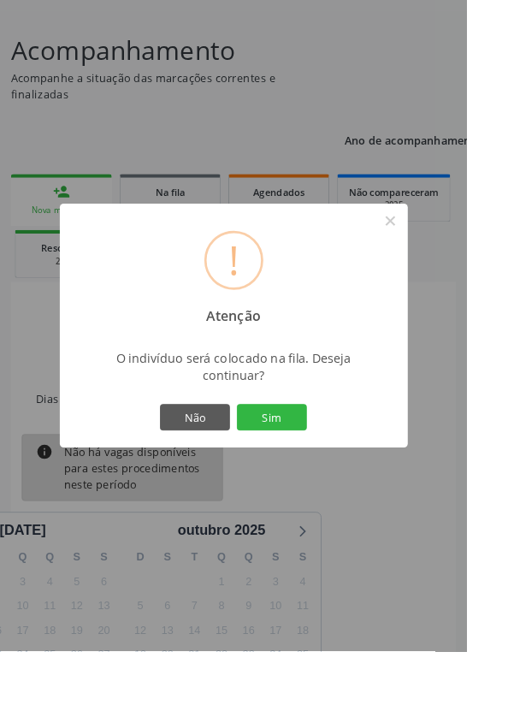
click at [338, 474] on button "Sim" at bounding box center [299, 459] width 77 height 29
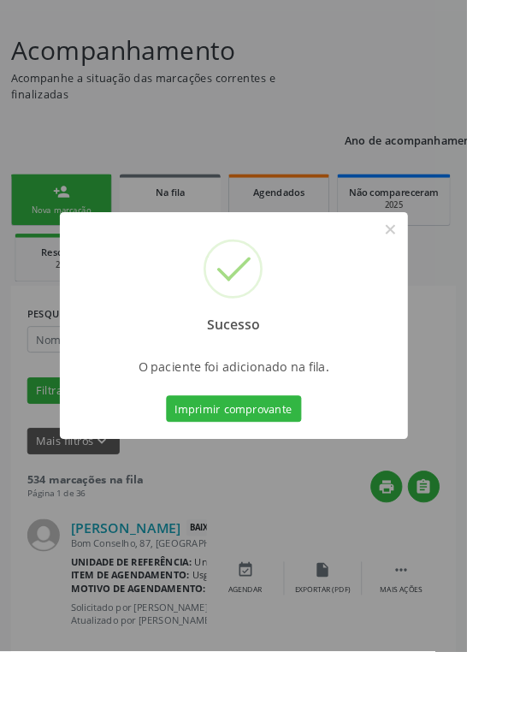
scroll to position [0, 0]
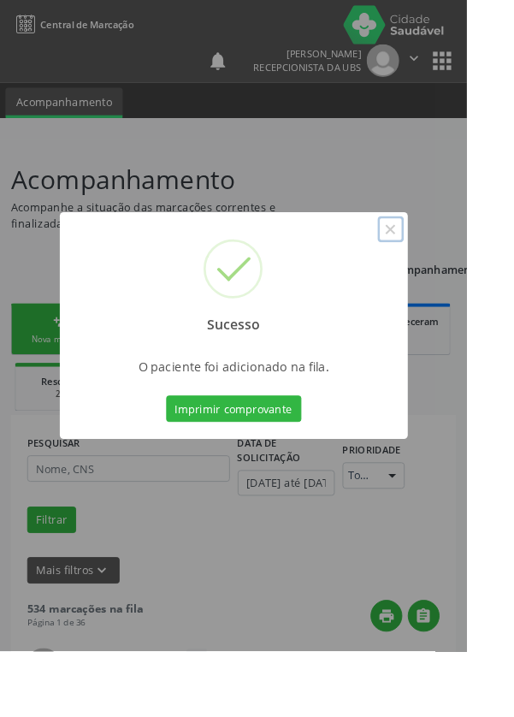
click at [445, 267] on button "×" at bounding box center [430, 252] width 29 height 29
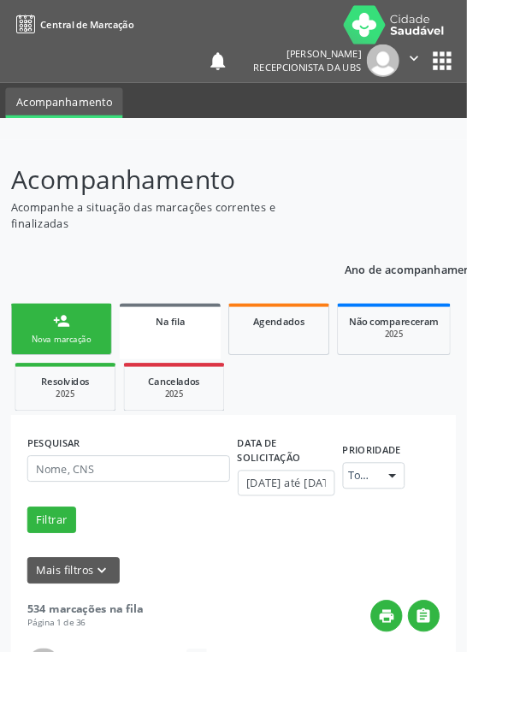
click at [64, 352] on div "person_add" at bounding box center [67, 353] width 19 height 19
click at [80, 367] on div "Nova marcação" at bounding box center [68, 373] width 86 height 13
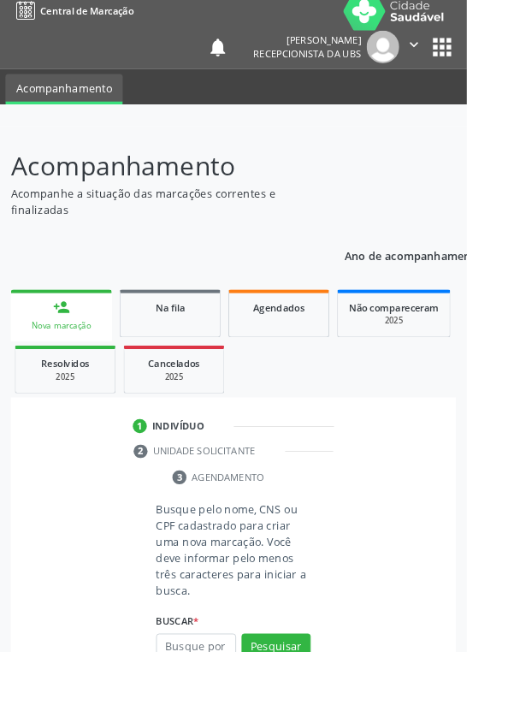
scroll to position [44, 0]
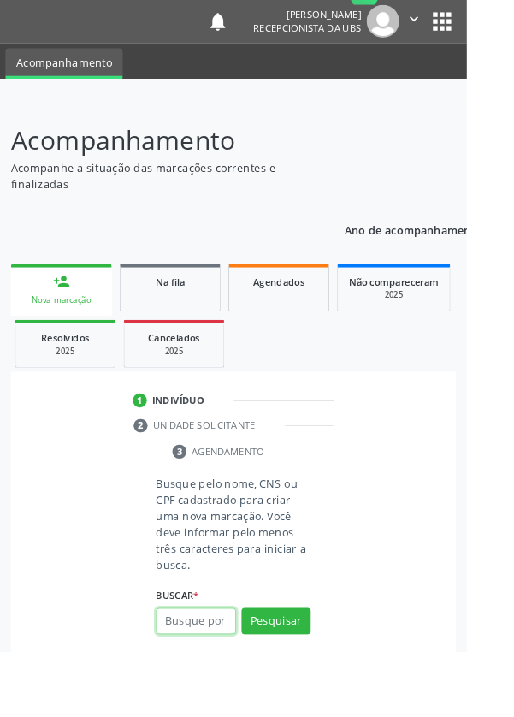
click at [216, 676] on input "text" at bounding box center [216, 683] width 88 height 29
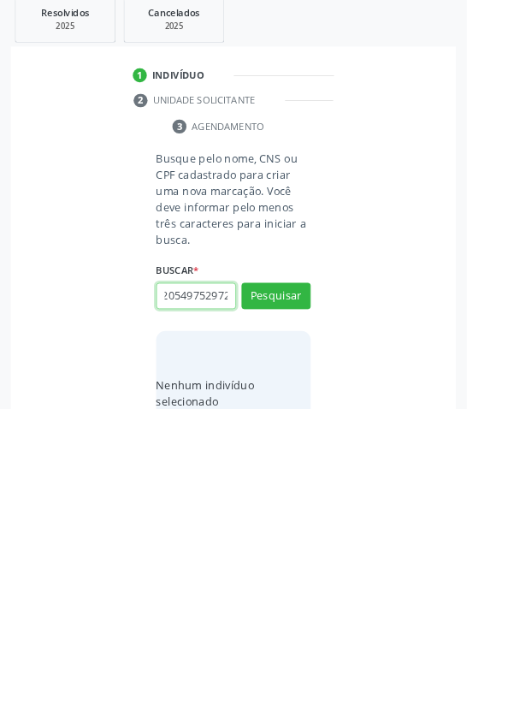
scroll to position [0, 31]
type input "700205497529723"
click at [326, 587] on button "Pesquisar" at bounding box center [304, 592] width 76 height 29
type input "700205497529723"
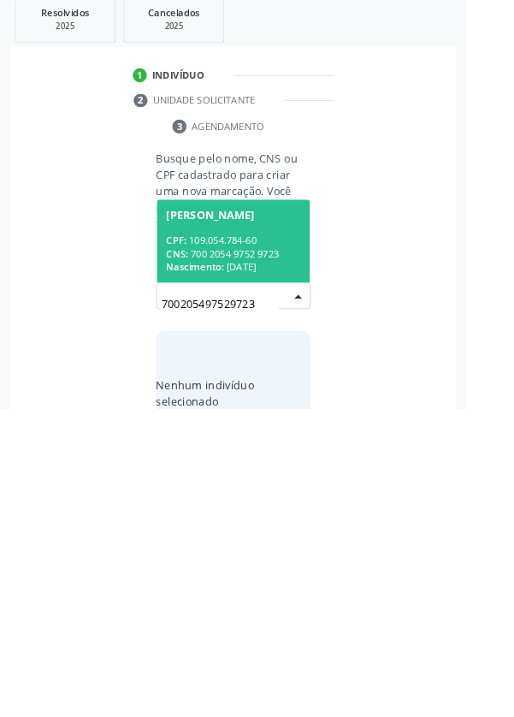
click at [284, 539] on div "CNS: 700 2054 9752 9723" at bounding box center [257, 546] width 148 height 15
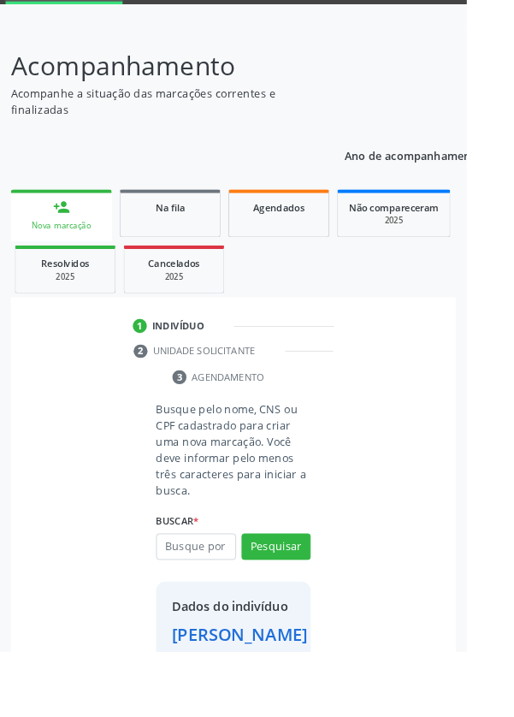
scroll to position [127, 0]
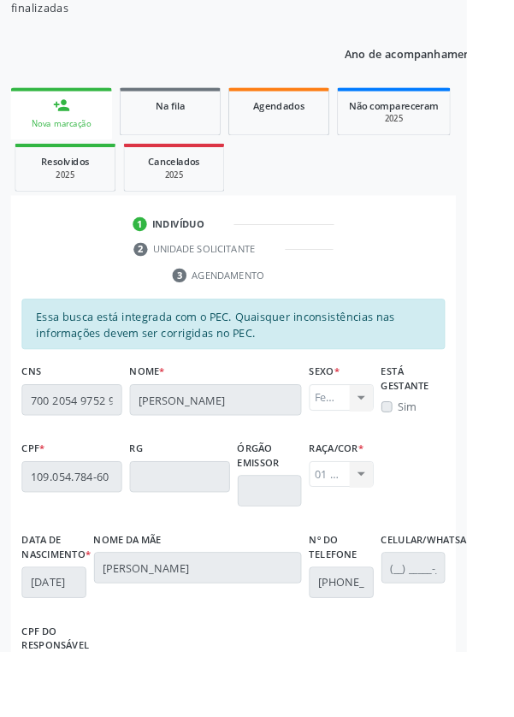
scroll to position [406, 0]
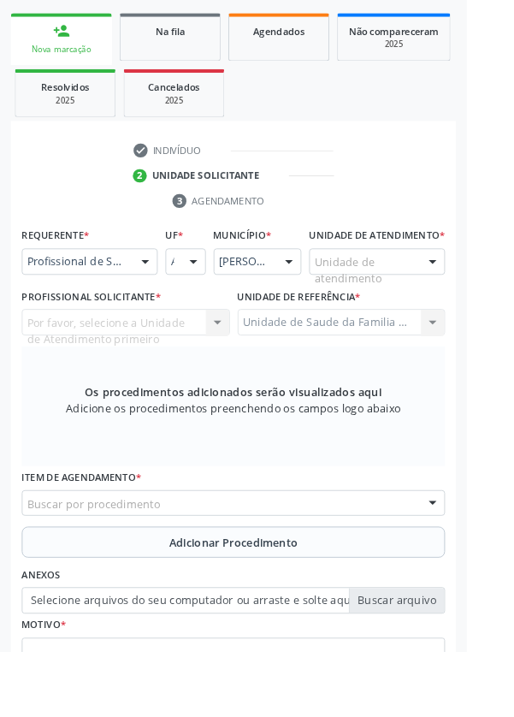
scroll to position [258, 0]
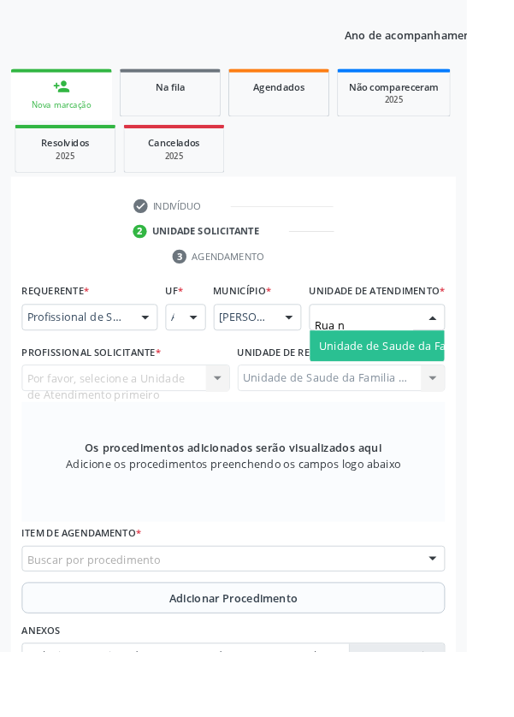
type input "Rua no"
click at [449, 389] on span "Unidade de Saude da Familia Rua [GEOGRAPHIC_DATA]" at bounding box center [510, 380] width 317 height 16
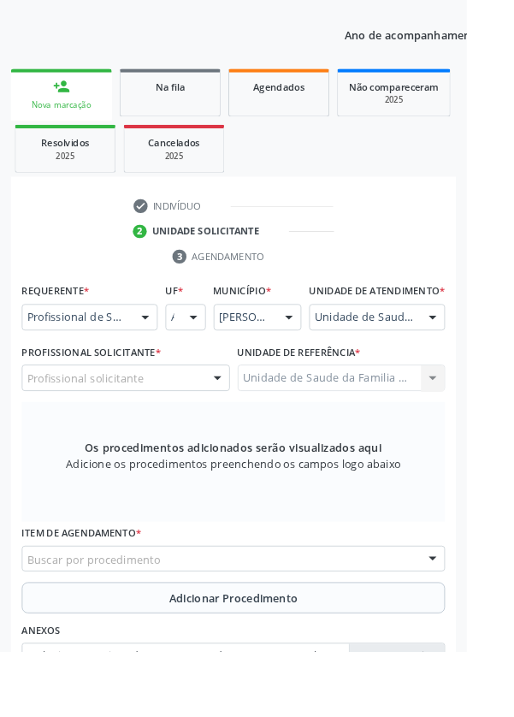
click at [238, 431] on div at bounding box center [240, 416] width 26 height 29
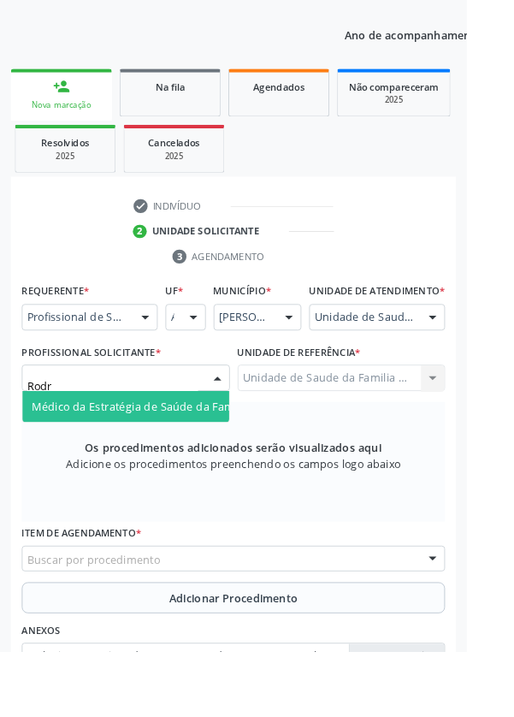
type input "Rodri"
click at [222, 455] on span "Médico da Estratégia de Saúde da Família - [PERSON_NAME]" at bounding box center [208, 447] width 347 height 16
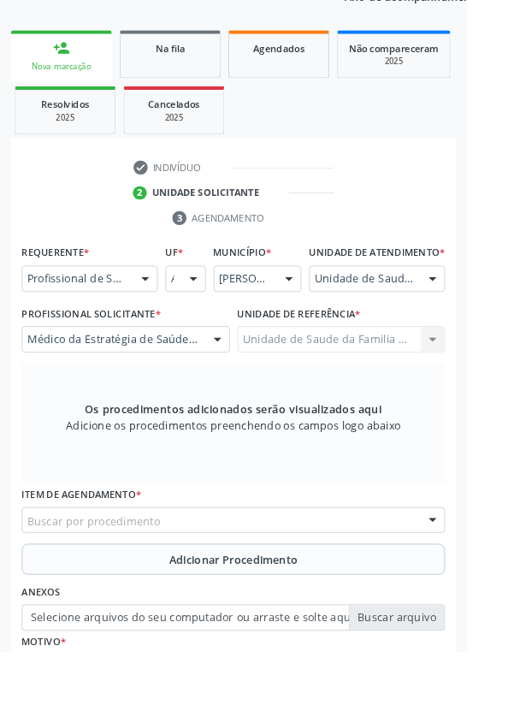
click at [337, 587] on div "Buscar por procedimento" at bounding box center [257, 573] width 466 height 29
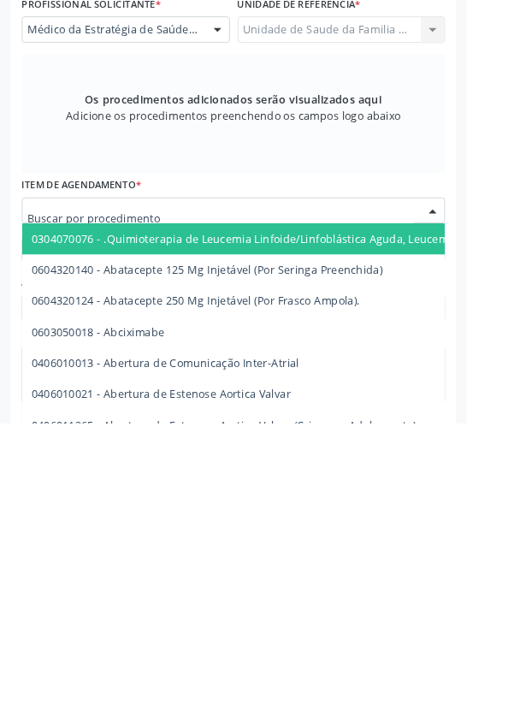
scroll to position [391, 0]
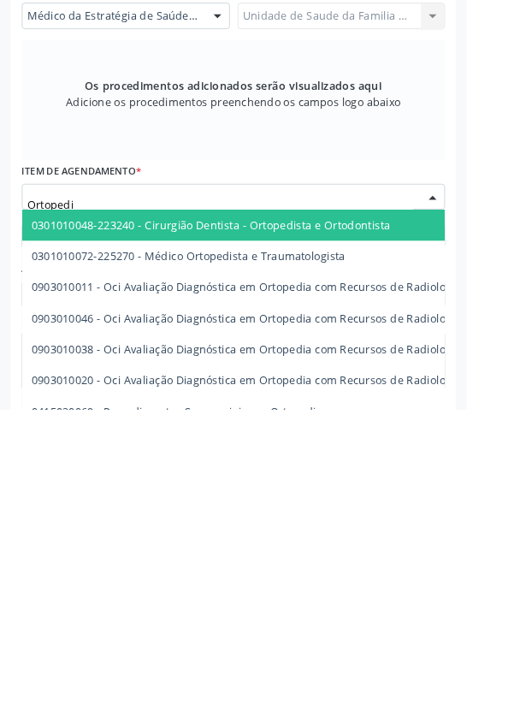
type input "Ortopedis"
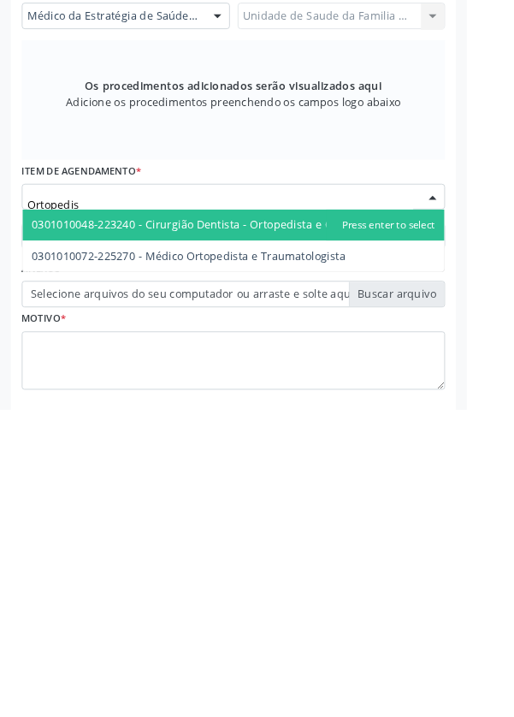
click at [325, 555] on span "0301010072-225270 - Médico Ortopedista e Traumatologista" at bounding box center [208, 547] width 346 height 16
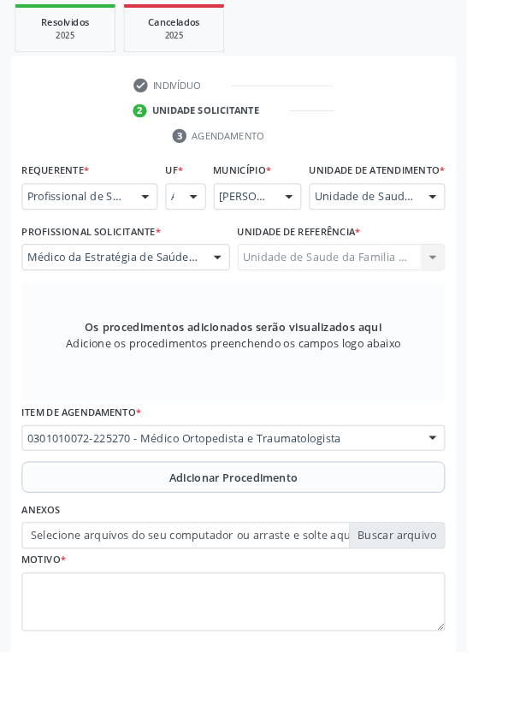
click at [300, 535] on span "Adicionar Procedimento" at bounding box center [258, 526] width 142 height 18
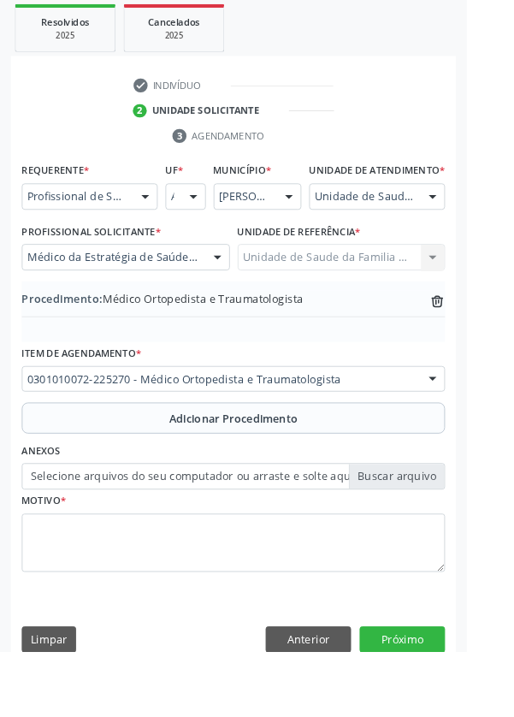
scroll to position [357, 0]
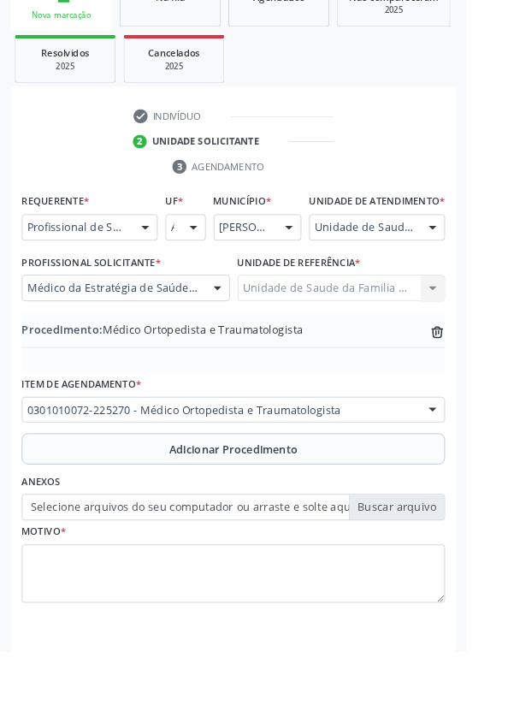
click at [440, 573] on label "Selecione arquivos do seu computador ou arraste e solte aqui" at bounding box center [257, 558] width 466 height 29
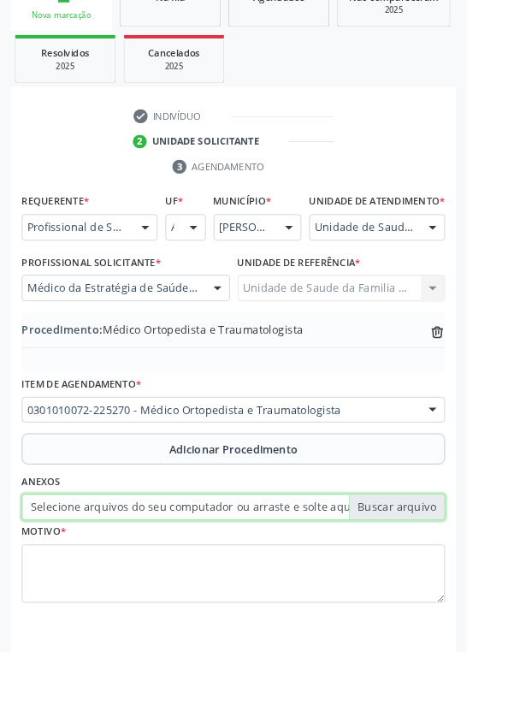
click at [440, 573] on input "Selecione arquivos do seu computador ou arraste e solte aqui" at bounding box center [257, 558] width 466 height 29
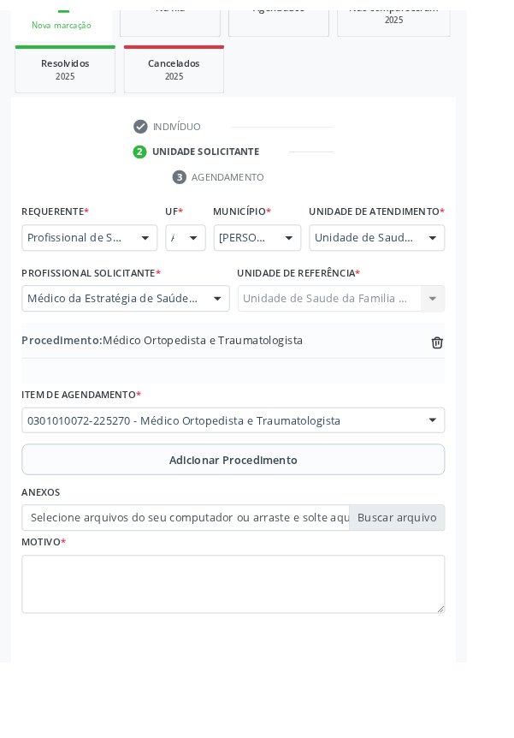
scroll to position [334, 0]
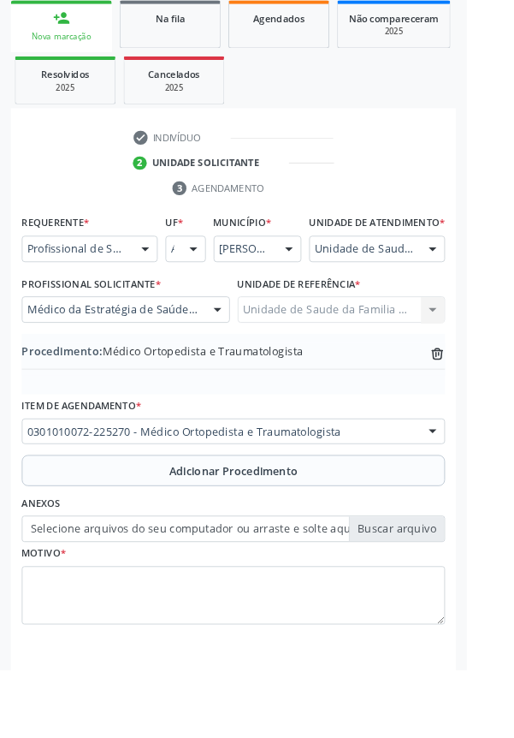
type input "C:\fakepath\17587212136091076940219213473611.jpg"
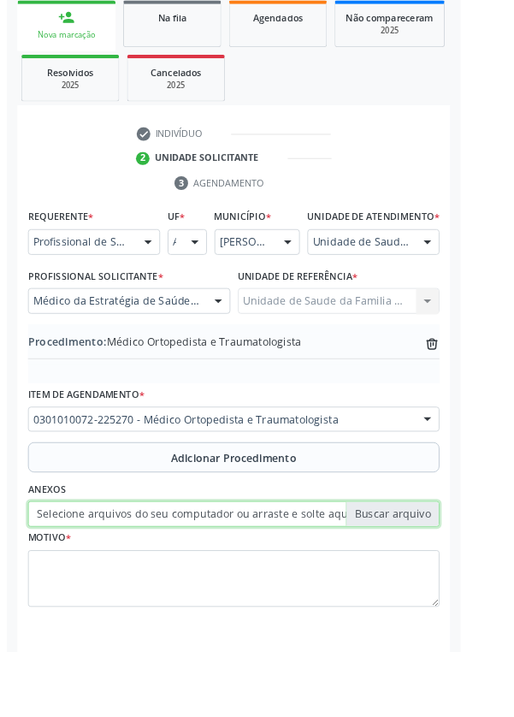
scroll to position [357, 0]
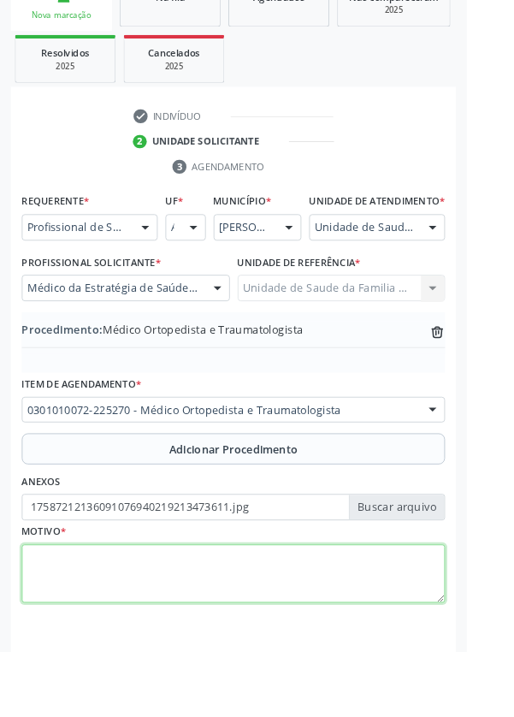
click at [295, 629] on textarea at bounding box center [257, 632] width 466 height 65
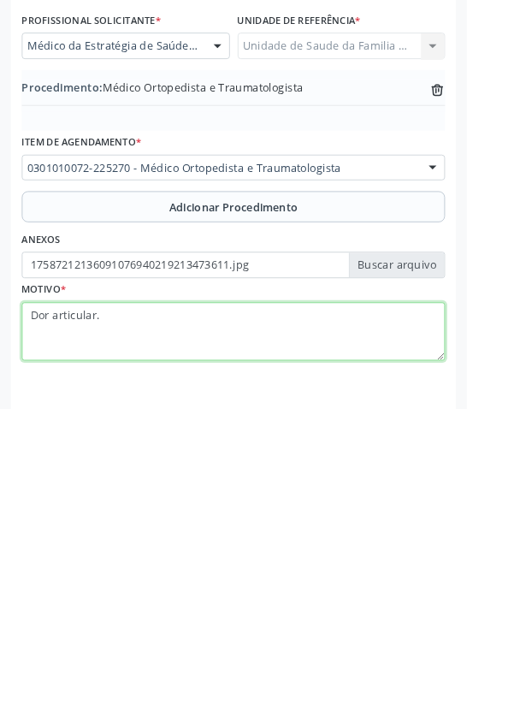
type textarea "Dor articular."
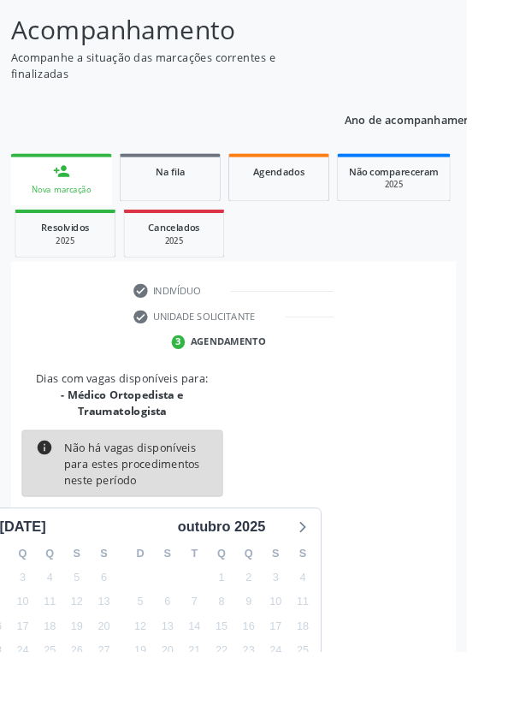
scroll to position [160, 0]
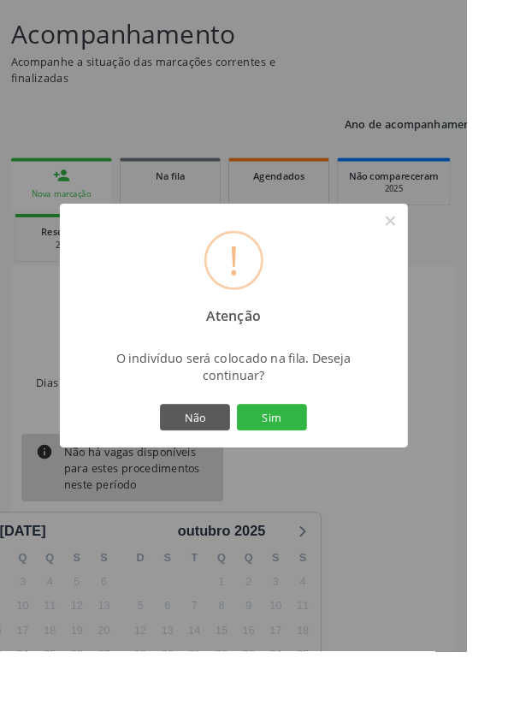
click at [338, 474] on button "Sim" at bounding box center [299, 459] width 77 height 29
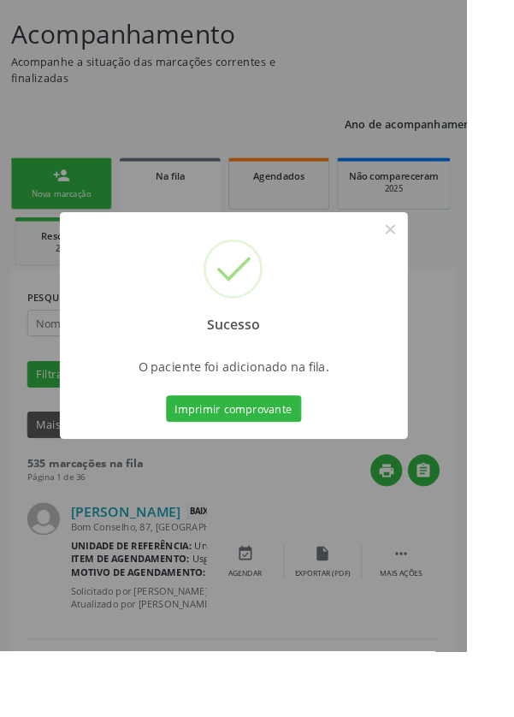
scroll to position [0, 0]
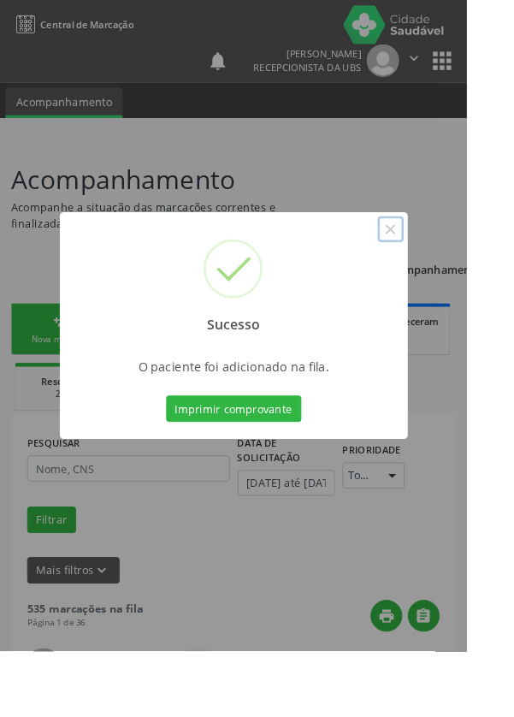
click at [445, 267] on button "×" at bounding box center [430, 252] width 29 height 29
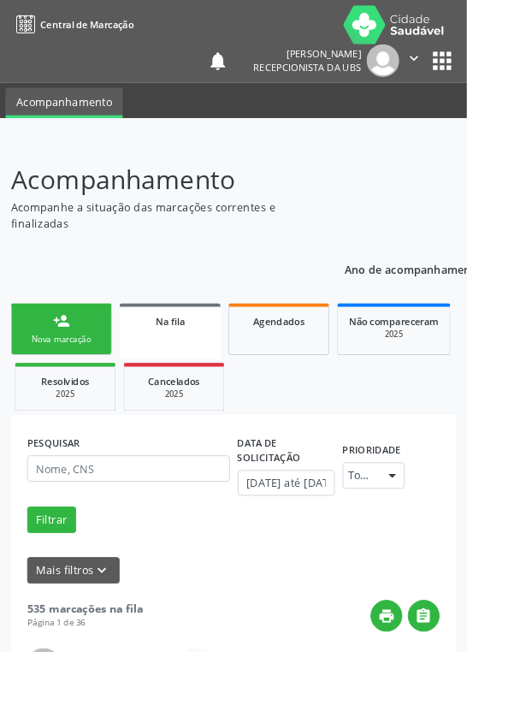
click at [62, 356] on div "person_add" at bounding box center [67, 353] width 19 height 19
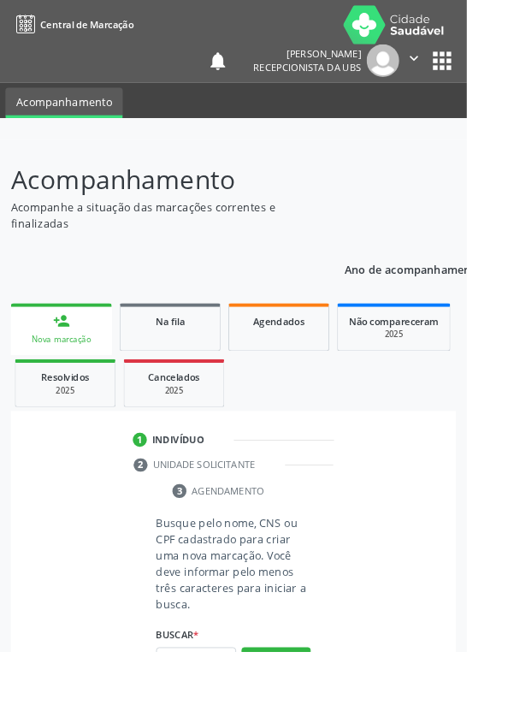
scroll to position [44, 0]
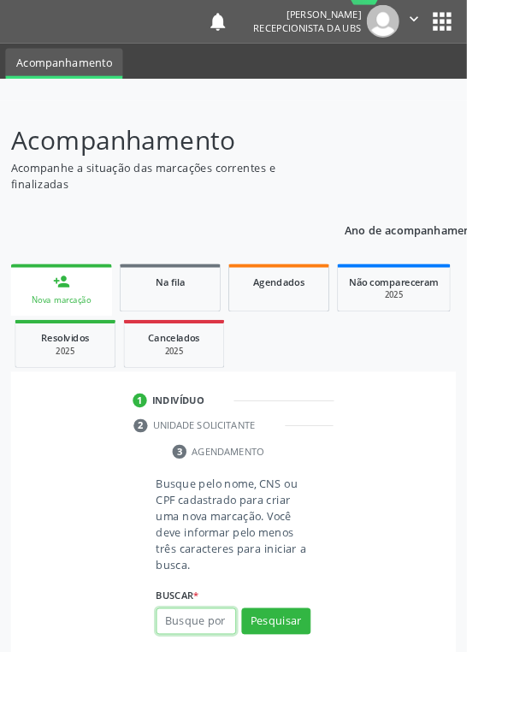
click at [224, 686] on input "text" at bounding box center [216, 683] width 88 height 29
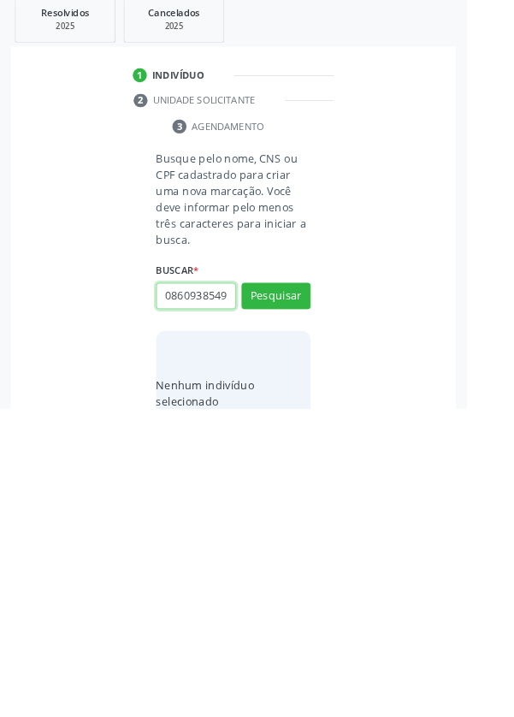
scroll to position [0, 3]
type input "08609385493"
click at [324, 596] on button "Pesquisar" at bounding box center [304, 592] width 76 height 29
type input "08609385493"
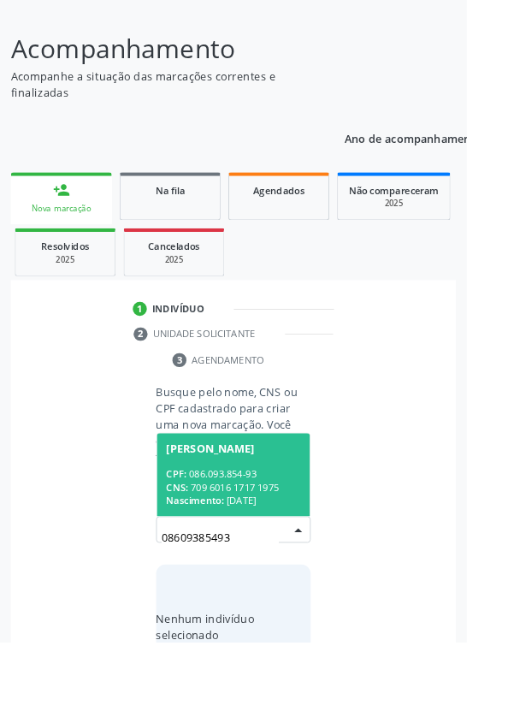
scroll to position [134, 0]
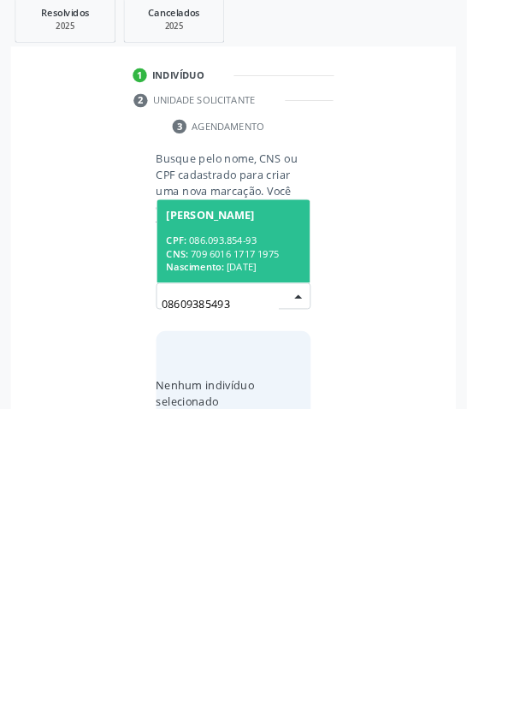
click at [294, 521] on span "[PERSON_NAME] CPF: 086.093.854-93 CNS: 709 6016 1717 1975 Nascimento: [DATE]" at bounding box center [257, 533] width 169 height 92
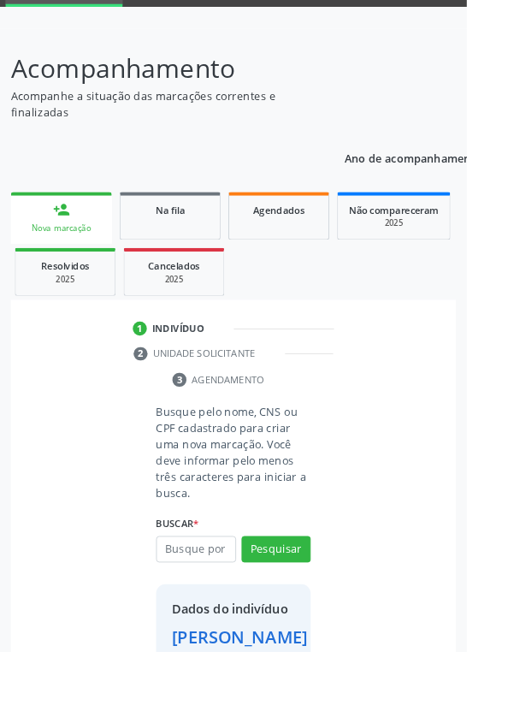
scroll to position [98, 0]
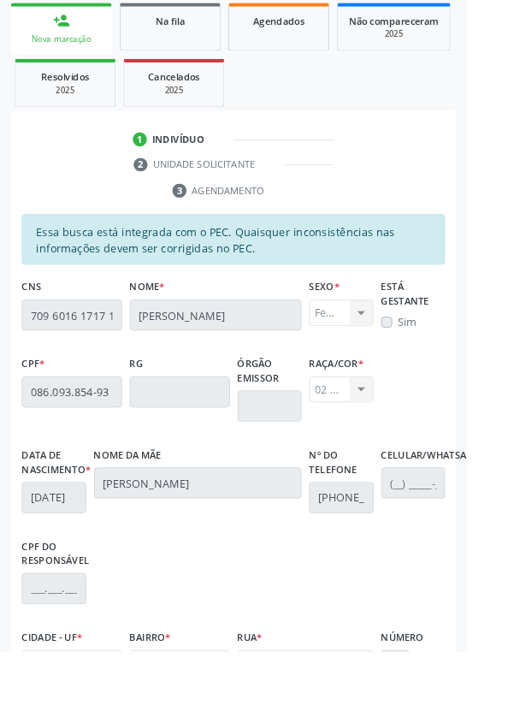
scroll to position [406, 0]
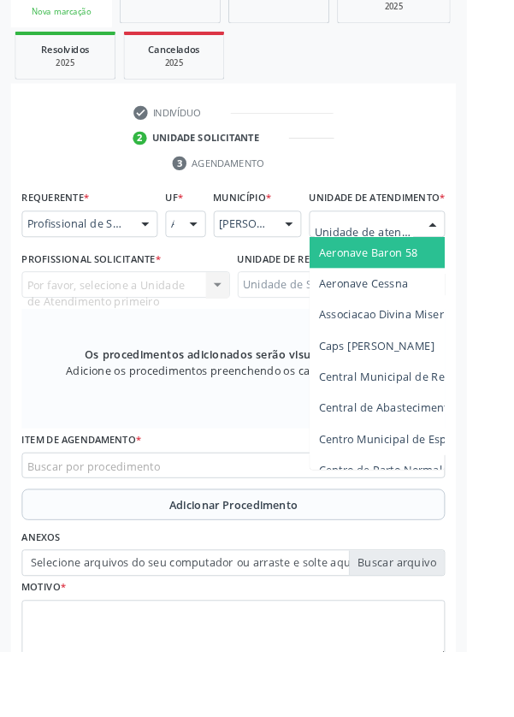
scroll to position [413, 0]
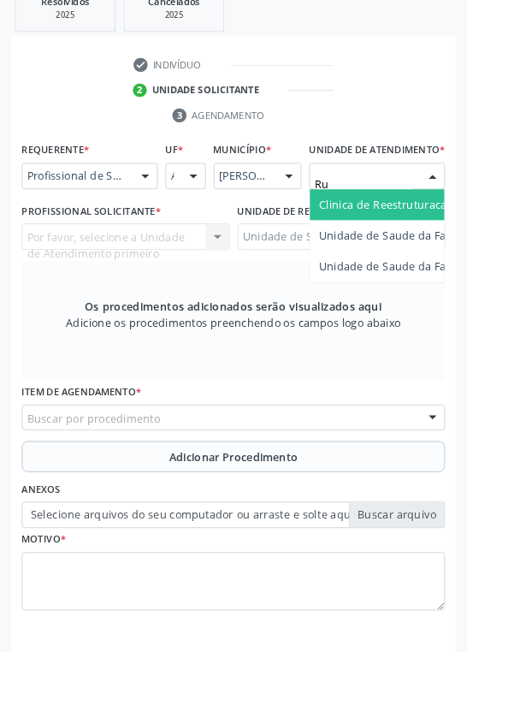
type input "Rua"
click at [456, 234] on span "Unidade de Saude da Familia Rua [GEOGRAPHIC_DATA]" at bounding box center [510, 225] width 317 height 16
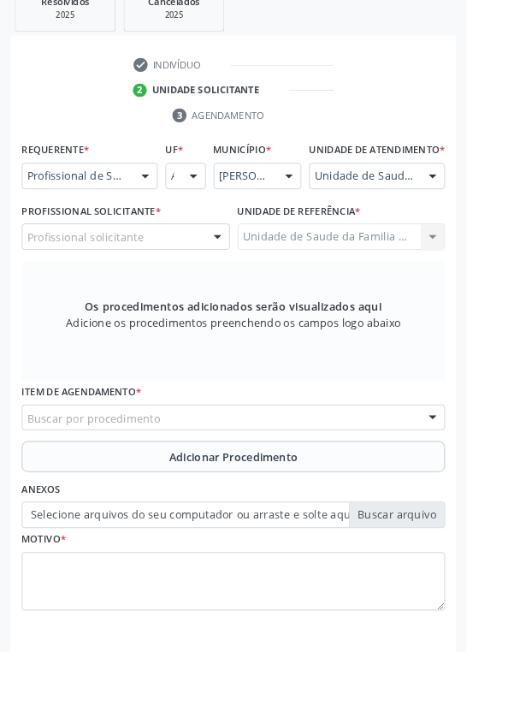
click at [241, 276] on div at bounding box center [240, 261] width 26 height 29
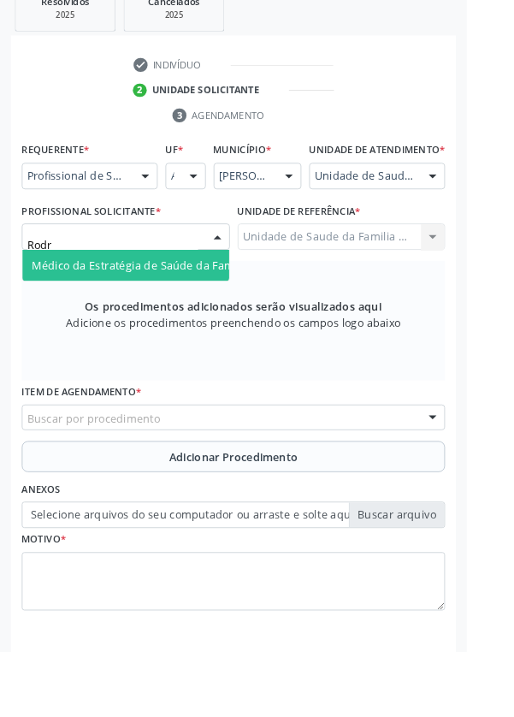
type input "Rodri"
click at [225, 298] on span "Médico da Estratégia de Saúde da Família - [PERSON_NAME]" at bounding box center [208, 292] width 347 height 16
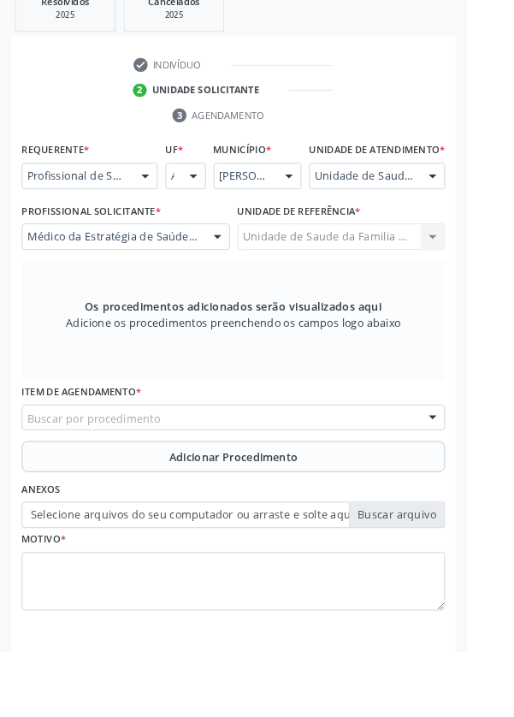
click at [330, 466] on div "Buscar por procedimento" at bounding box center [257, 460] width 466 height 29
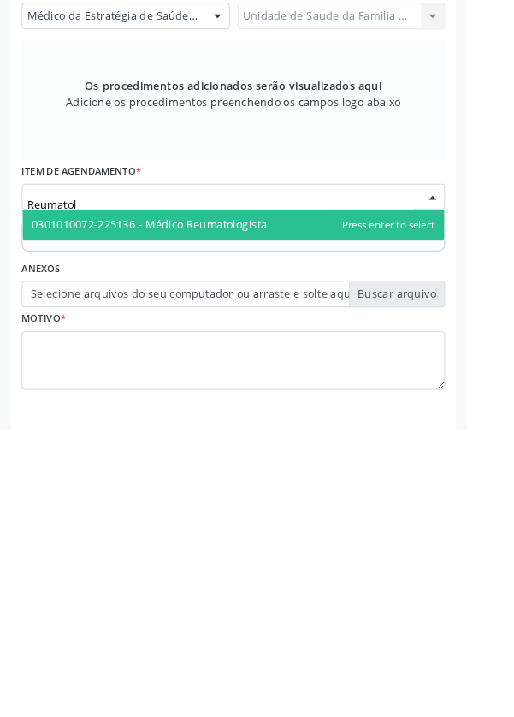
type input "Reumatolo"
click at [310, 505] on span "0301010072-225136 - Médico Reumatologista" at bounding box center [257, 491] width 465 height 34
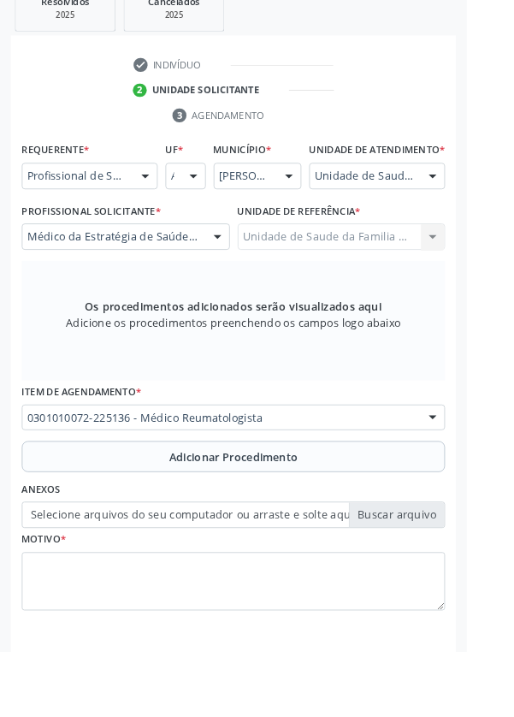
click at [305, 513] on span "Adicionar Procedimento" at bounding box center [258, 504] width 142 height 18
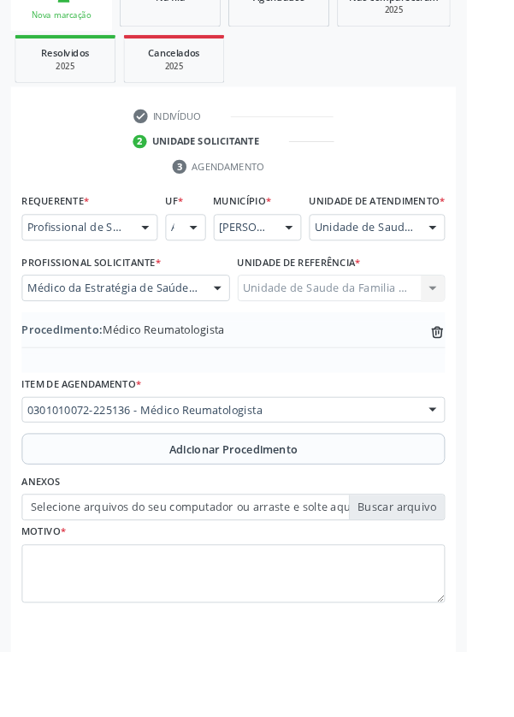
click at [441, 571] on label "Selecione arquivos do seu computador ou arraste e solte aqui" at bounding box center [257, 558] width 466 height 29
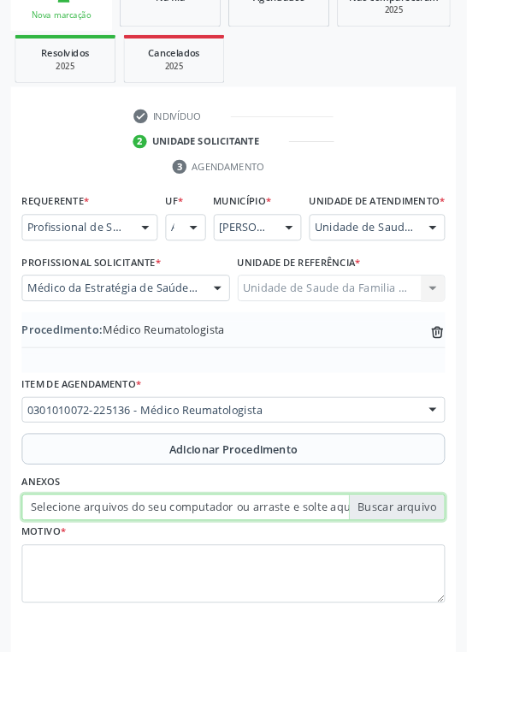
click at [441, 571] on input "Selecione arquivos do seu computador ou arraste e solte aqui" at bounding box center [257, 558] width 466 height 29
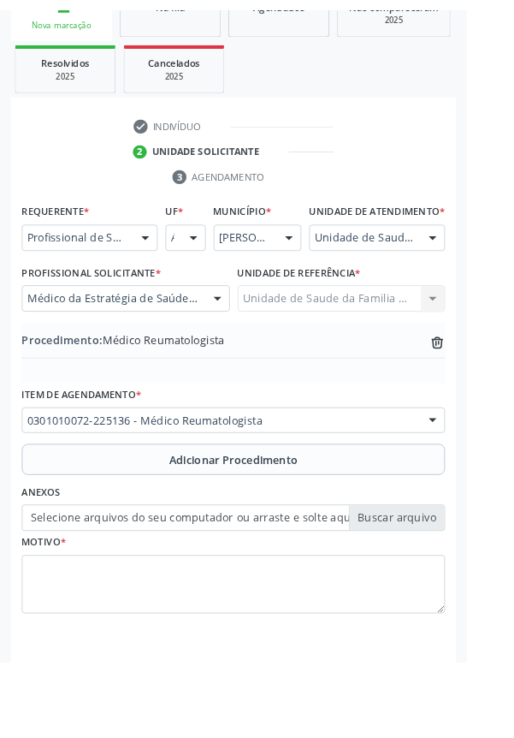
scroll to position [334, 0]
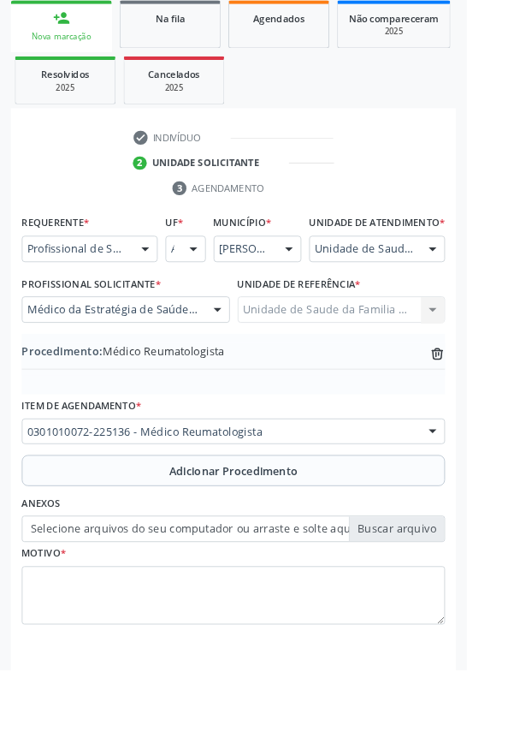
type input "C:\fakepath\17587213295136280013359356742013.jpg"
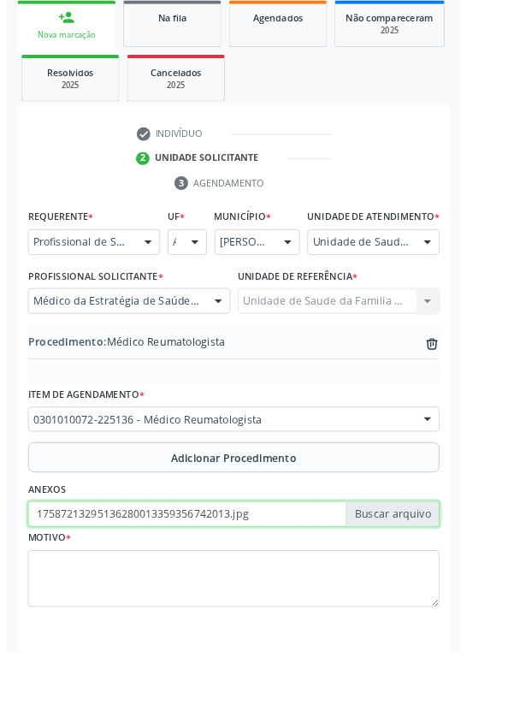
scroll to position [357, 0]
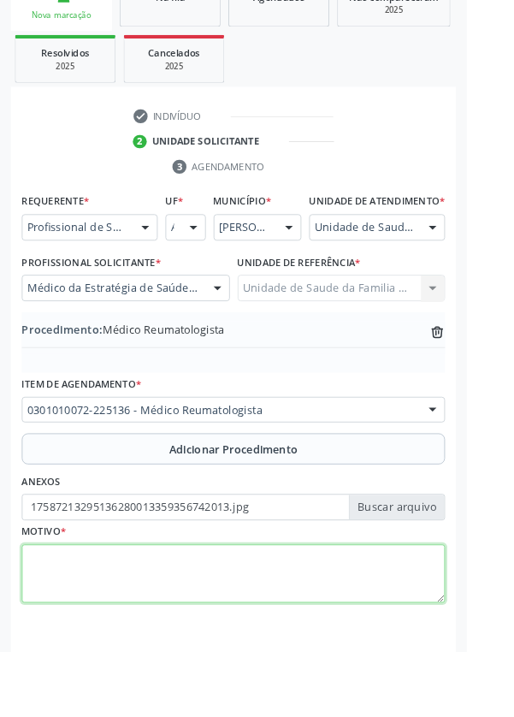
click at [377, 632] on textarea at bounding box center [257, 632] width 466 height 65
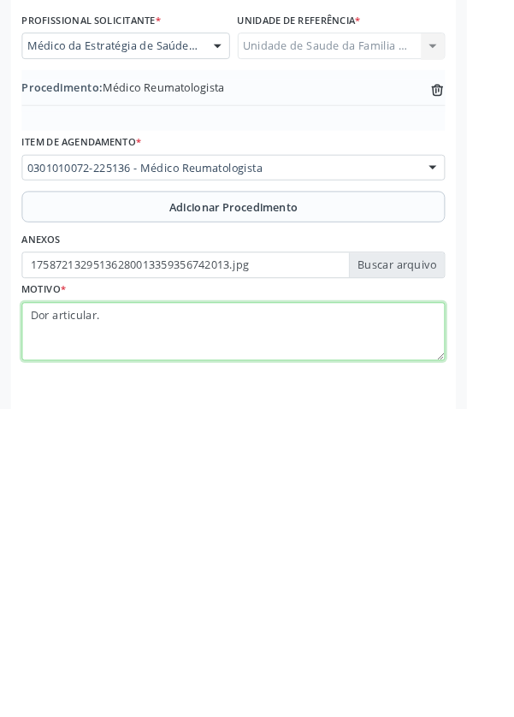
type textarea "Dor articular."
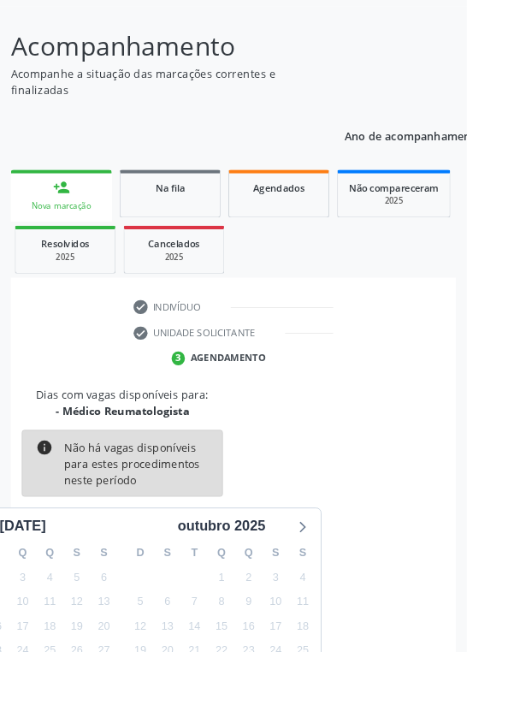
scroll to position [142, 0]
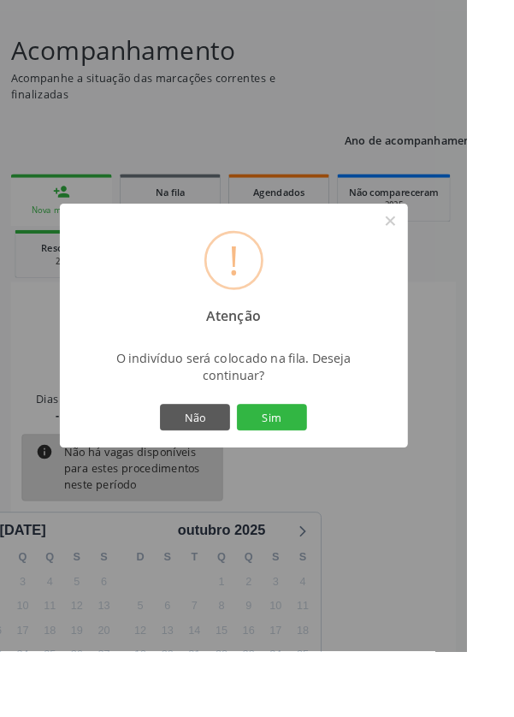
click at [338, 474] on button "Sim" at bounding box center [299, 459] width 77 height 29
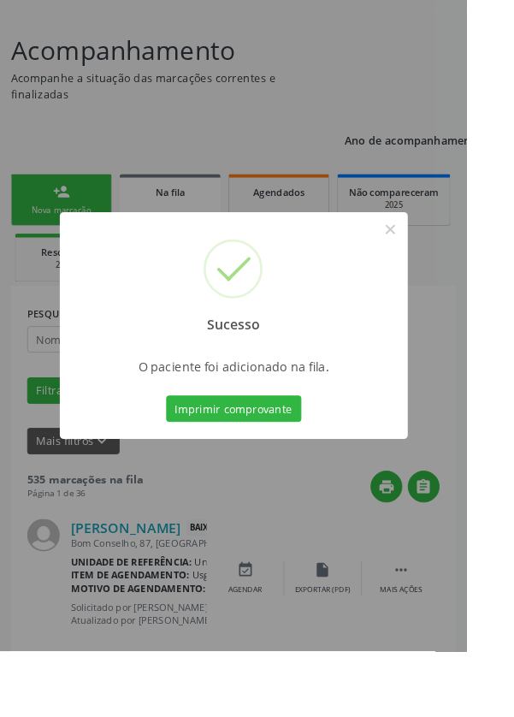
scroll to position [0, 0]
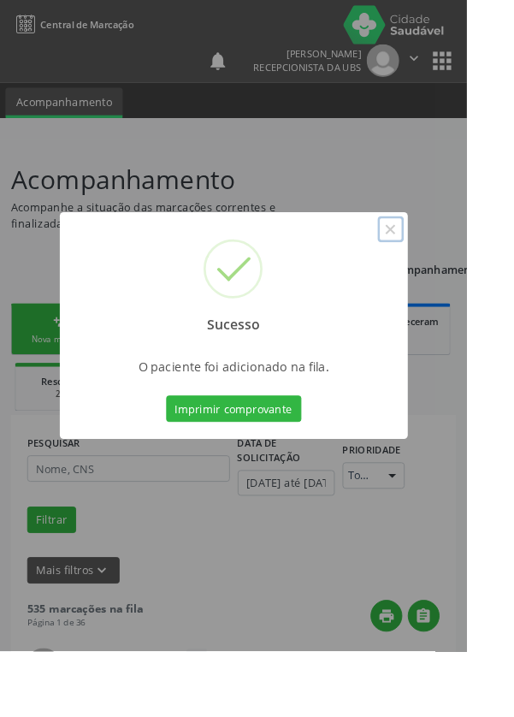
click at [445, 267] on button "×" at bounding box center [430, 252] width 29 height 29
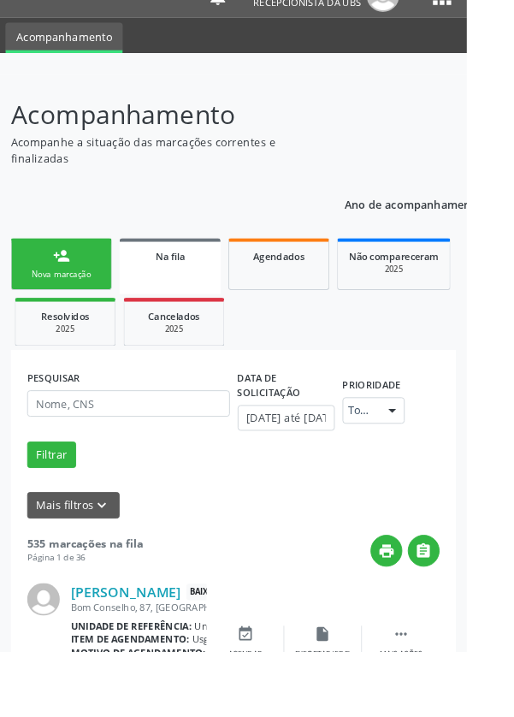
scroll to position [148, 0]
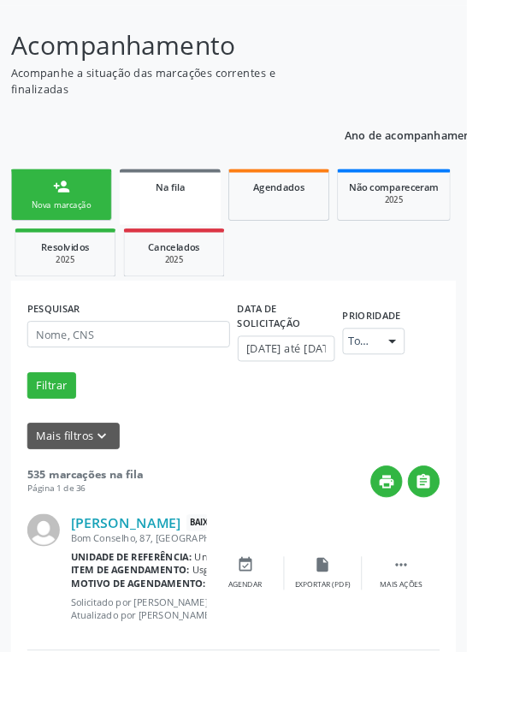
click at [93, 224] on div "Nova marcação" at bounding box center [68, 225] width 86 height 13
click at [80, 214] on link "person_add Nova marcação" at bounding box center [67, 214] width 111 height 57
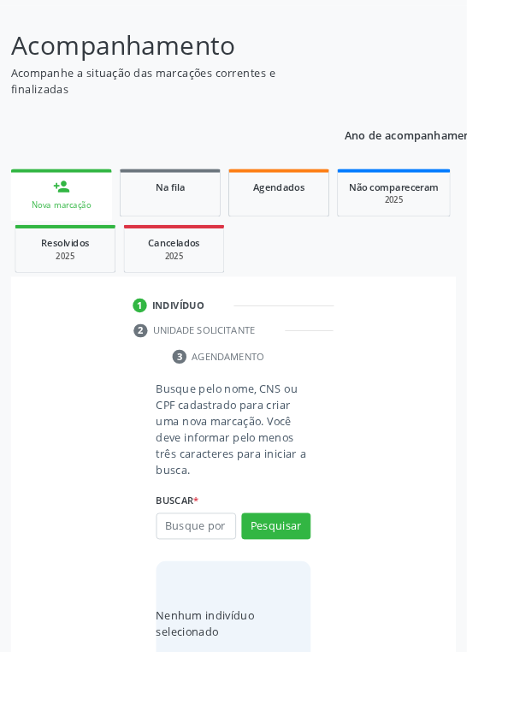
scroll to position [134, 0]
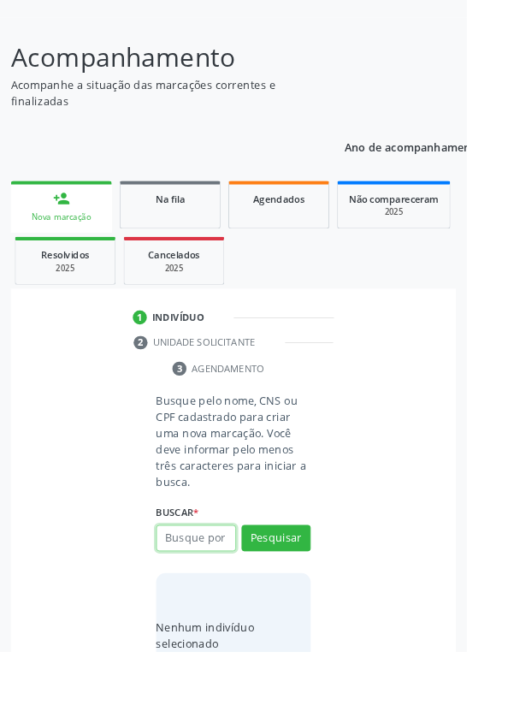
click at [201, 584] on input "text" at bounding box center [216, 592] width 88 height 29
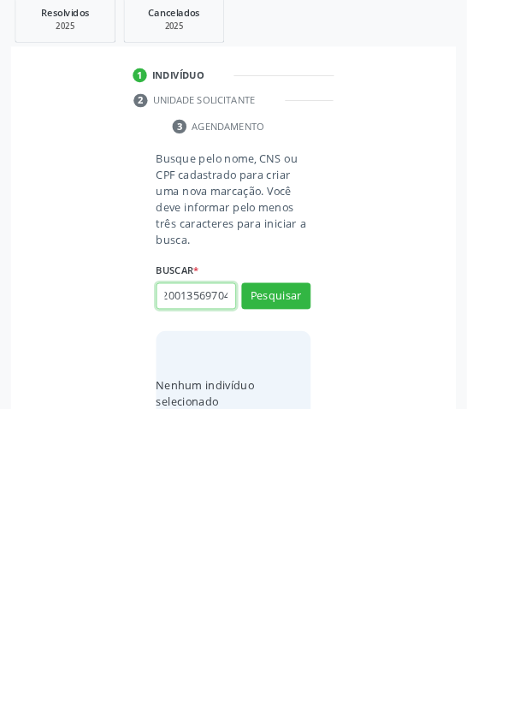
scroll to position [0, 31]
type input "708200135697040"
click at [323, 581] on button "Pesquisar" at bounding box center [304, 592] width 76 height 29
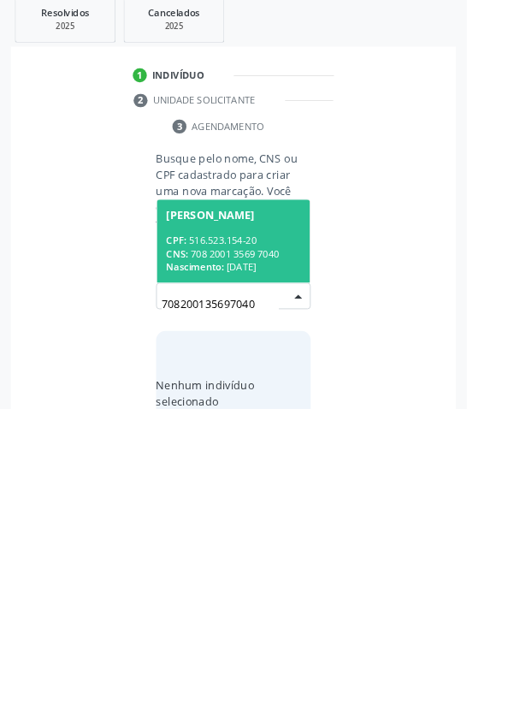
click at [282, 540] on div "CNS: 708 2001 3569 7040" at bounding box center [257, 546] width 148 height 15
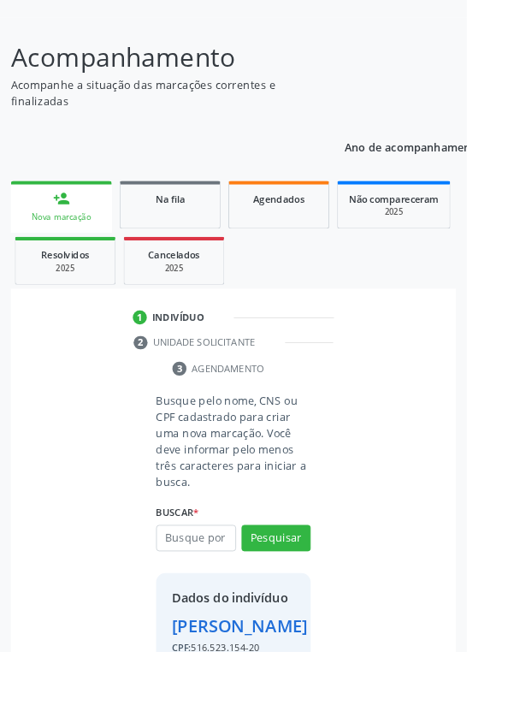
scroll to position [98, 0]
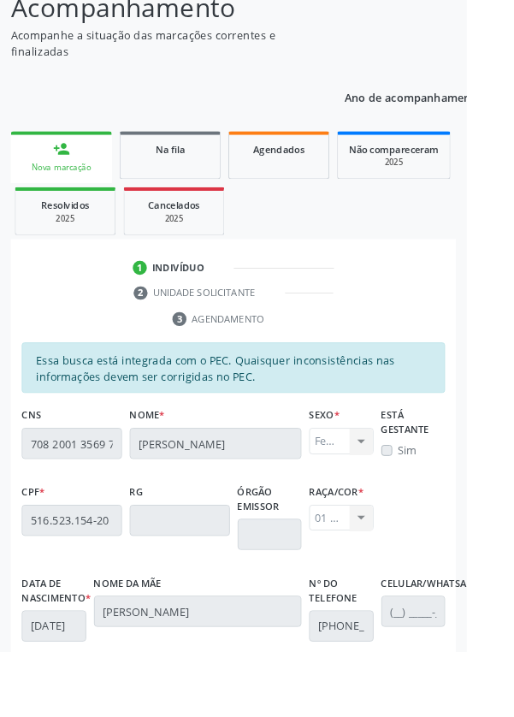
scroll to position [406, 0]
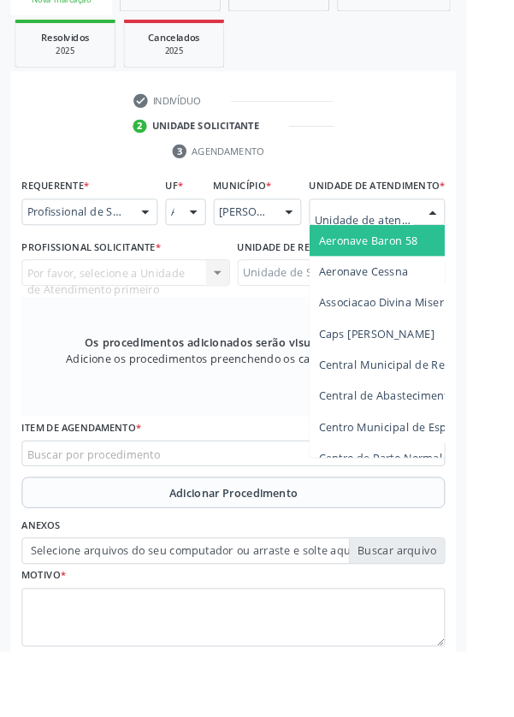
scroll to position [412, 0]
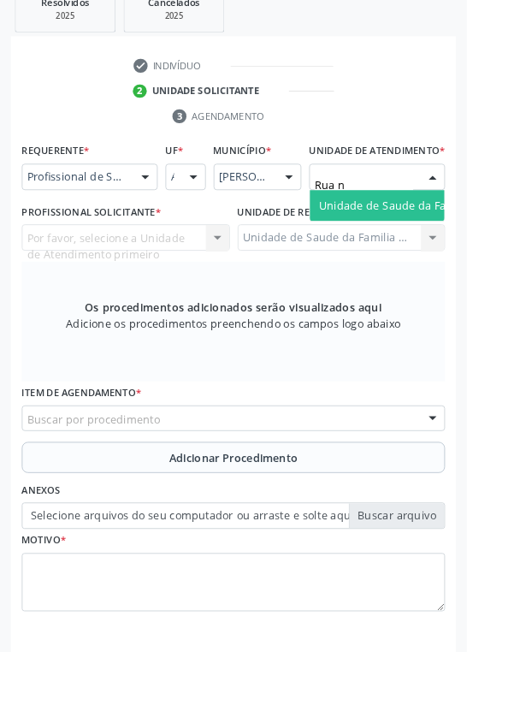
type input "Rua no"
click at [442, 234] on span "Unidade de Saude da Familia Rua [GEOGRAPHIC_DATA]" at bounding box center [510, 226] width 317 height 16
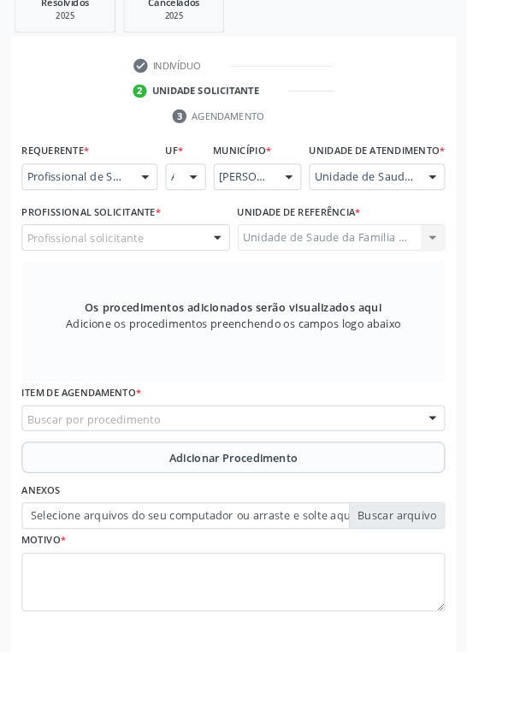
click at [250, 276] on div at bounding box center [240, 262] width 26 height 29
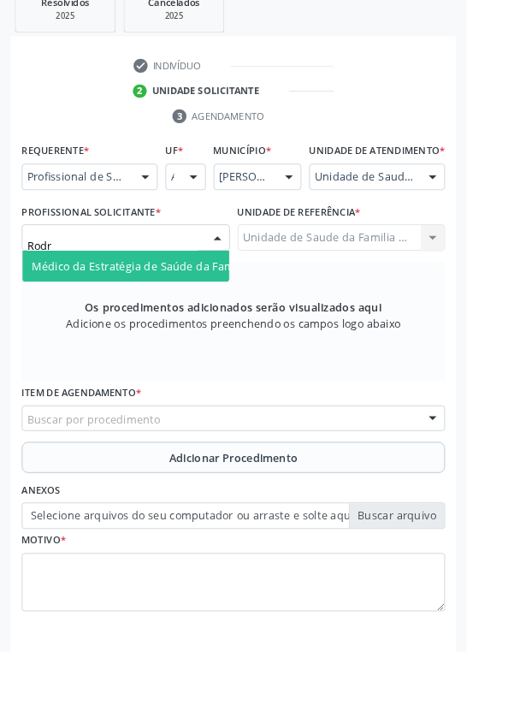
type input "Rodri"
click at [201, 301] on span "Médico da Estratégia de Saúde da Família - [PERSON_NAME]" at bounding box center [208, 293] width 347 height 16
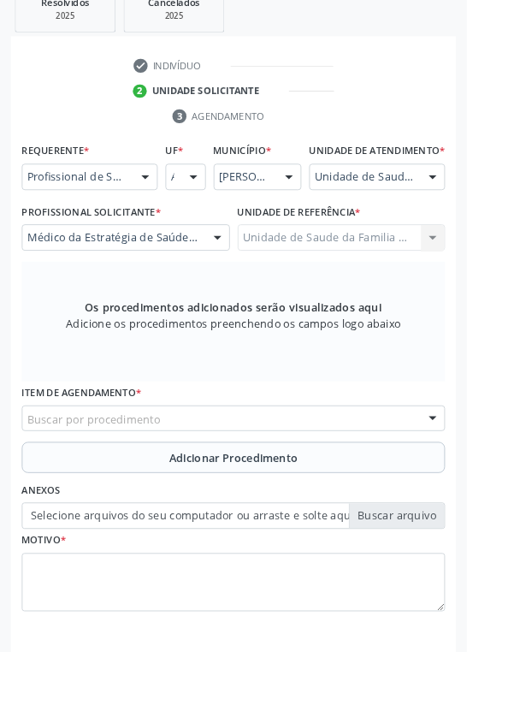
click at [373, 476] on div "Buscar por procedimento" at bounding box center [257, 461] width 466 height 29
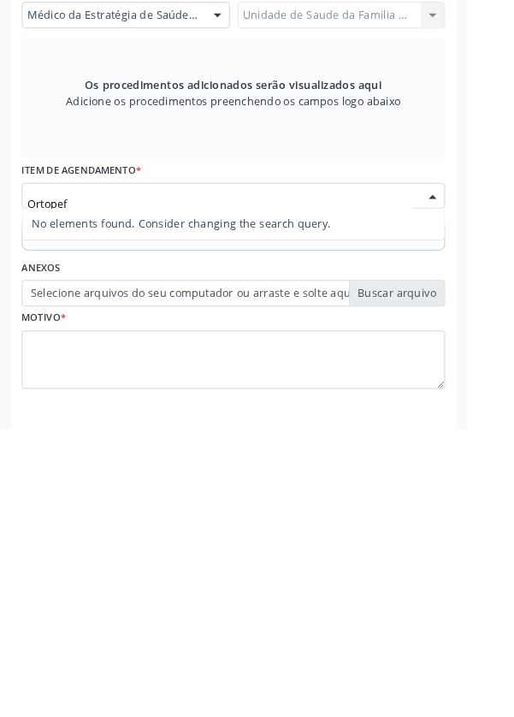
type input "Ortope"
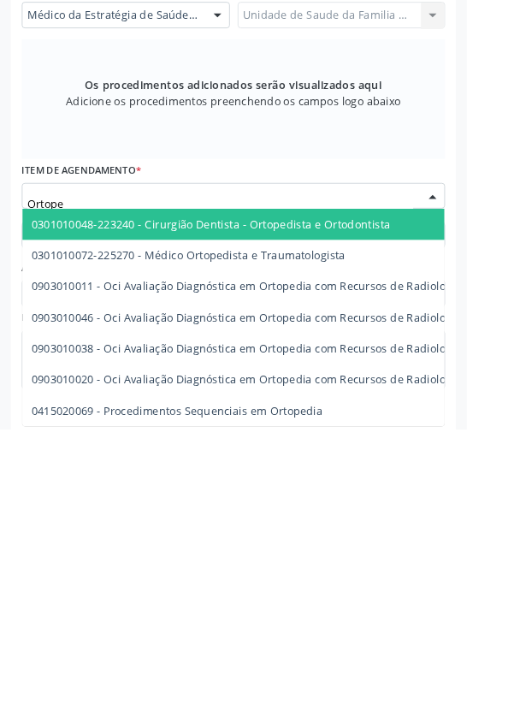
click at [300, 534] on span "0301010072-225270 - Médico Ortopedista e Traumatologista" at bounding box center [208, 526] width 346 height 16
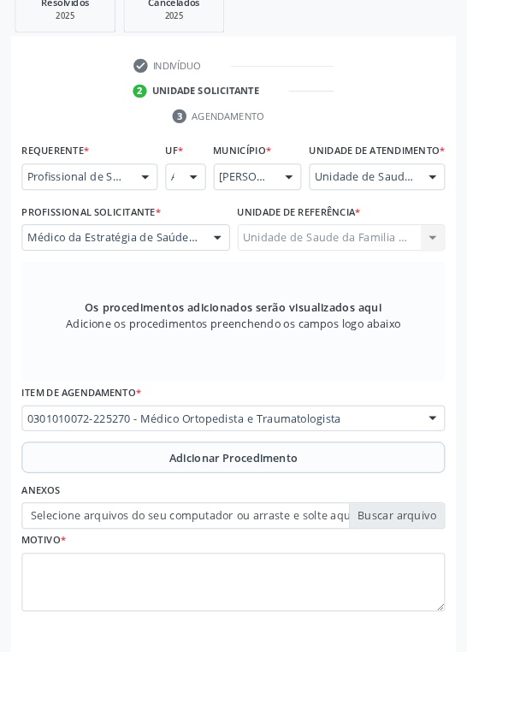
click at [300, 513] on span "Adicionar Procedimento" at bounding box center [258, 504] width 142 height 18
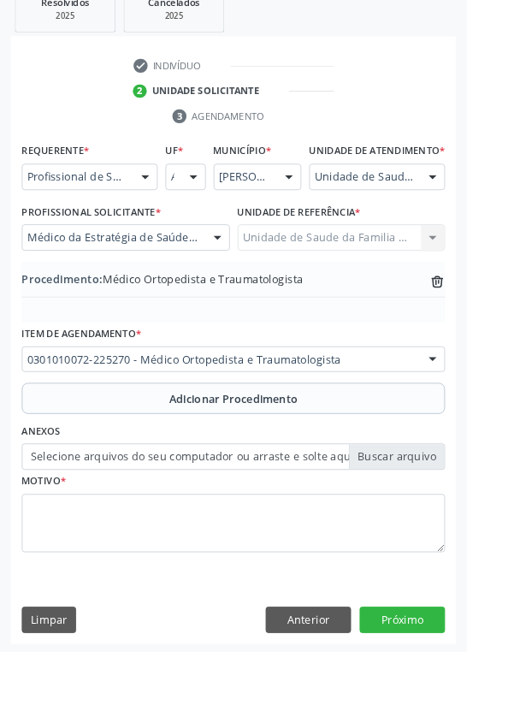
scroll to position [357, 0]
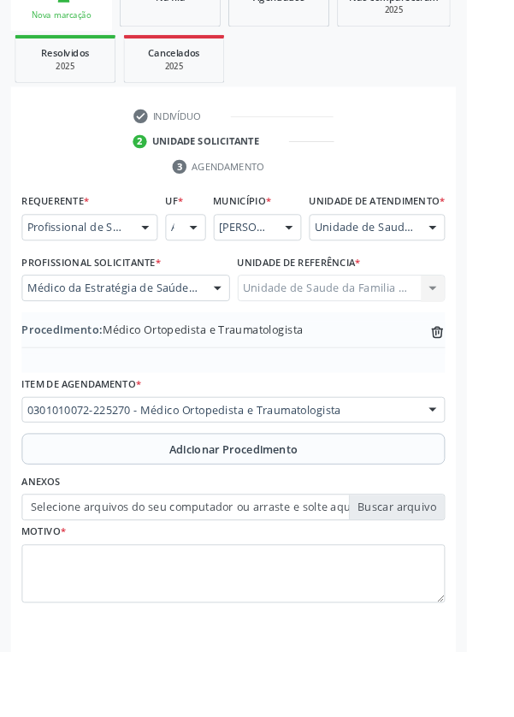
click at [452, 573] on label "Selecione arquivos do seu computador ou arraste e solte aqui" at bounding box center [257, 558] width 466 height 29
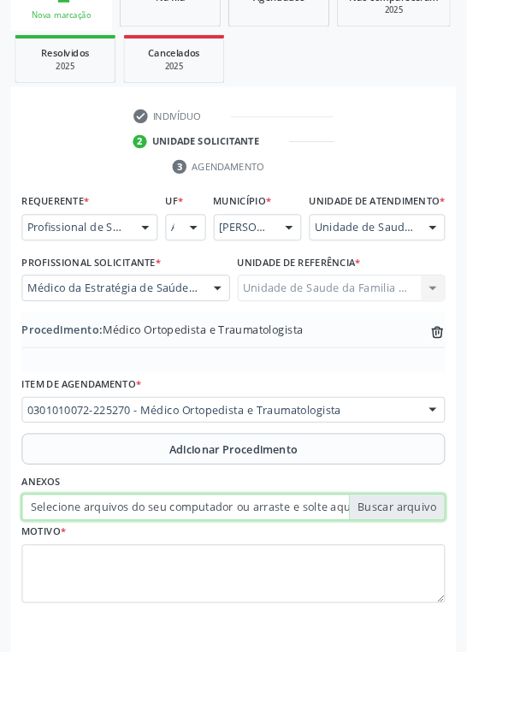
click at [452, 573] on input "Selecione arquivos do seu computador ou arraste e solte aqui" at bounding box center [257, 558] width 466 height 29
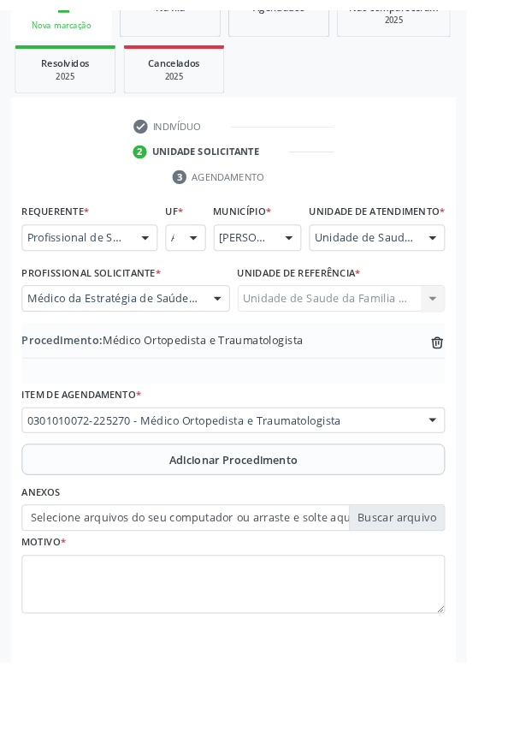
scroll to position [334, 0]
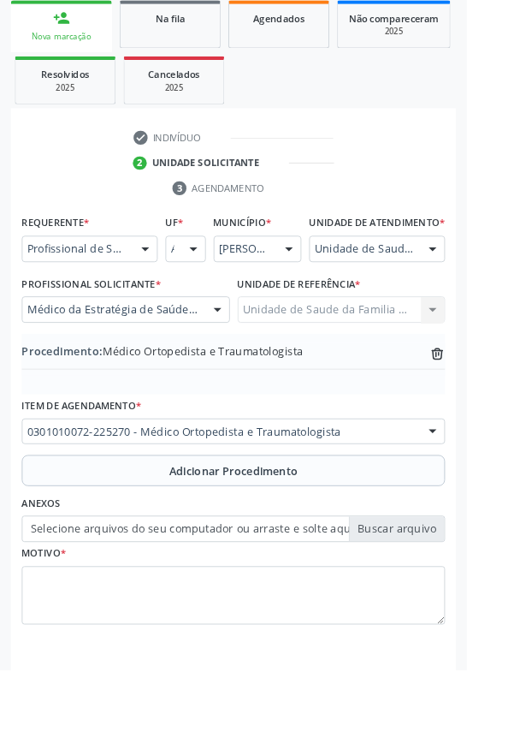
type input "C:\fakepath\1758721541500672565462693288510.jpg"
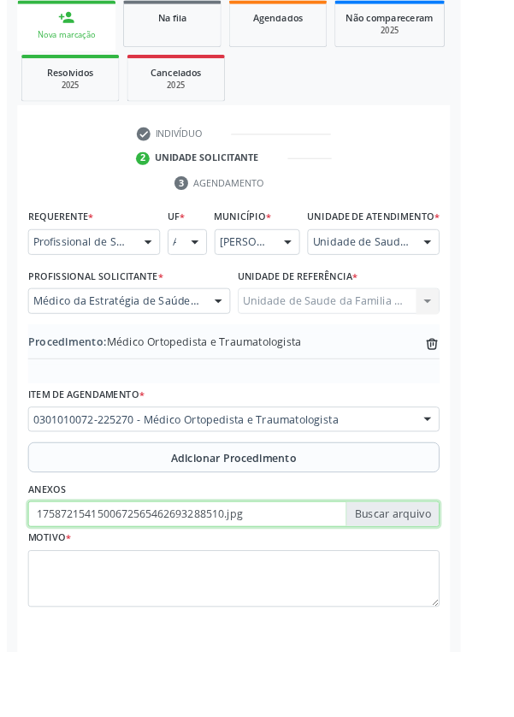
scroll to position [357, 0]
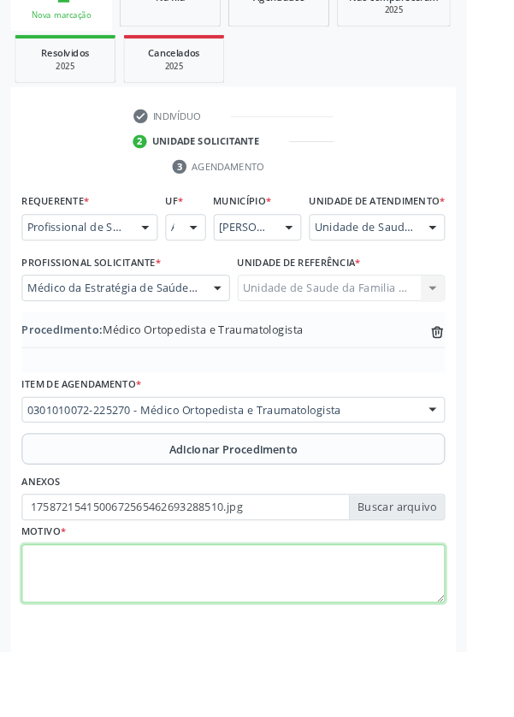
click at [243, 632] on textarea at bounding box center [257, 632] width 466 height 65
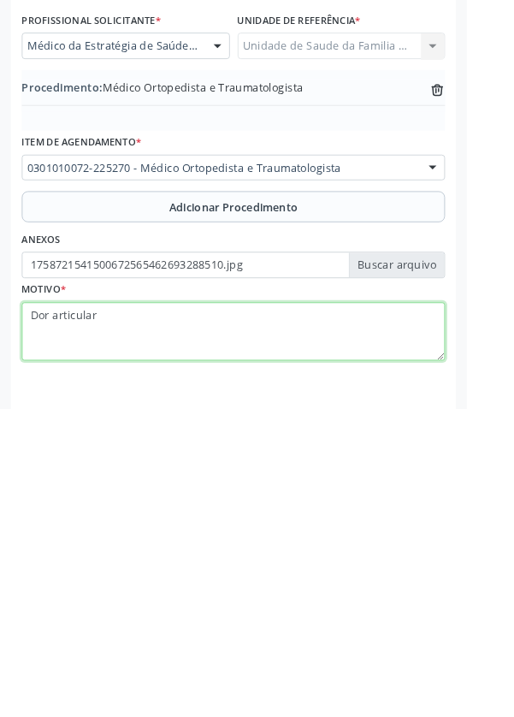
type textarea "Dor articular."
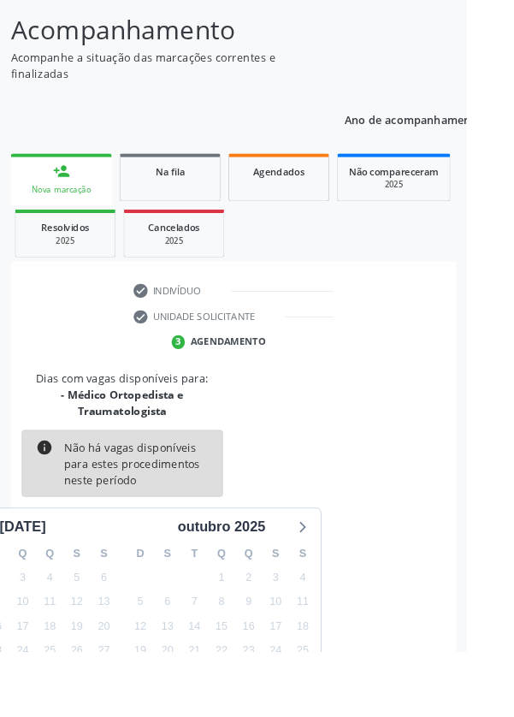
scroll to position [160, 0]
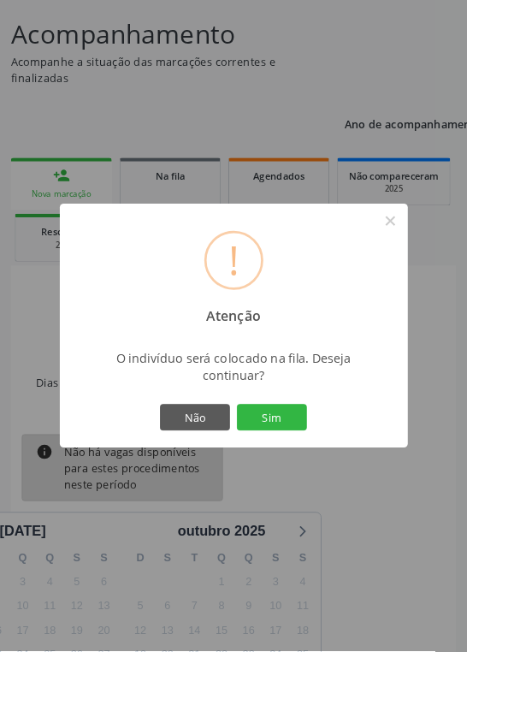
click at [338, 474] on button "Sim" at bounding box center [299, 459] width 77 height 29
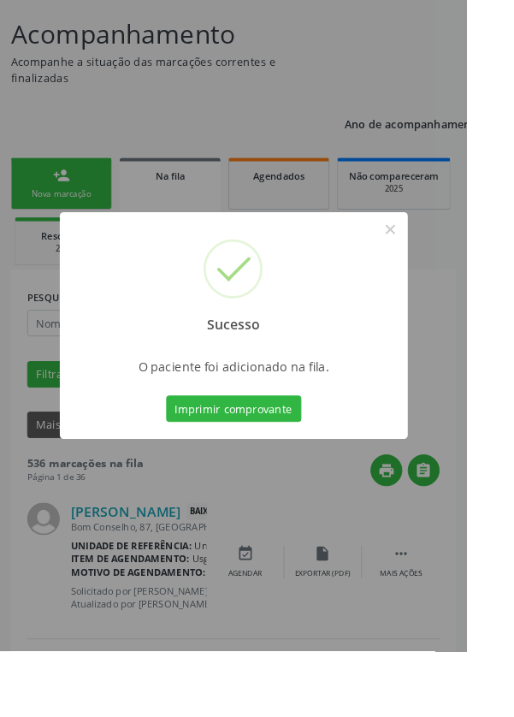
scroll to position [0, 0]
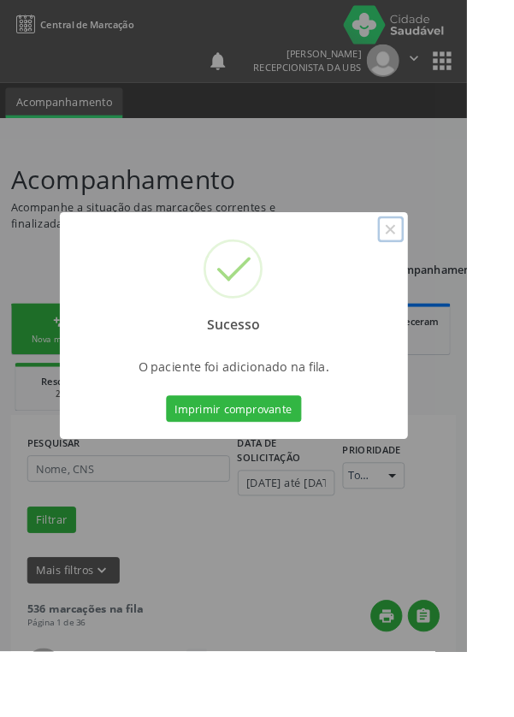
click at [445, 267] on button "×" at bounding box center [430, 252] width 29 height 29
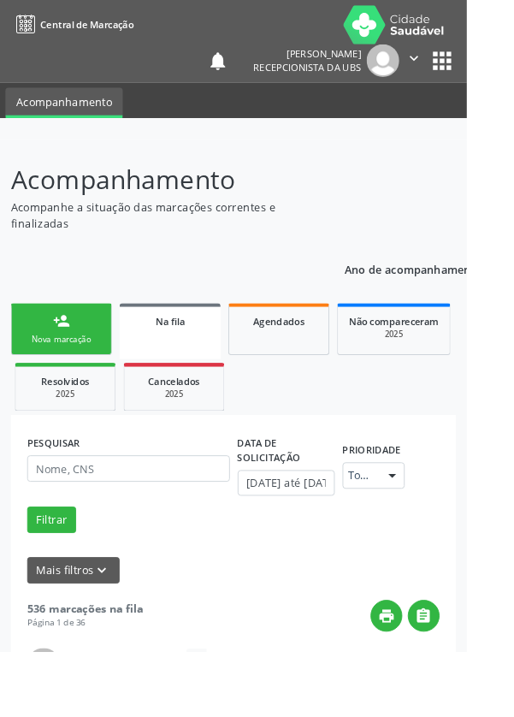
click at [57, 382] on link "person_add Nova marcação" at bounding box center [67, 362] width 111 height 57
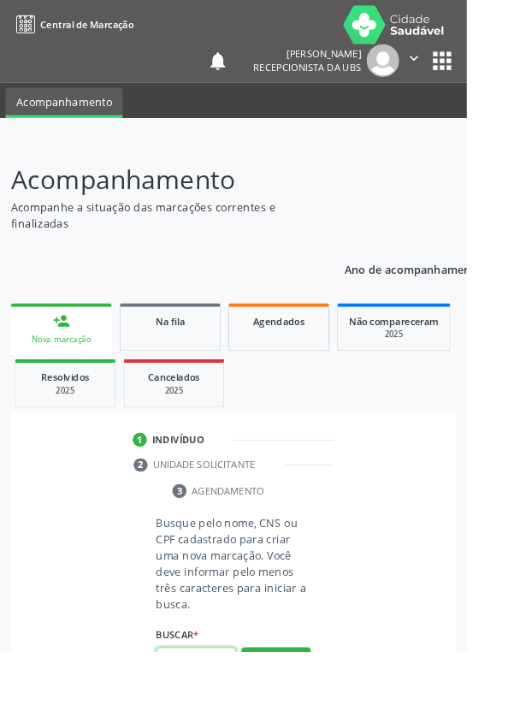
click at [232, 716] on input "text" at bounding box center [216, 727] width 88 height 29
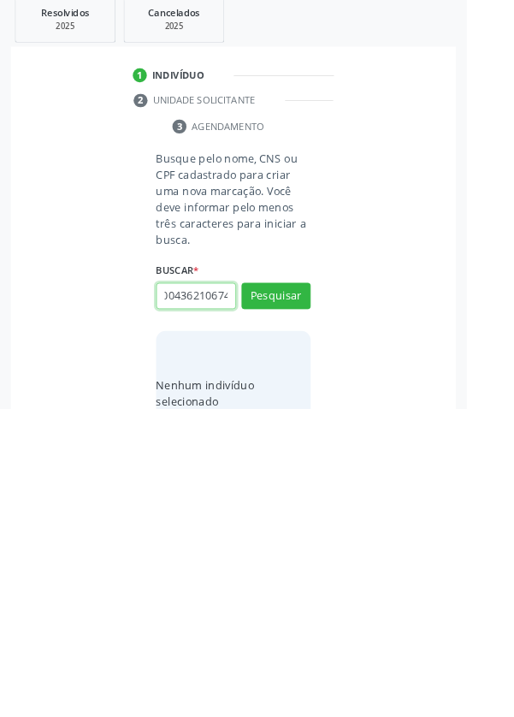
scroll to position [0, 31]
type input "706004362106743"
click at [330, 590] on button "Pesquisar" at bounding box center [304, 592] width 76 height 29
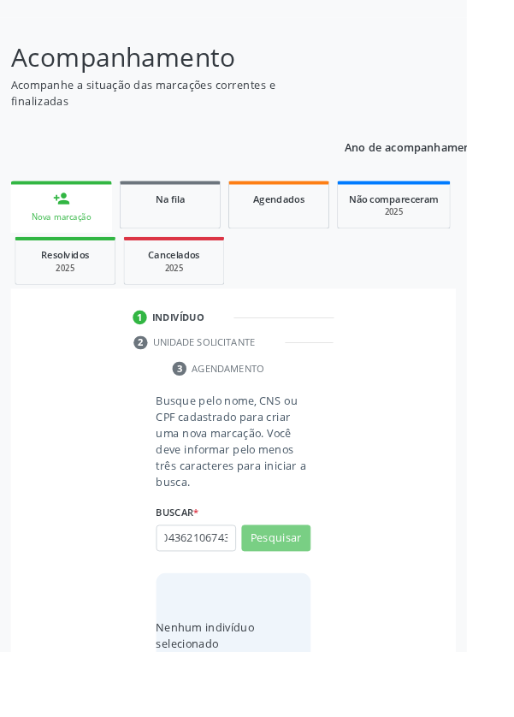
scroll to position [0, 0]
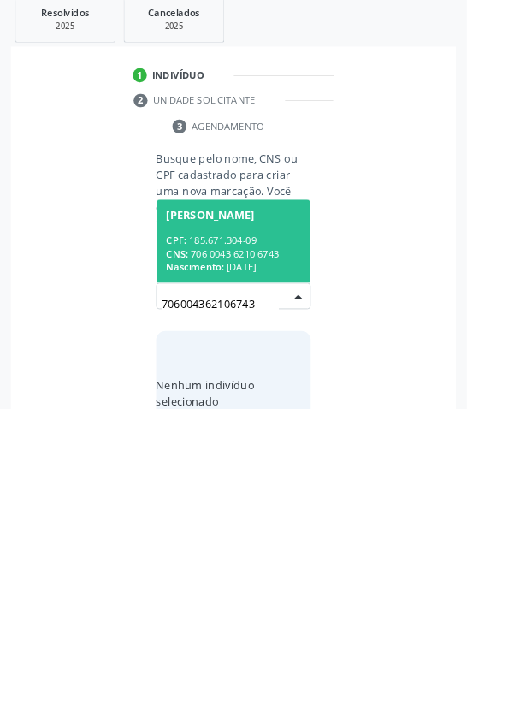
click at [289, 529] on div "CPF: 185.671.304-09" at bounding box center [257, 532] width 148 height 15
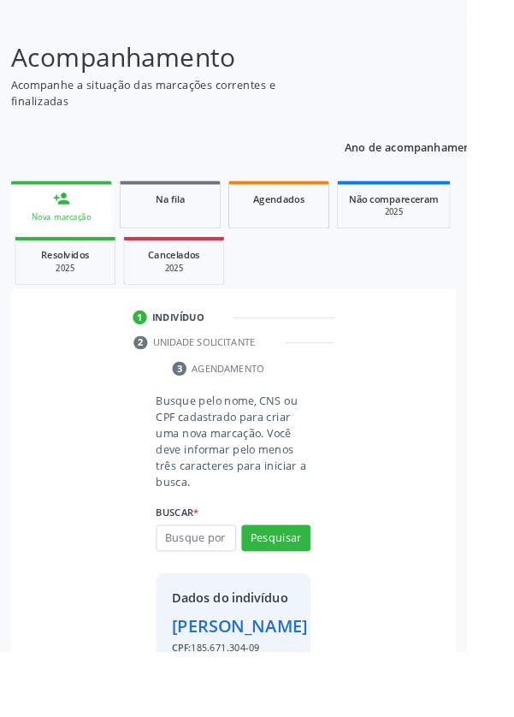
scroll to position [127, 0]
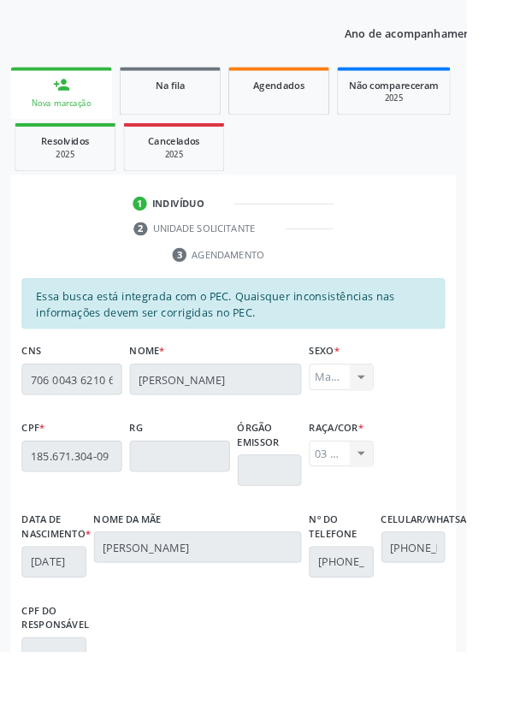
scroll to position [406, 0]
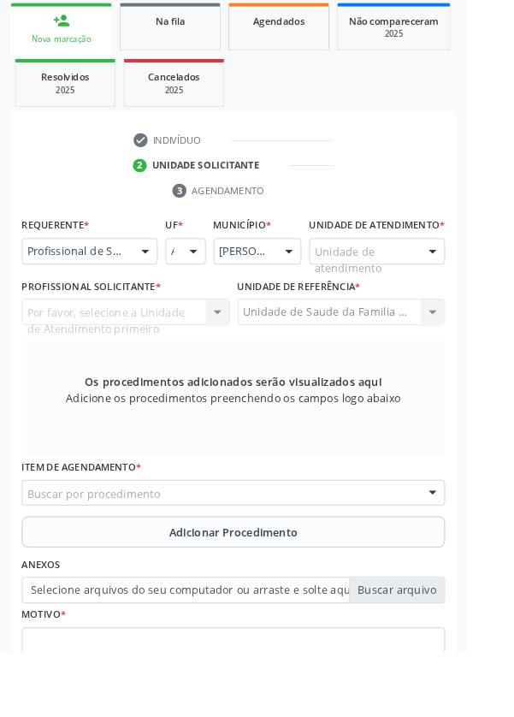
click at [469, 288] on div at bounding box center [477, 277] width 26 height 29
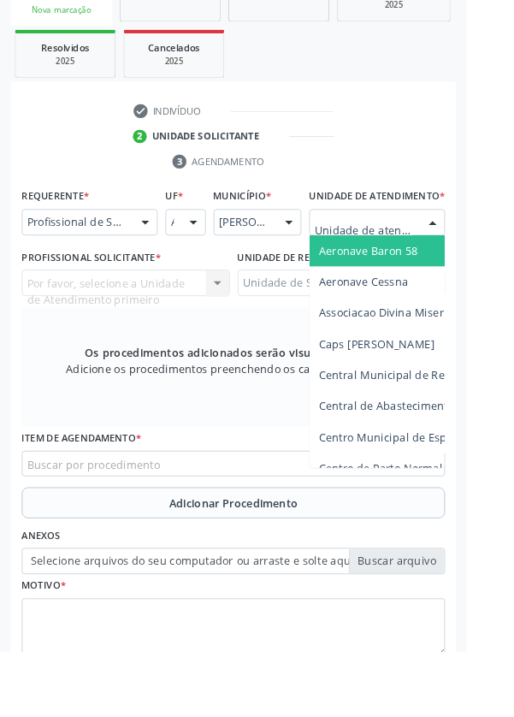
scroll to position [400, 0]
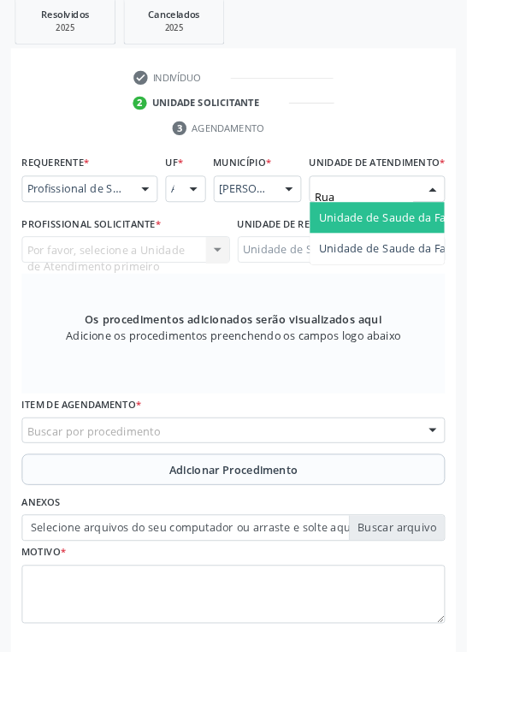
type input "Rua n"
click at [454, 247] on span "Unidade de Saude da Familia Rua [GEOGRAPHIC_DATA]" at bounding box center [510, 239] width 317 height 16
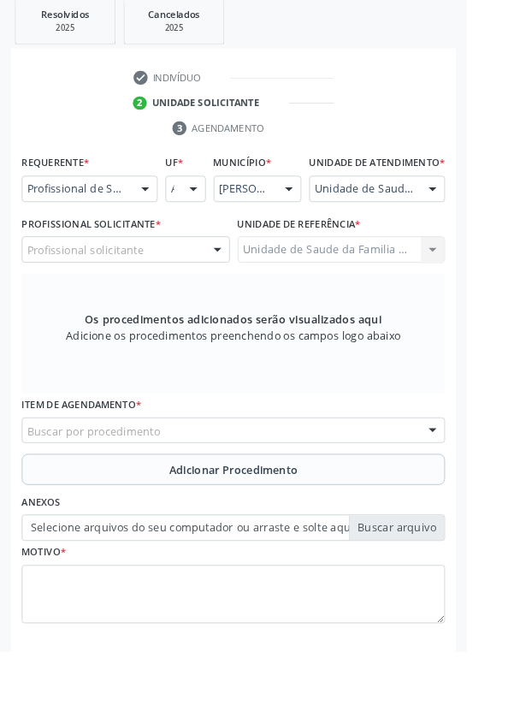
click at [229, 290] on div at bounding box center [240, 275] width 26 height 29
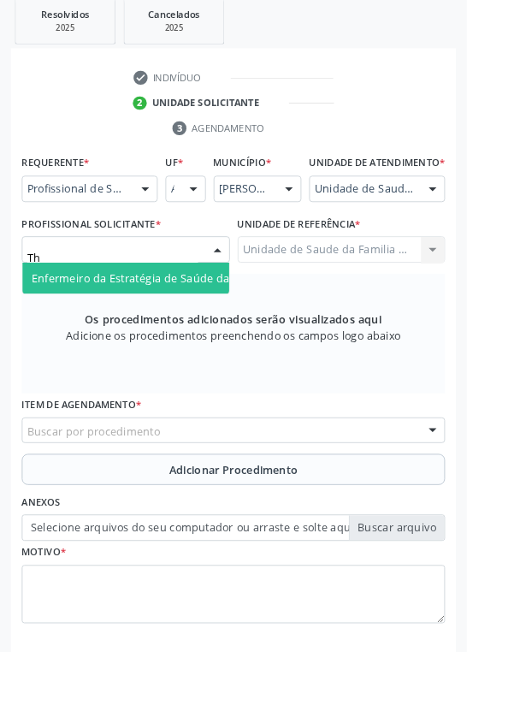
type input "Tha"
click at [214, 314] on span "Enfermeiro da Estratégia de Saúde da Família - [PERSON_NAME]" at bounding box center [220, 306] width 370 height 16
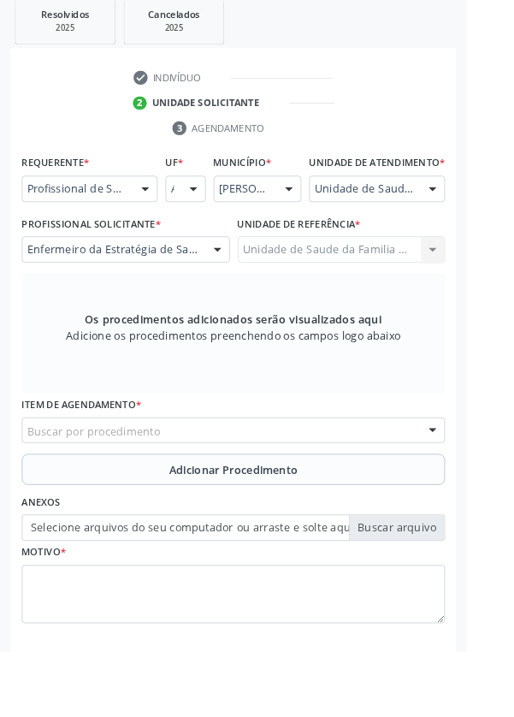
click at [383, 489] on div "Buscar por procedimento" at bounding box center [257, 474] width 466 height 29
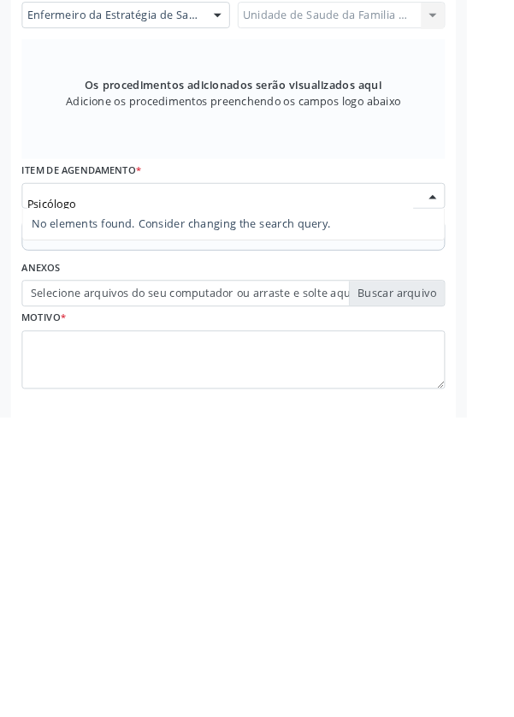
type input "Psicólogo"
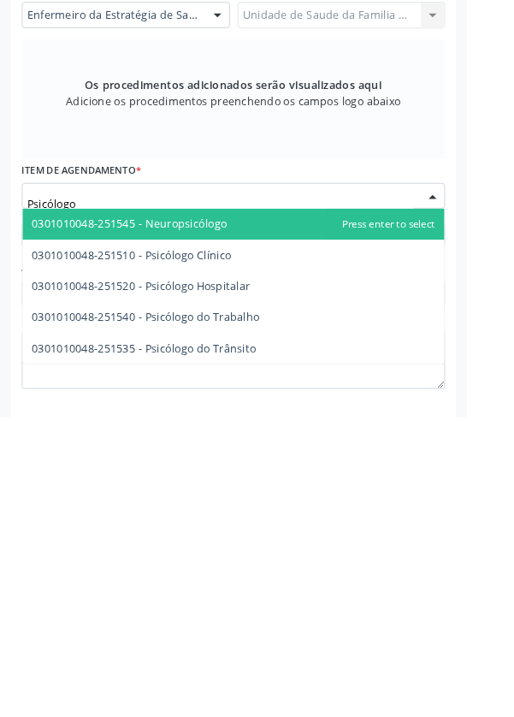
click at [243, 547] on span "0301010048-251510 - Psicólogo Clínico" at bounding box center [145, 539] width 220 height 16
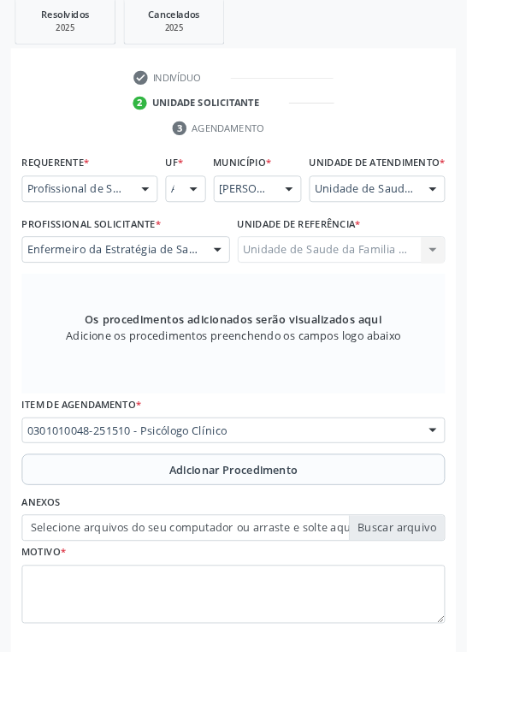
click at [345, 531] on button "Adicionar Procedimento" at bounding box center [257, 517] width 466 height 34
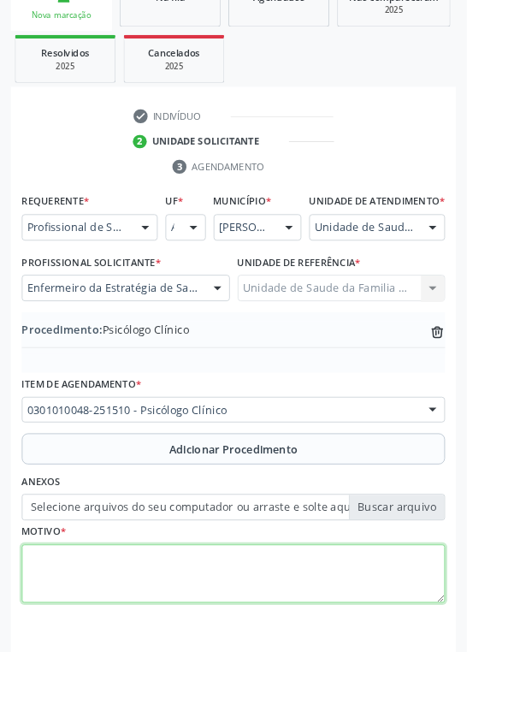
click at [152, 635] on textarea at bounding box center [257, 632] width 466 height 65
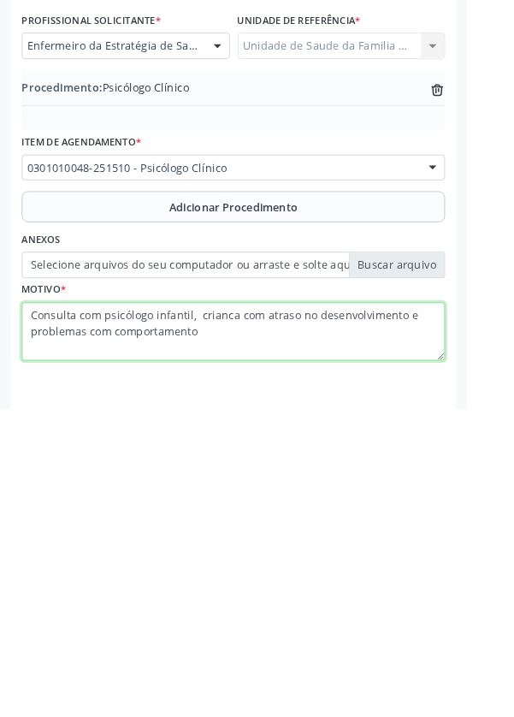
type textarea "Consulta com psicólogo infantil, crianca com atraso no desenvolvimento e proble…"
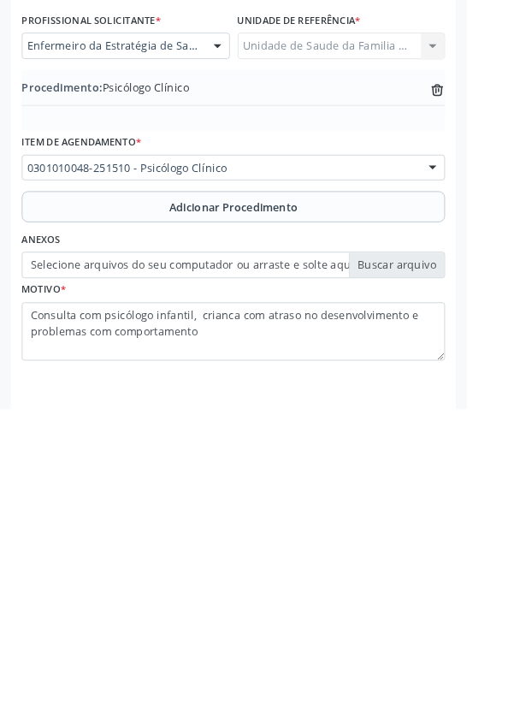
click at [485, 375] on icon "trash-outline icon" at bounding box center [481, 366] width 17 height 17
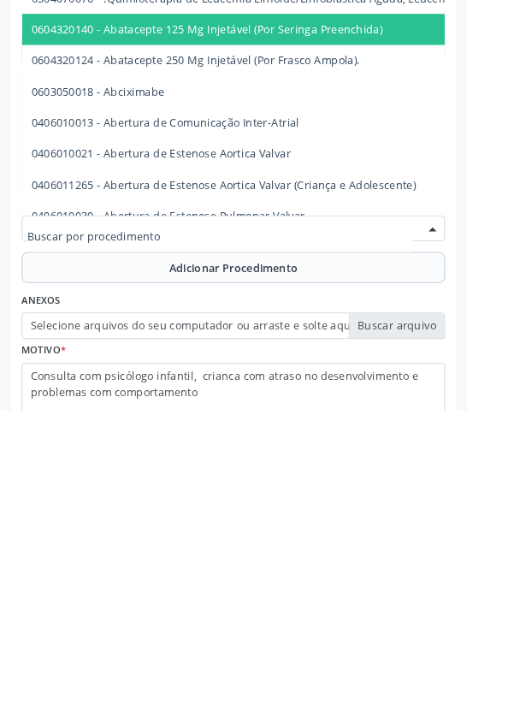
scroll to position [367, 0]
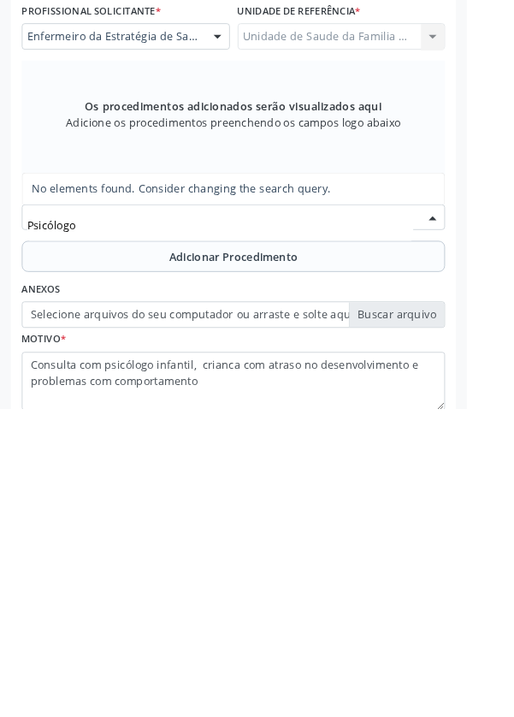
type input "Psicólogo"
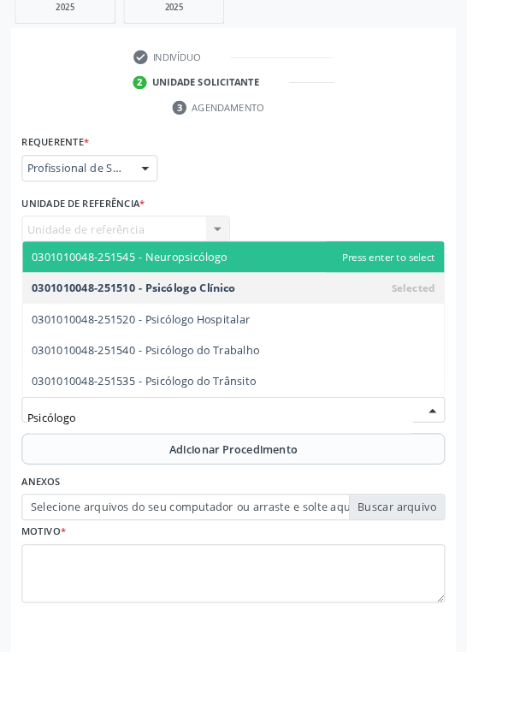
scroll to position [0, 0]
